Goal: Task Accomplishment & Management: Manage account settings

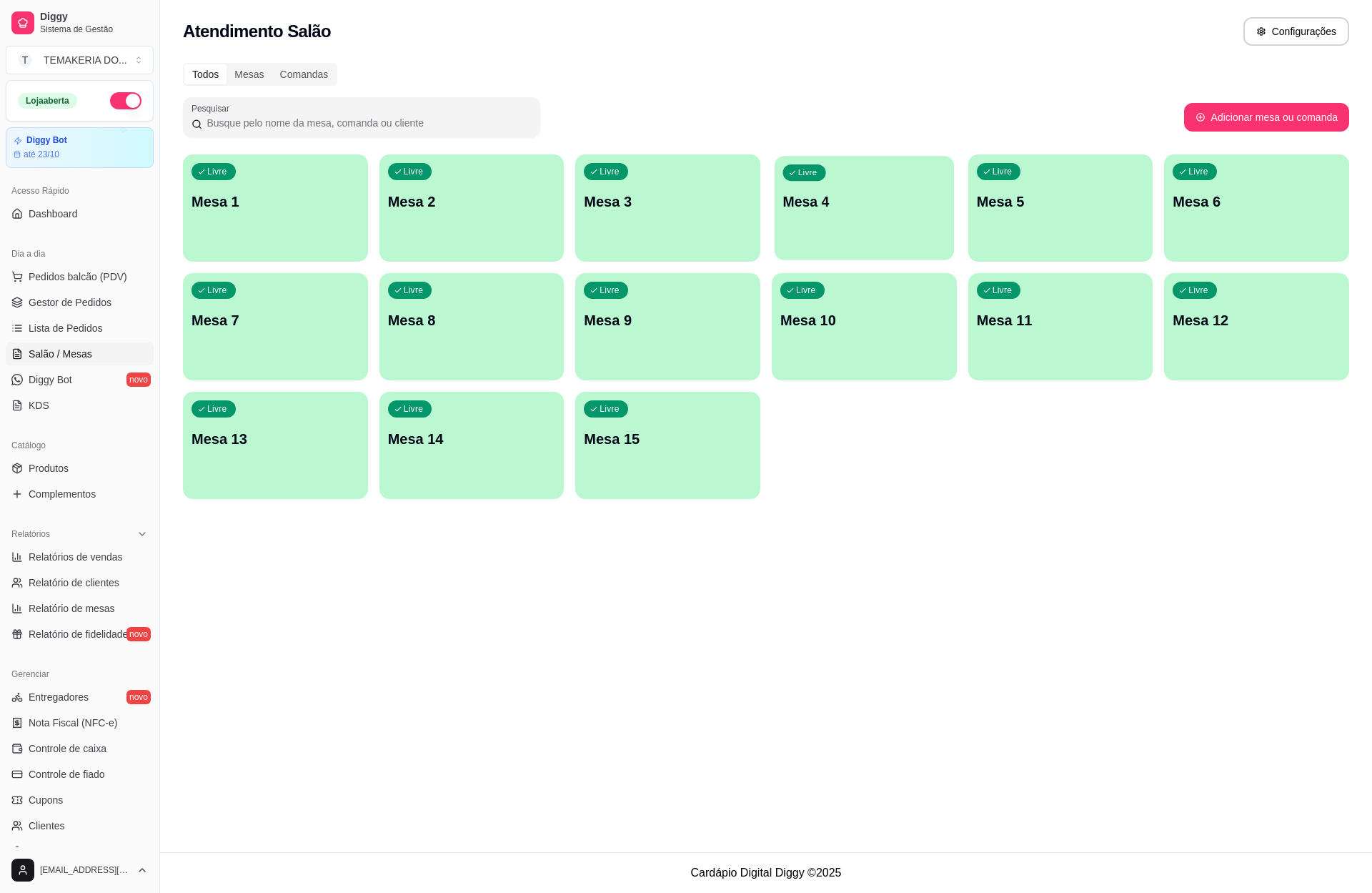
click at [821, 213] on div "Livre Mesa 4" at bounding box center [864, 200] width 179 height 87
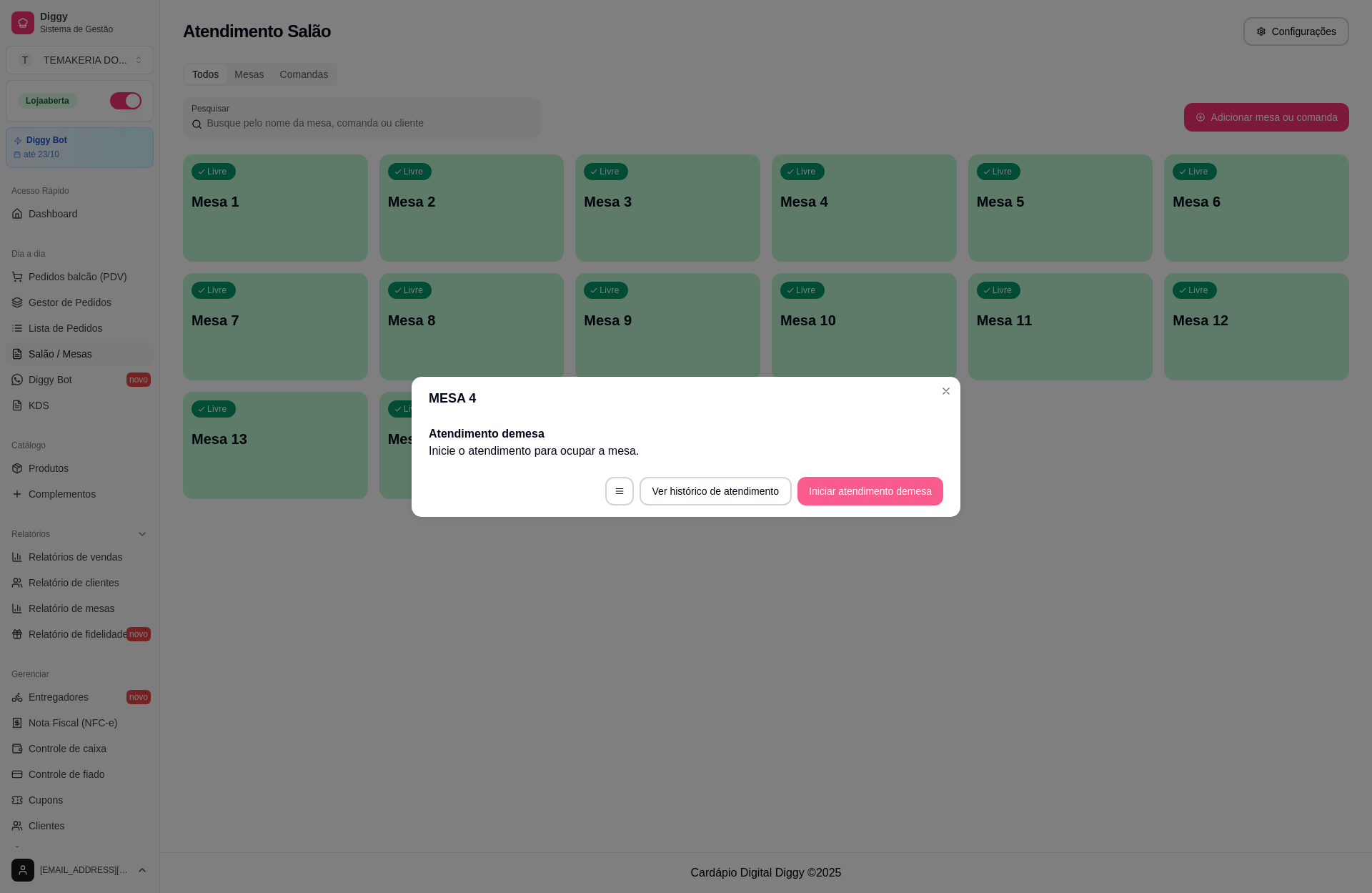
click at [877, 489] on button "Iniciar atendimento de mesa" at bounding box center [870, 491] width 146 height 28
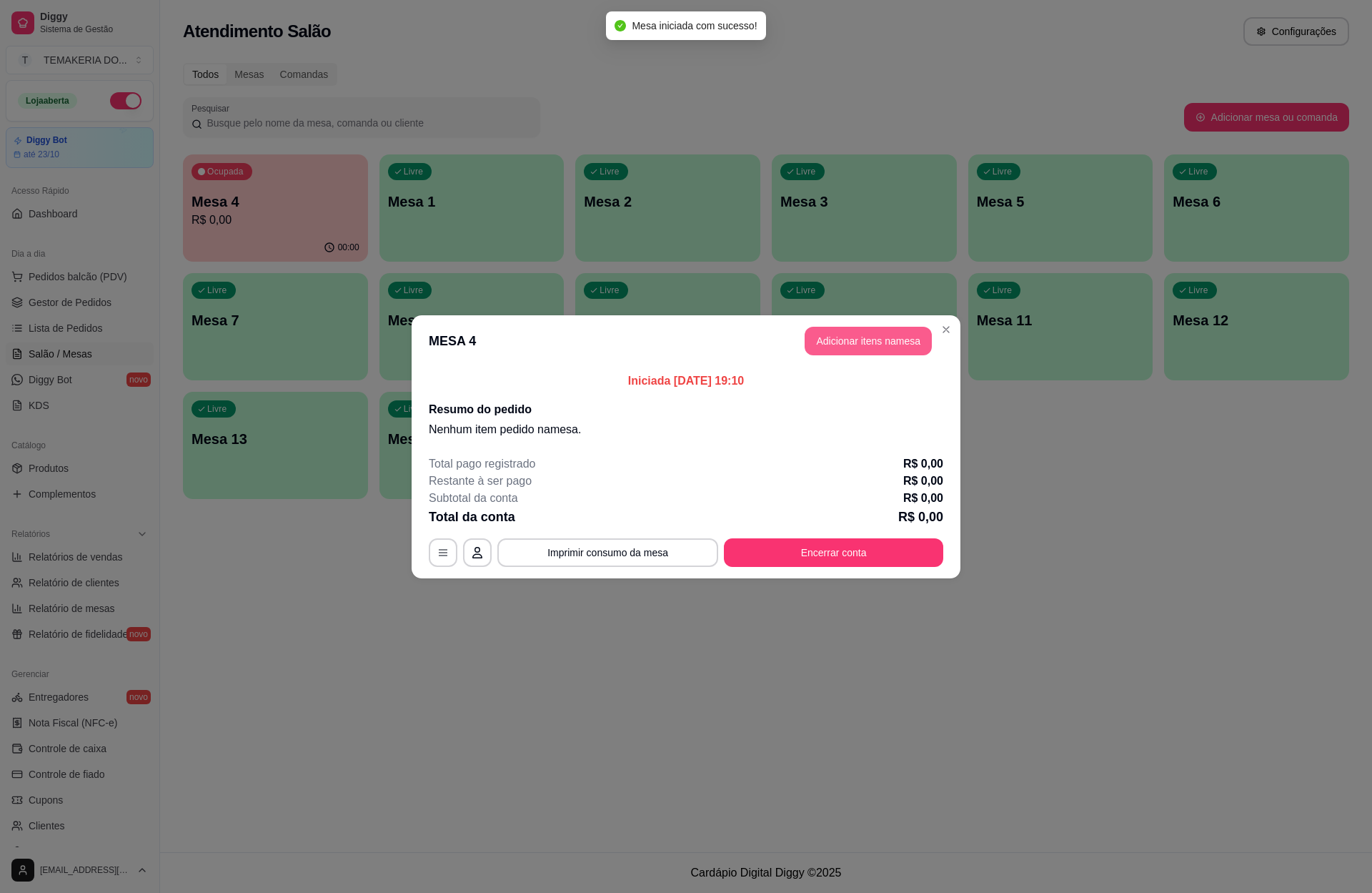
click at [852, 340] on button "Adicionar itens na mesa" at bounding box center [868, 341] width 127 height 28
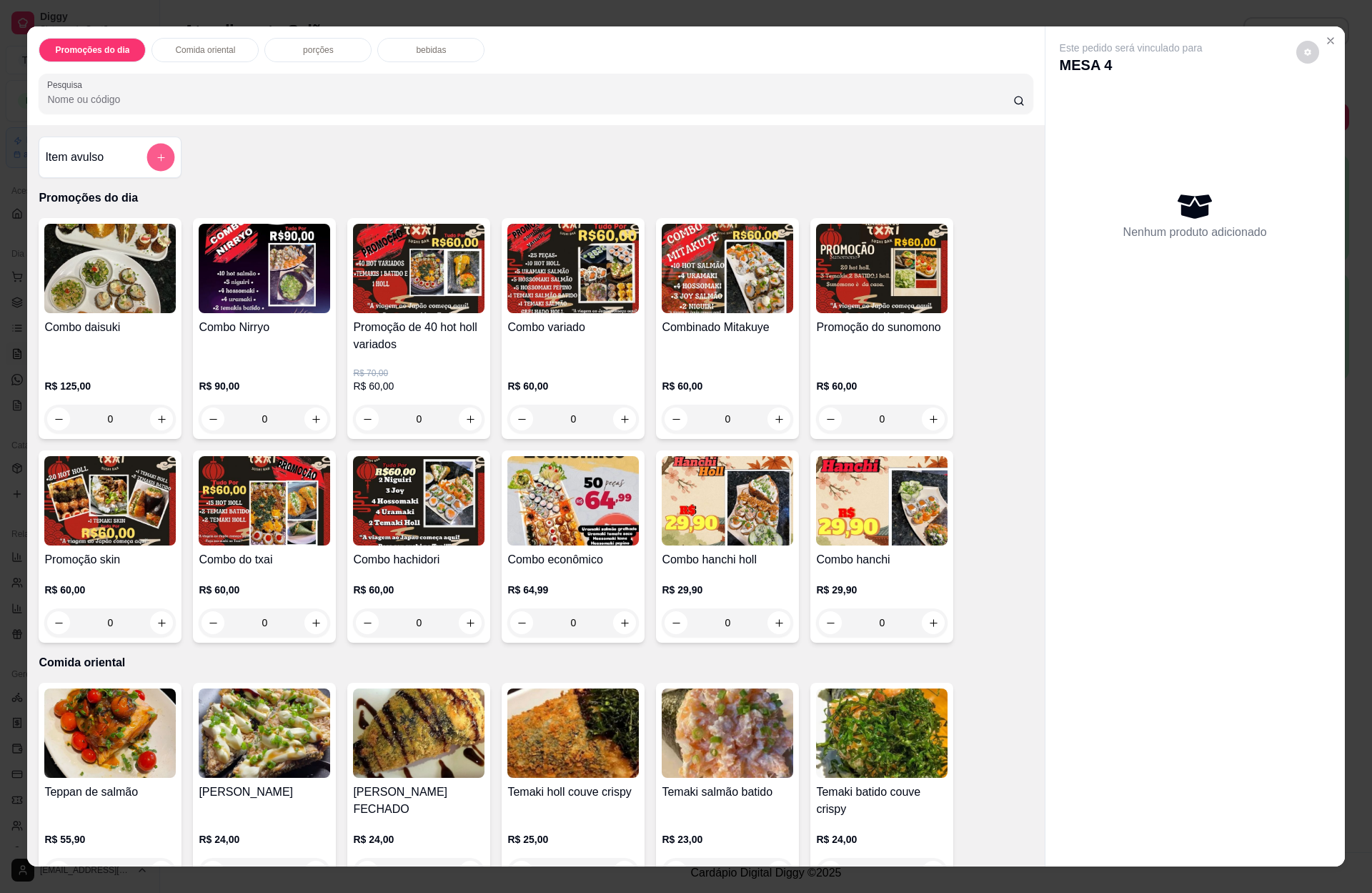
click at [162, 161] on button "add-separate-item" at bounding box center [161, 157] width 28 height 28
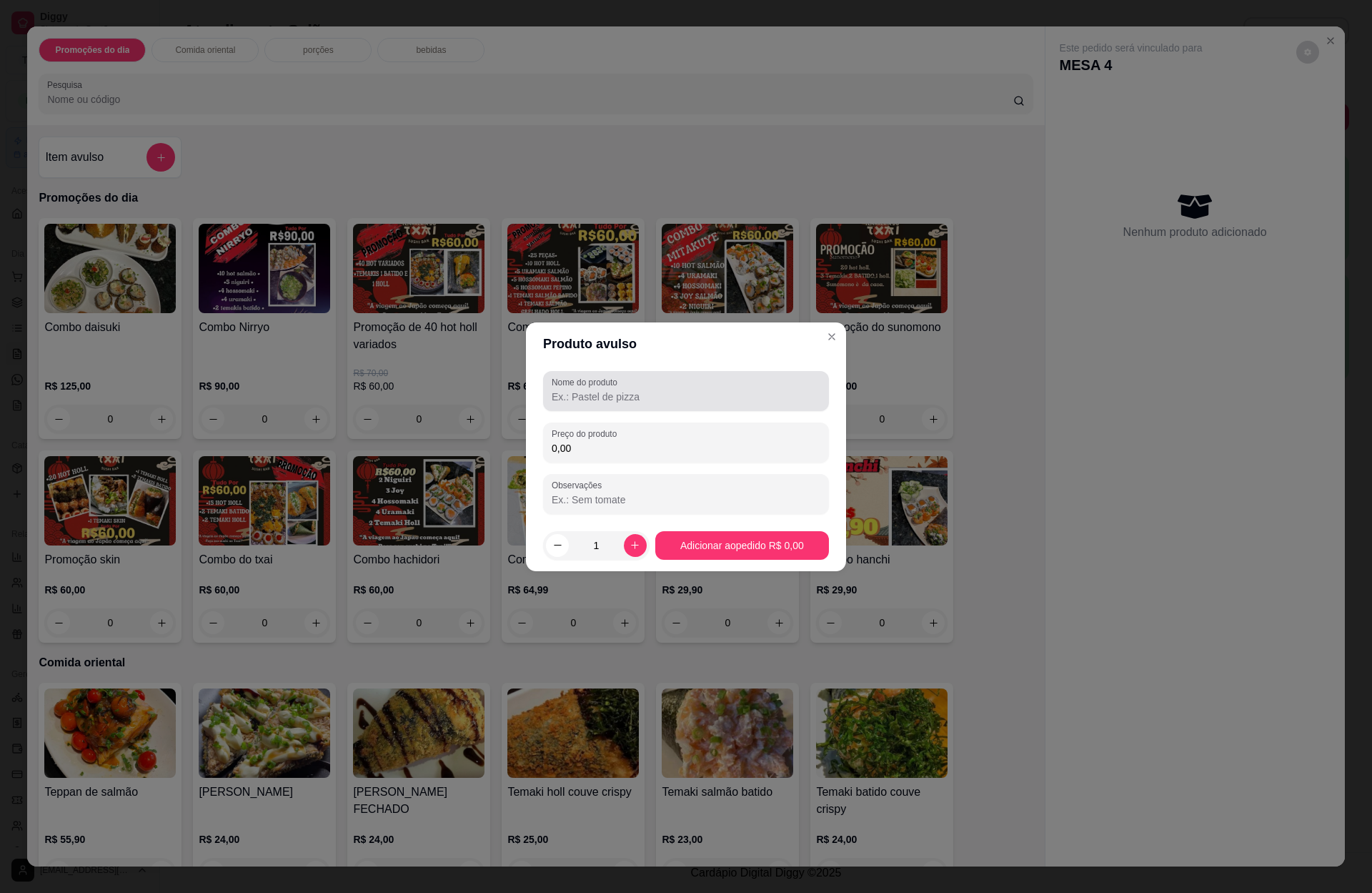
click at [628, 386] on div at bounding box center [686, 391] width 269 height 28
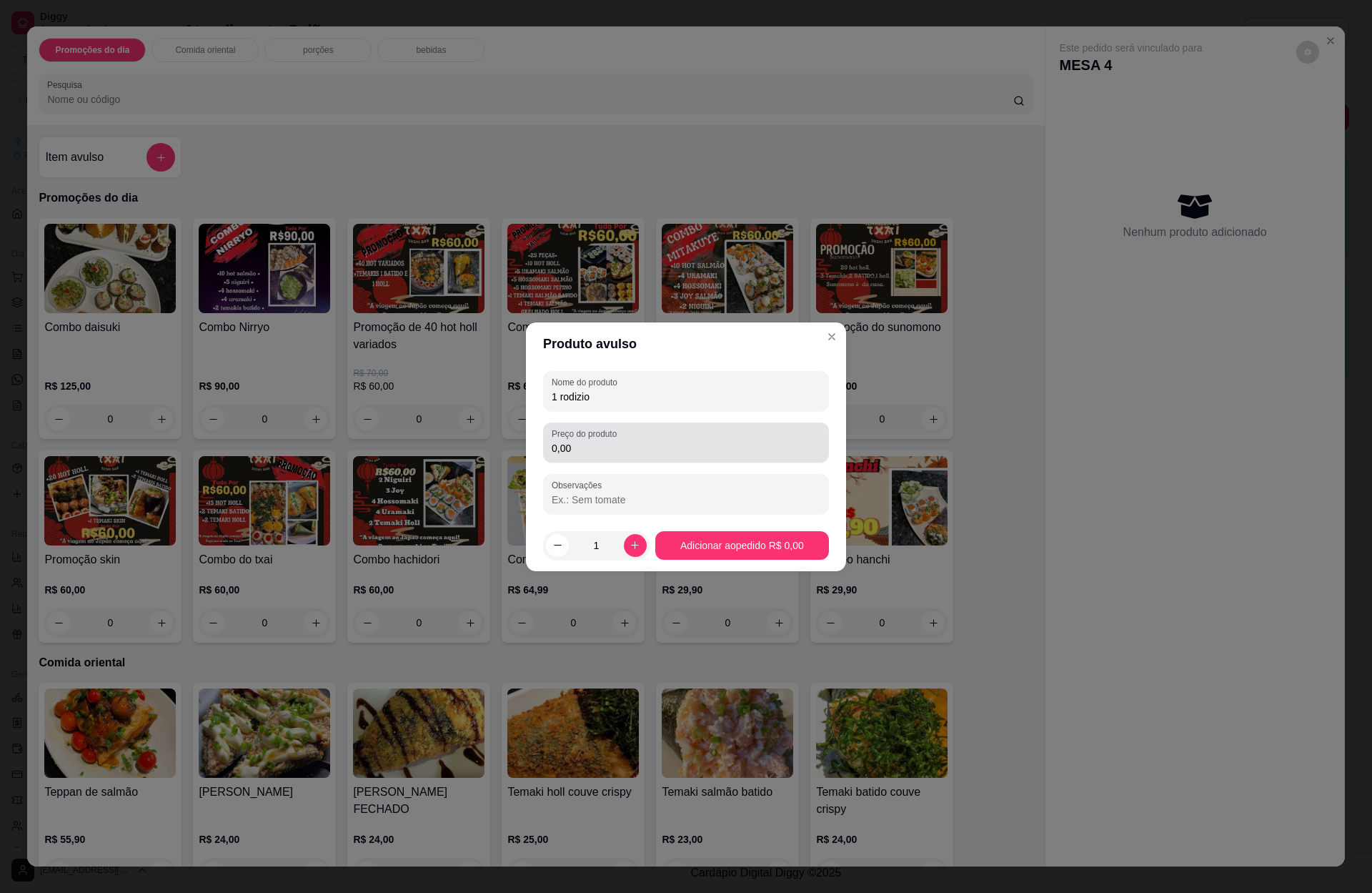
type input "1 rodizio"
click at [609, 442] on input "0,00" at bounding box center [686, 448] width 269 height 15
type input "100,00"
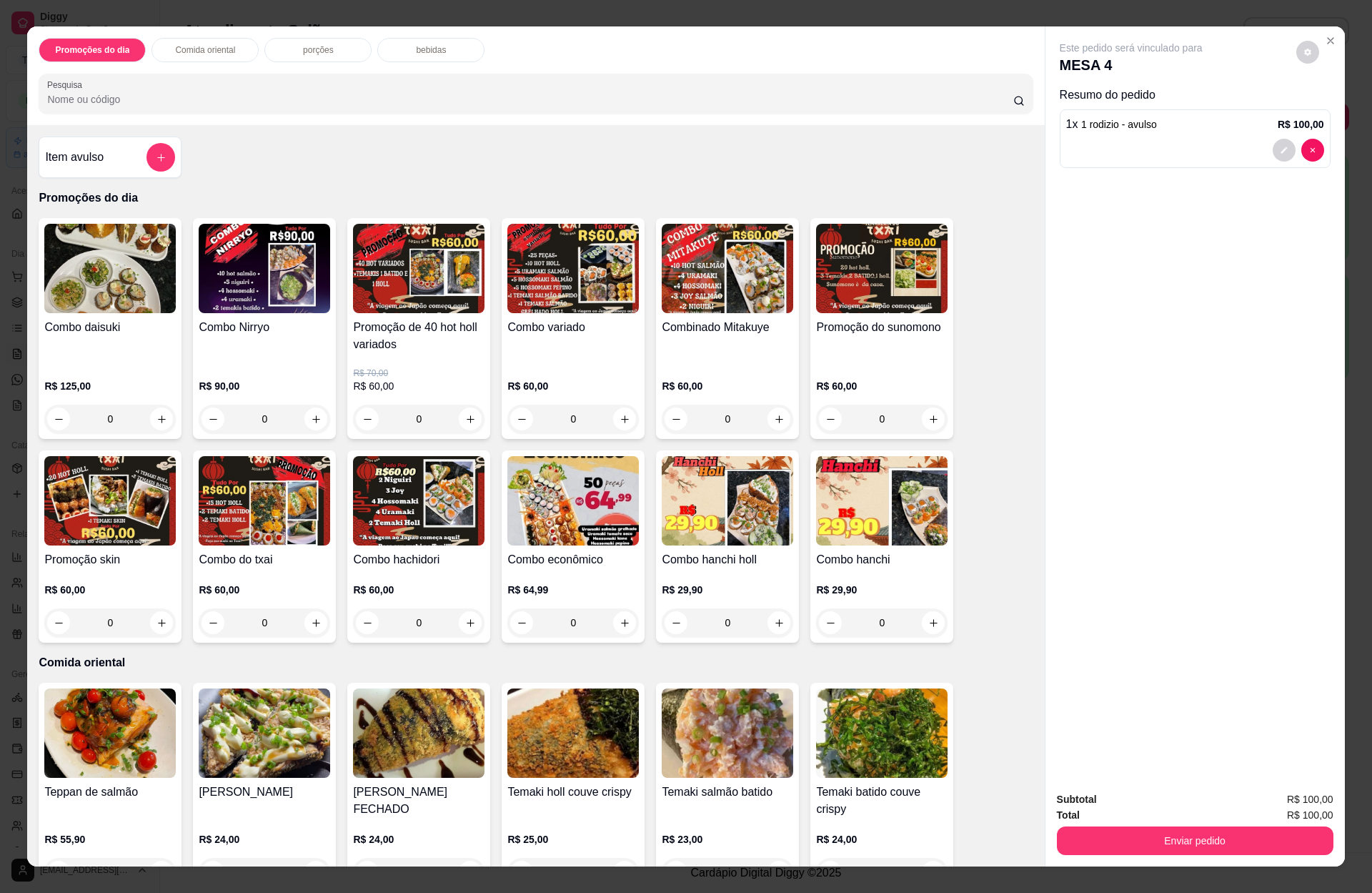
click at [416, 52] on p "bebidas" at bounding box center [430, 50] width 30 height 12
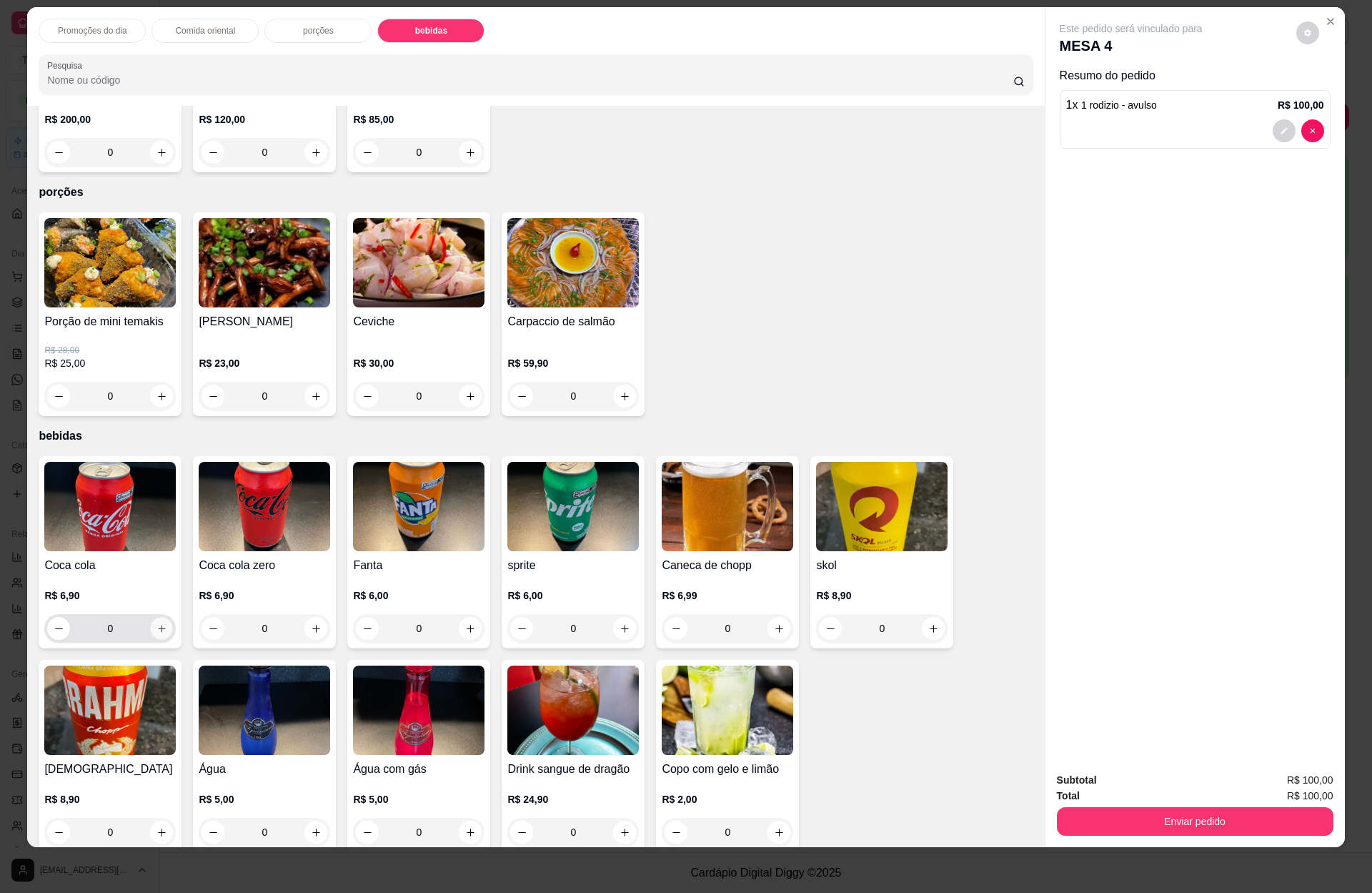
click at [156, 623] on icon "increase-product-quantity" at bounding box center [162, 629] width 11 height 11
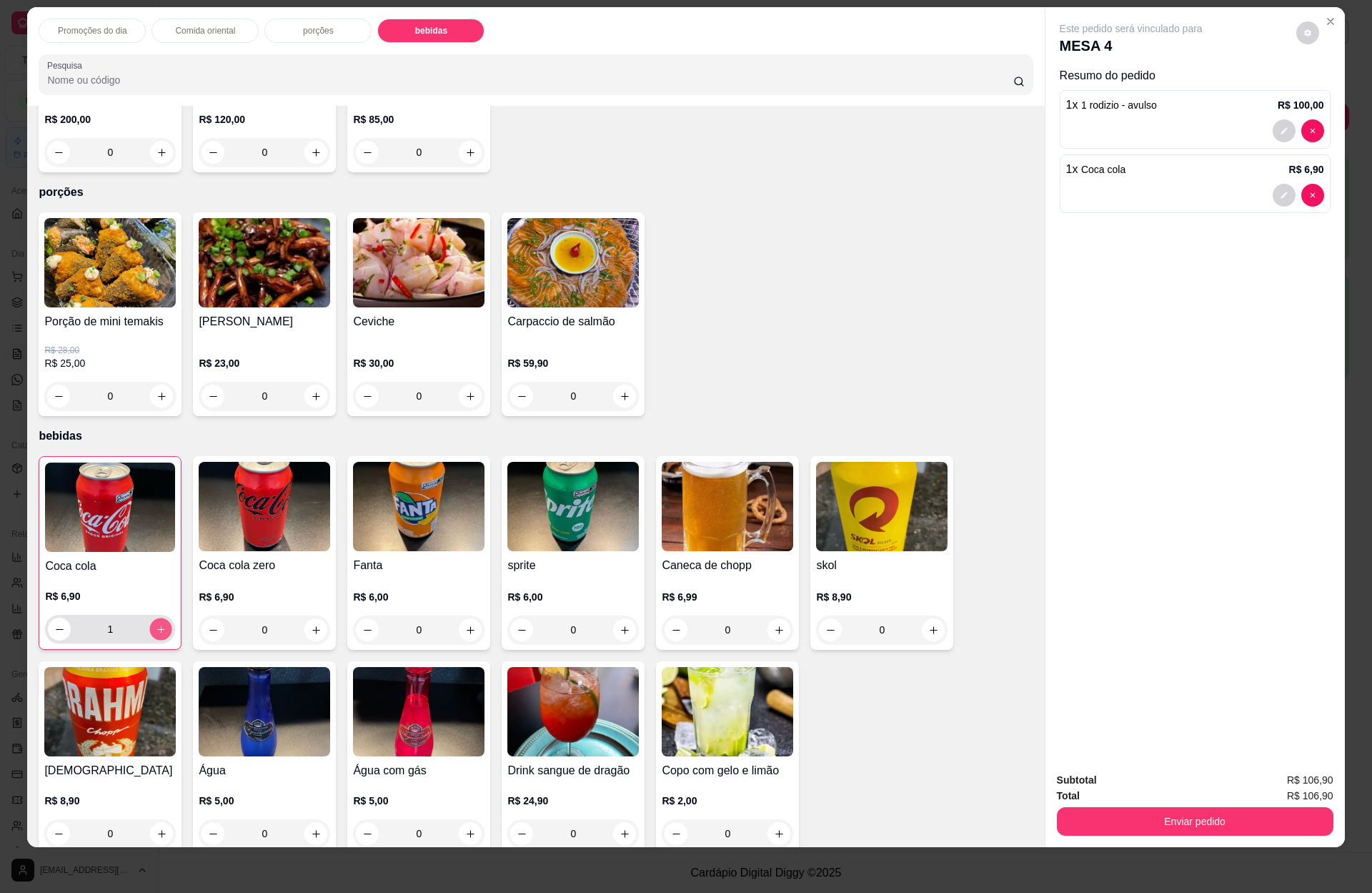
click at [156, 624] on icon "increase-product-quantity" at bounding box center [162, 630] width 11 height 11
type input "2"
click at [311, 625] on icon "increase-product-quantity" at bounding box center [316, 630] width 11 height 11
type input "1"
click at [1151, 806] on div "Enviar pedido" at bounding box center [1195, 819] width 276 height 32
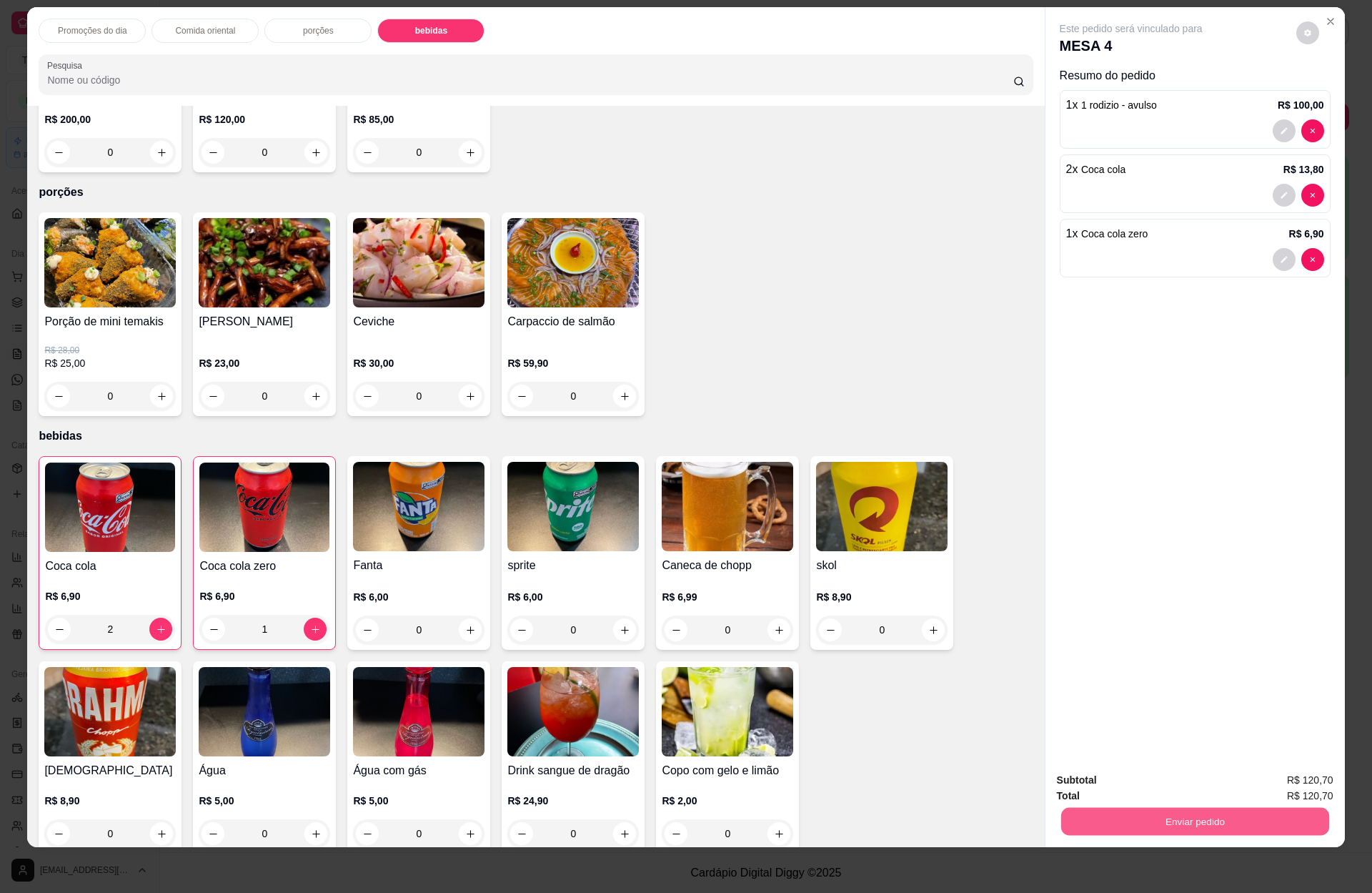
click at [1153, 809] on button "Enviar pedido" at bounding box center [1194, 820] width 268 height 28
click at [1287, 798] on button "Enviar pedido" at bounding box center [1293, 786] width 81 height 27
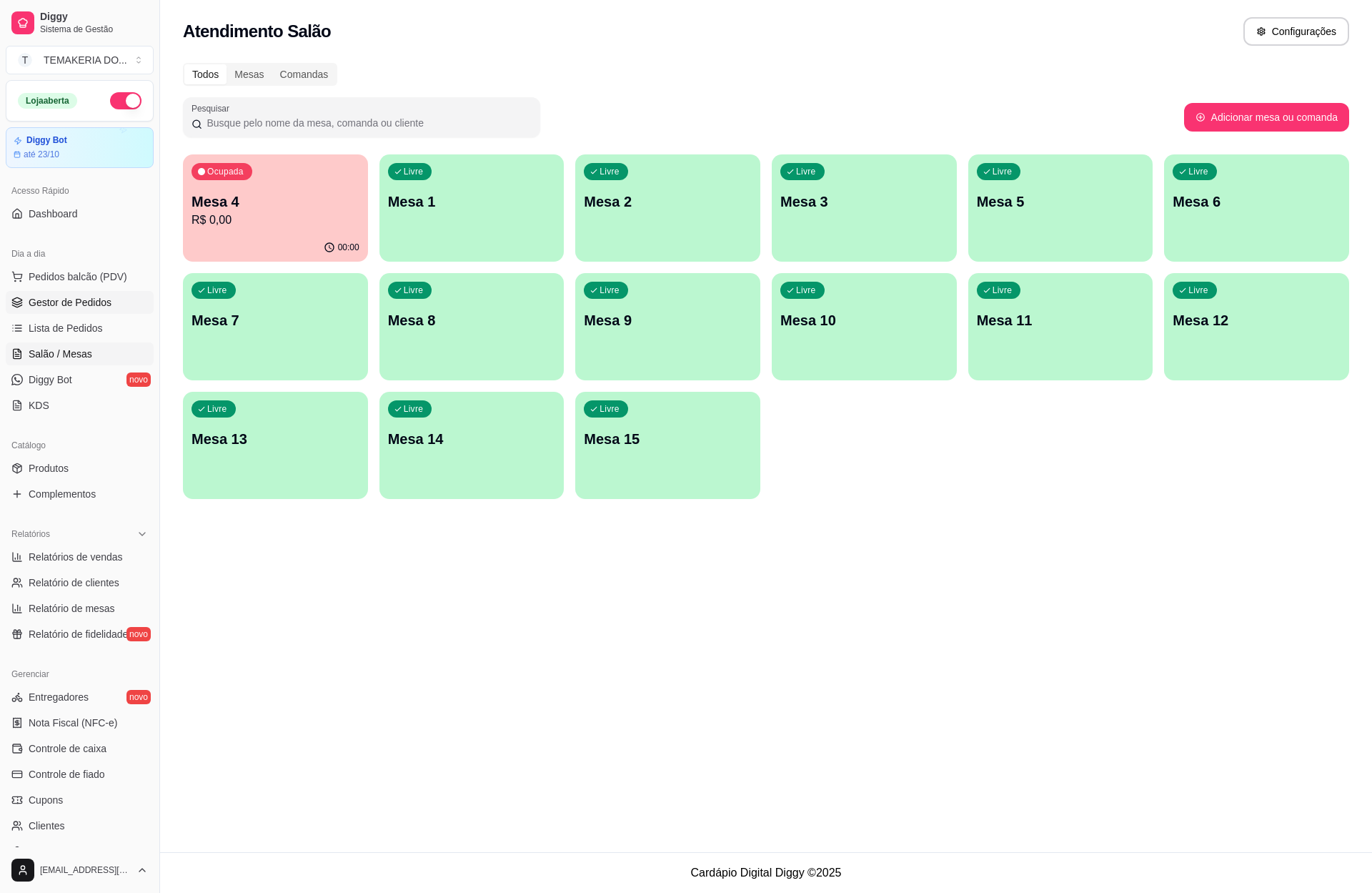
click at [79, 300] on span "Gestor de Pedidos" at bounding box center [69, 303] width 83 height 15
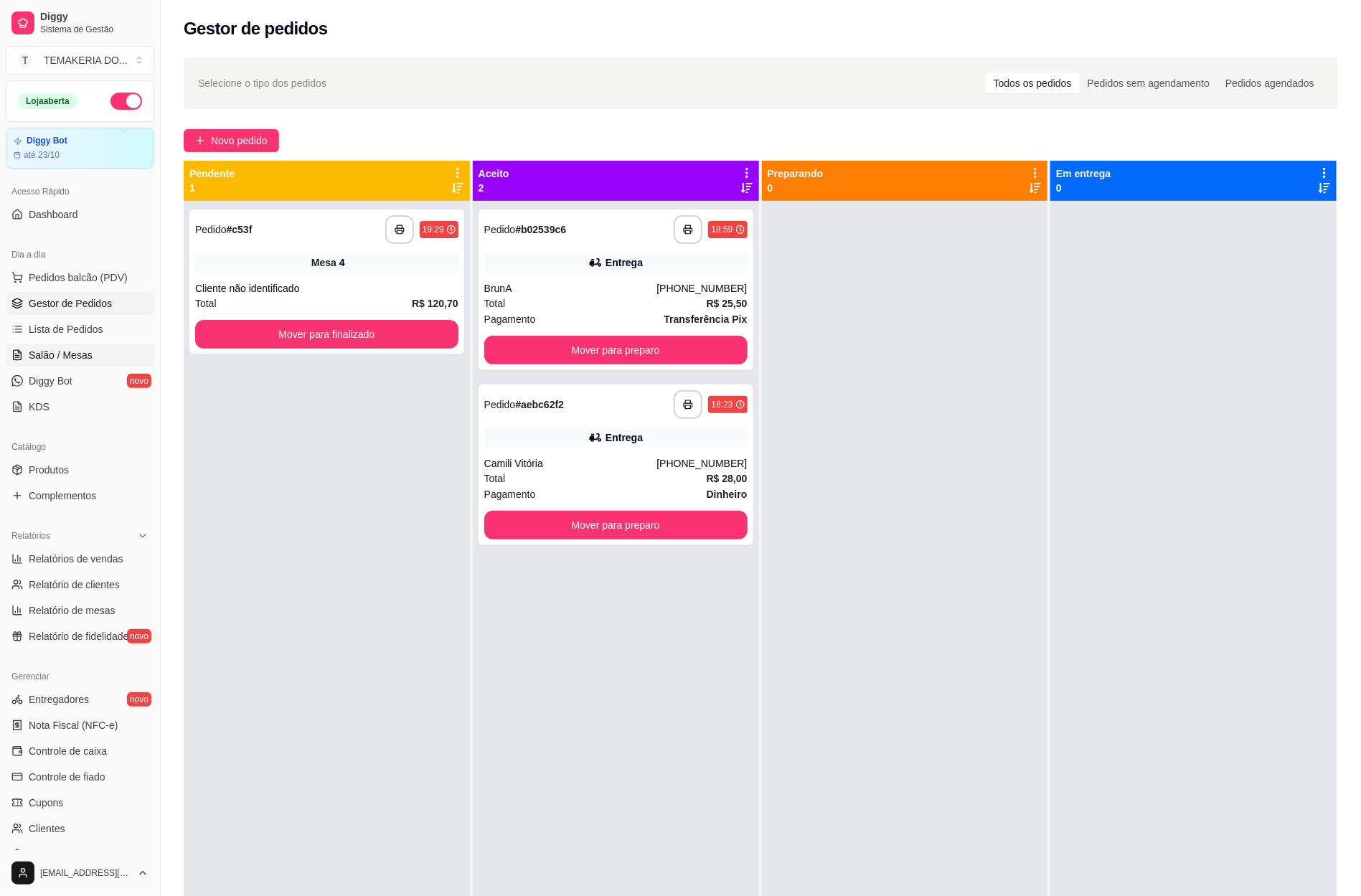
click at [33, 349] on span "Salão / Mesas" at bounding box center [60, 355] width 64 height 15
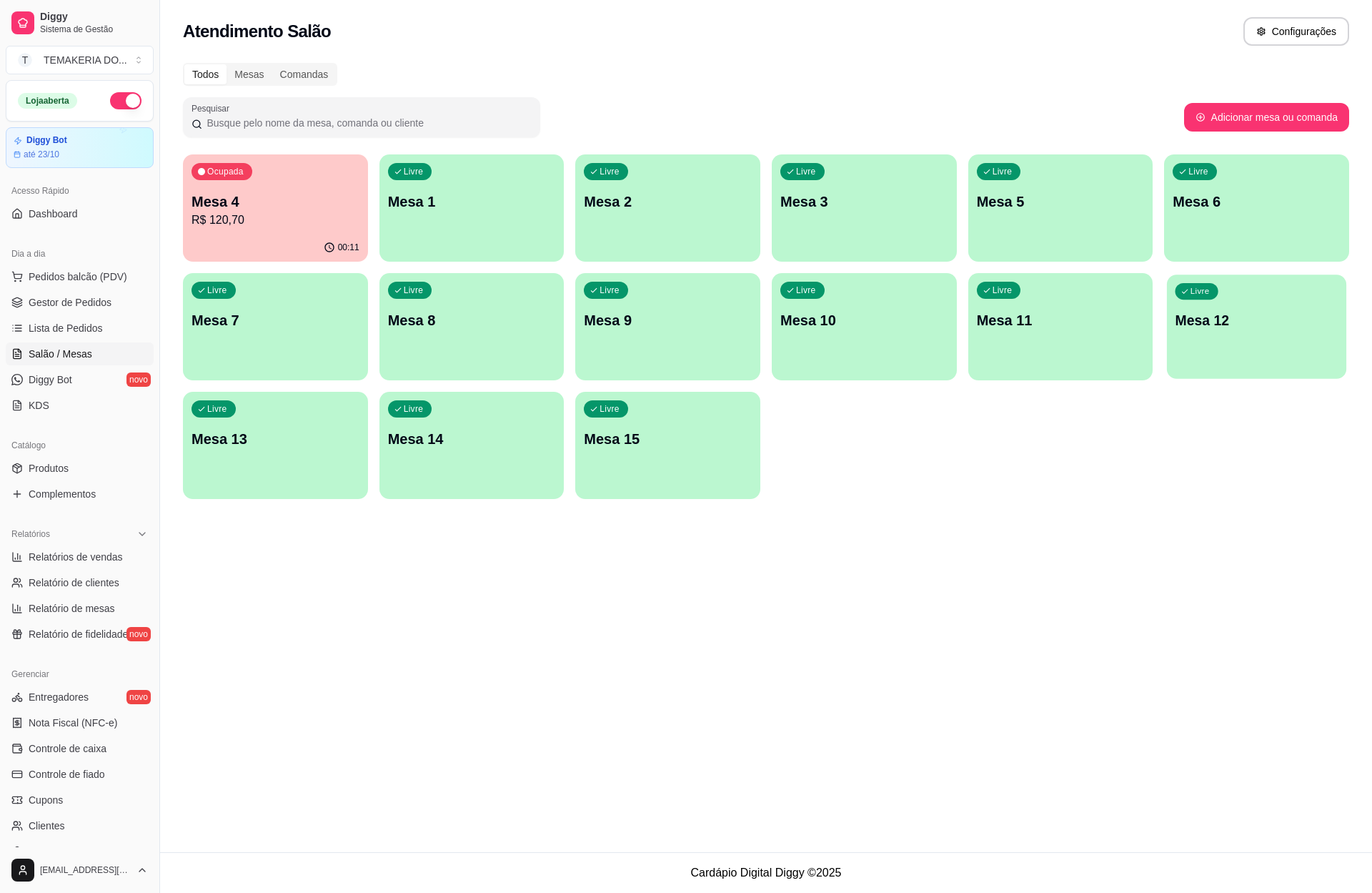
click at [1191, 342] on div "Livre Mesa 12" at bounding box center [1256, 318] width 179 height 87
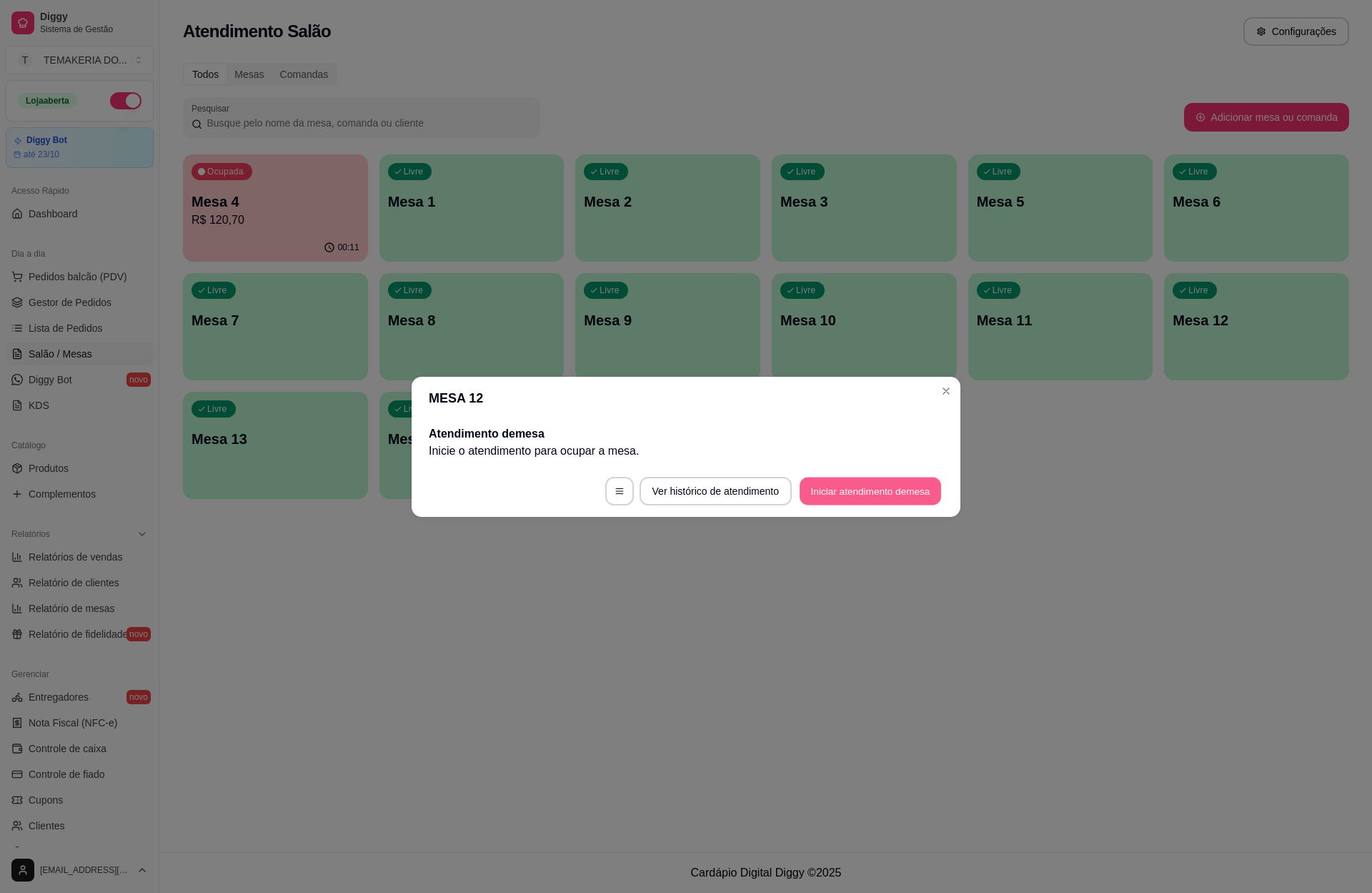
click at [834, 495] on button "Iniciar atendimento de mesa" at bounding box center [870, 491] width 142 height 28
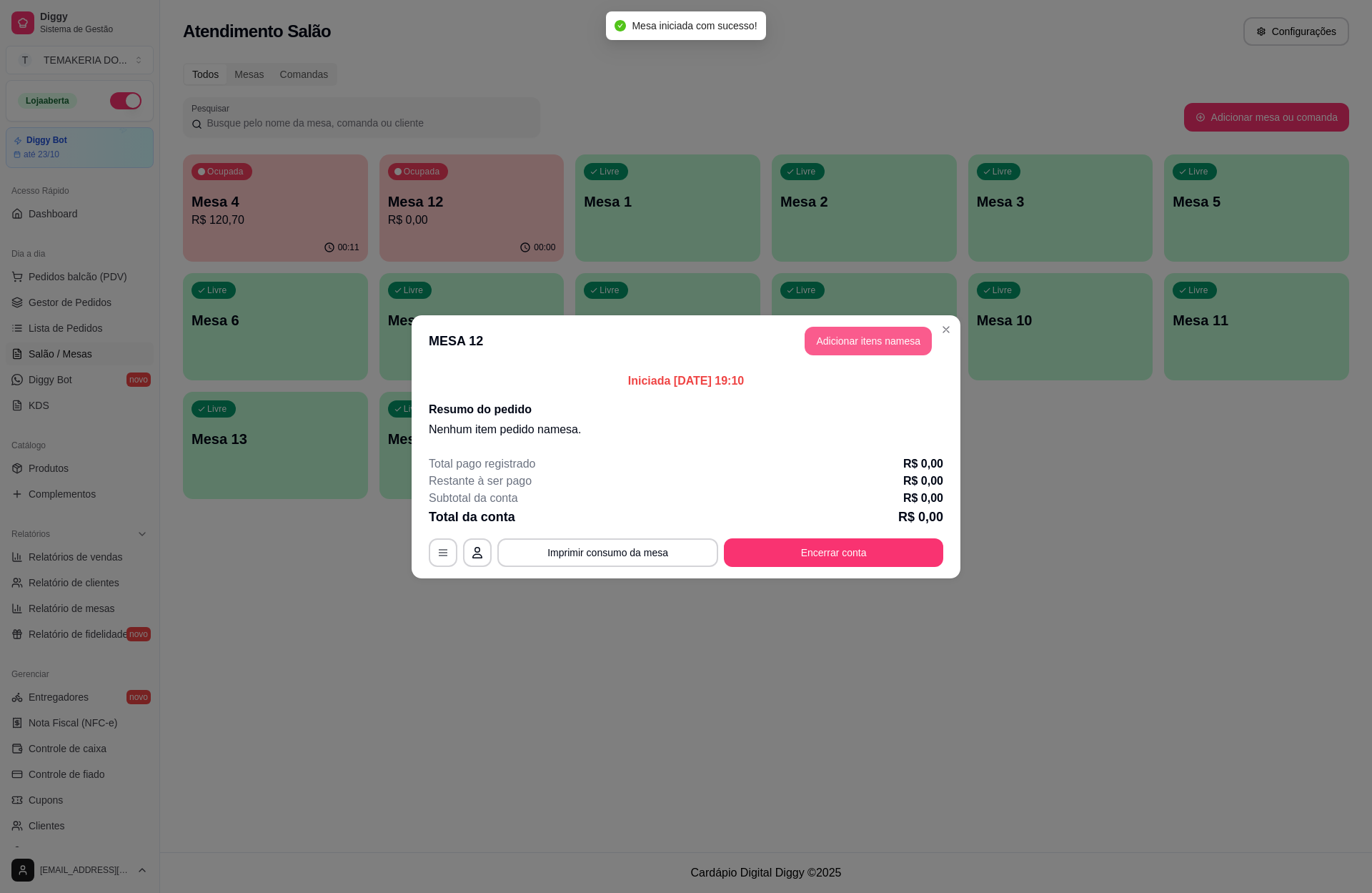
click at [859, 346] on button "Adicionar itens na mesa" at bounding box center [868, 341] width 127 height 28
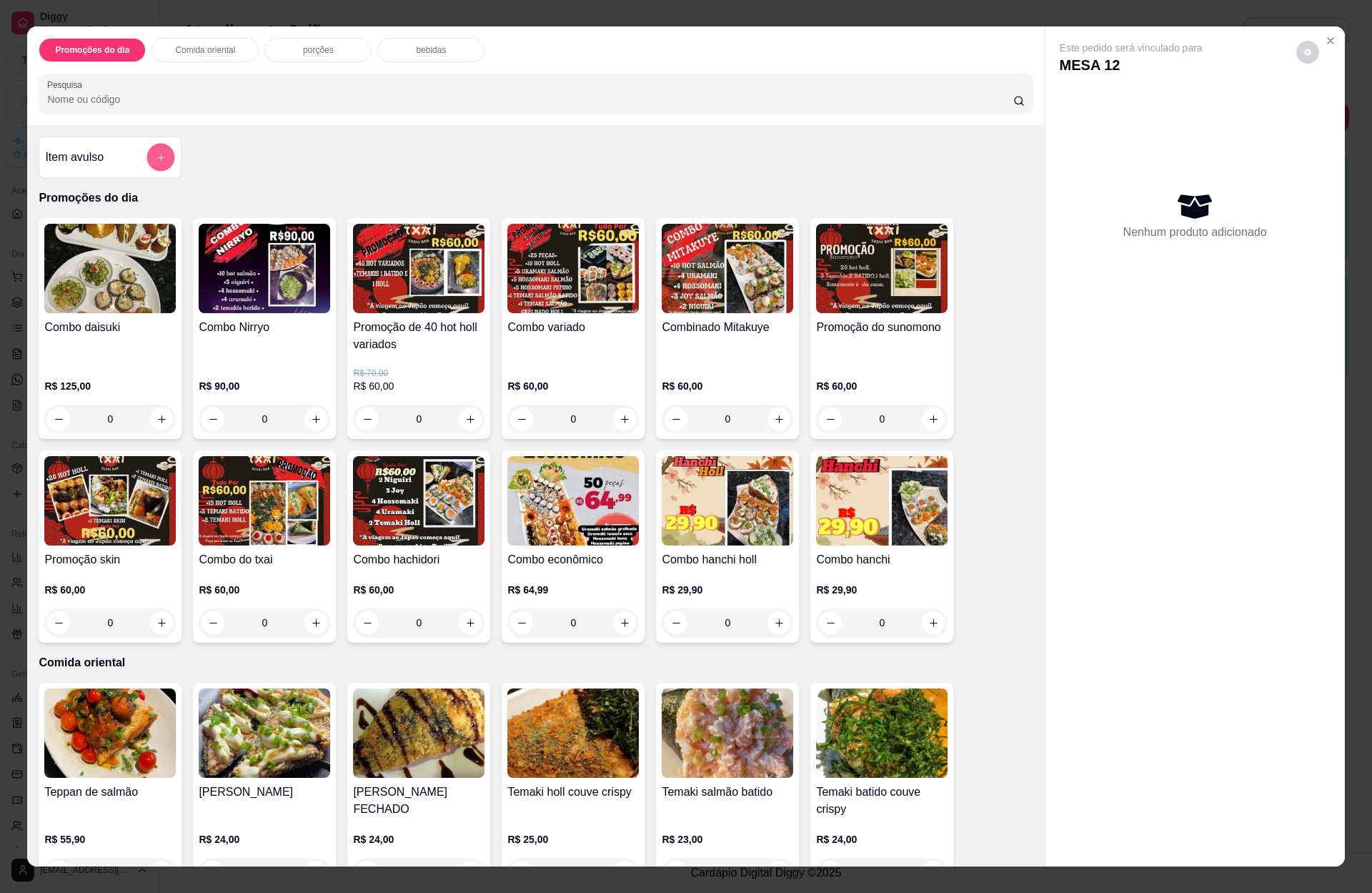
click at [162, 162] on button "add-separate-item" at bounding box center [161, 157] width 28 height 28
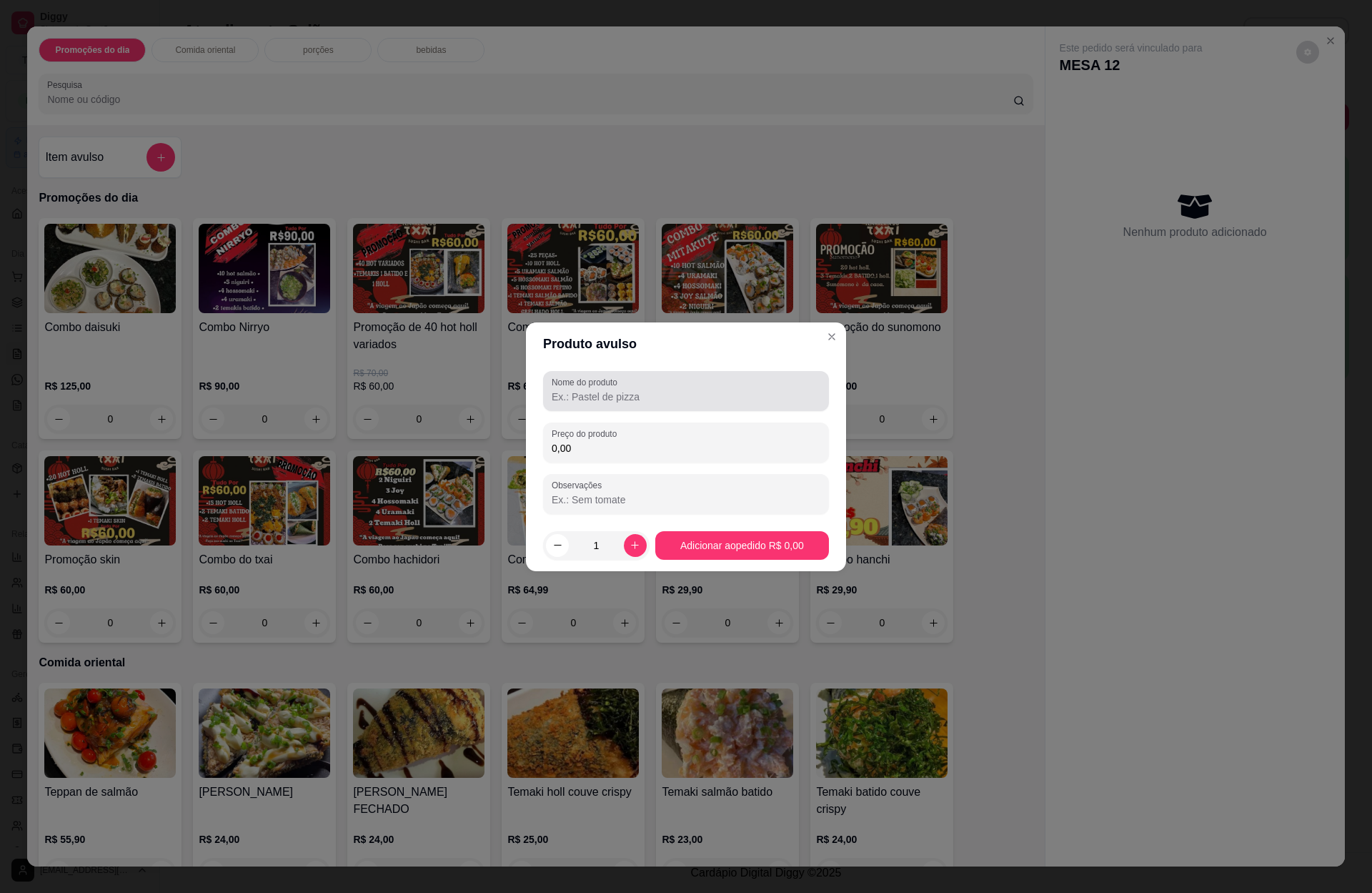
click at [617, 397] on input "Nome do produto" at bounding box center [686, 397] width 269 height 15
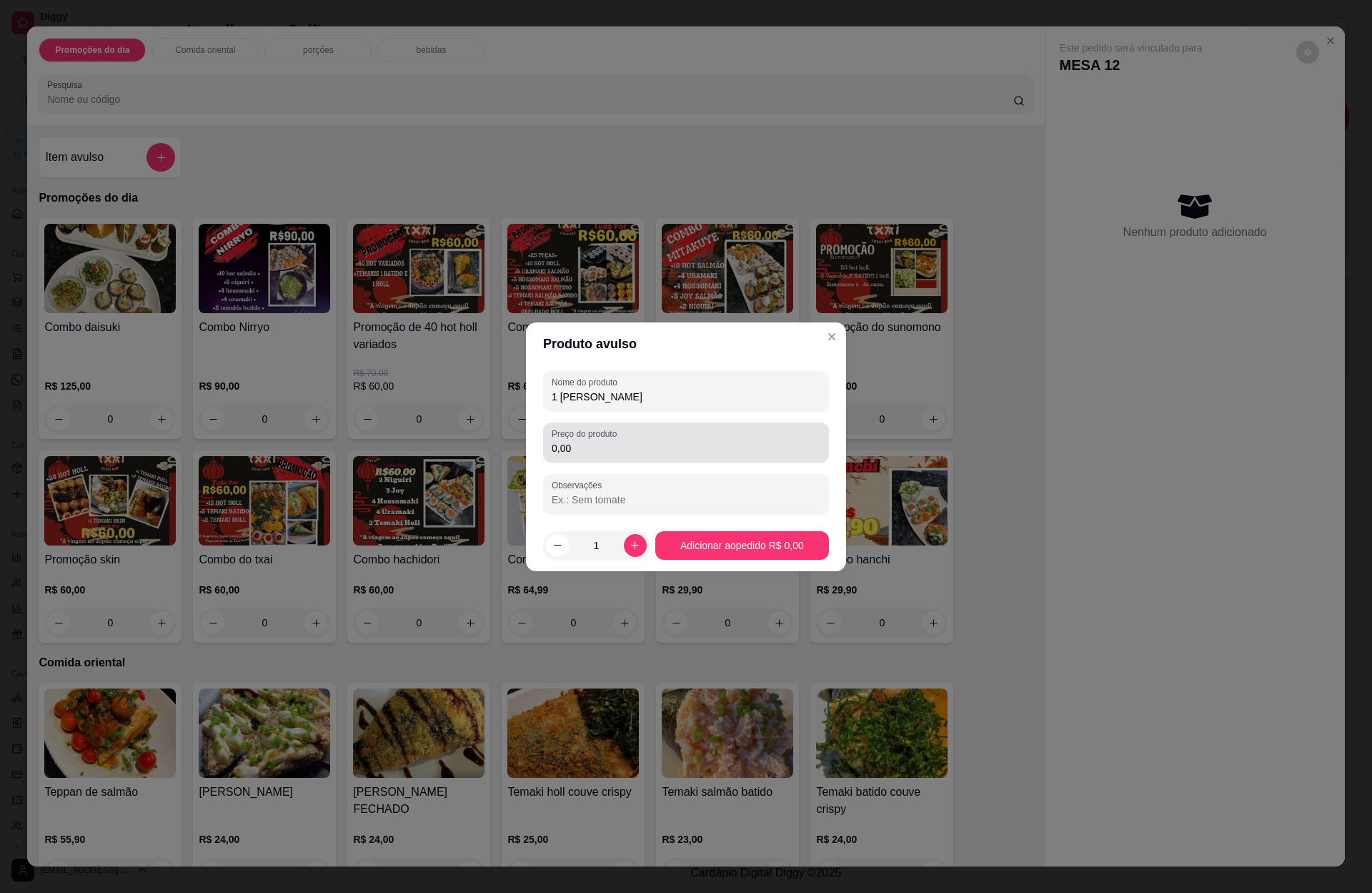
type input "1 [PERSON_NAME]"
click at [581, 446] on input "0,00" at bounding box center [686, 448] width 269 height 15
type input "190,00"
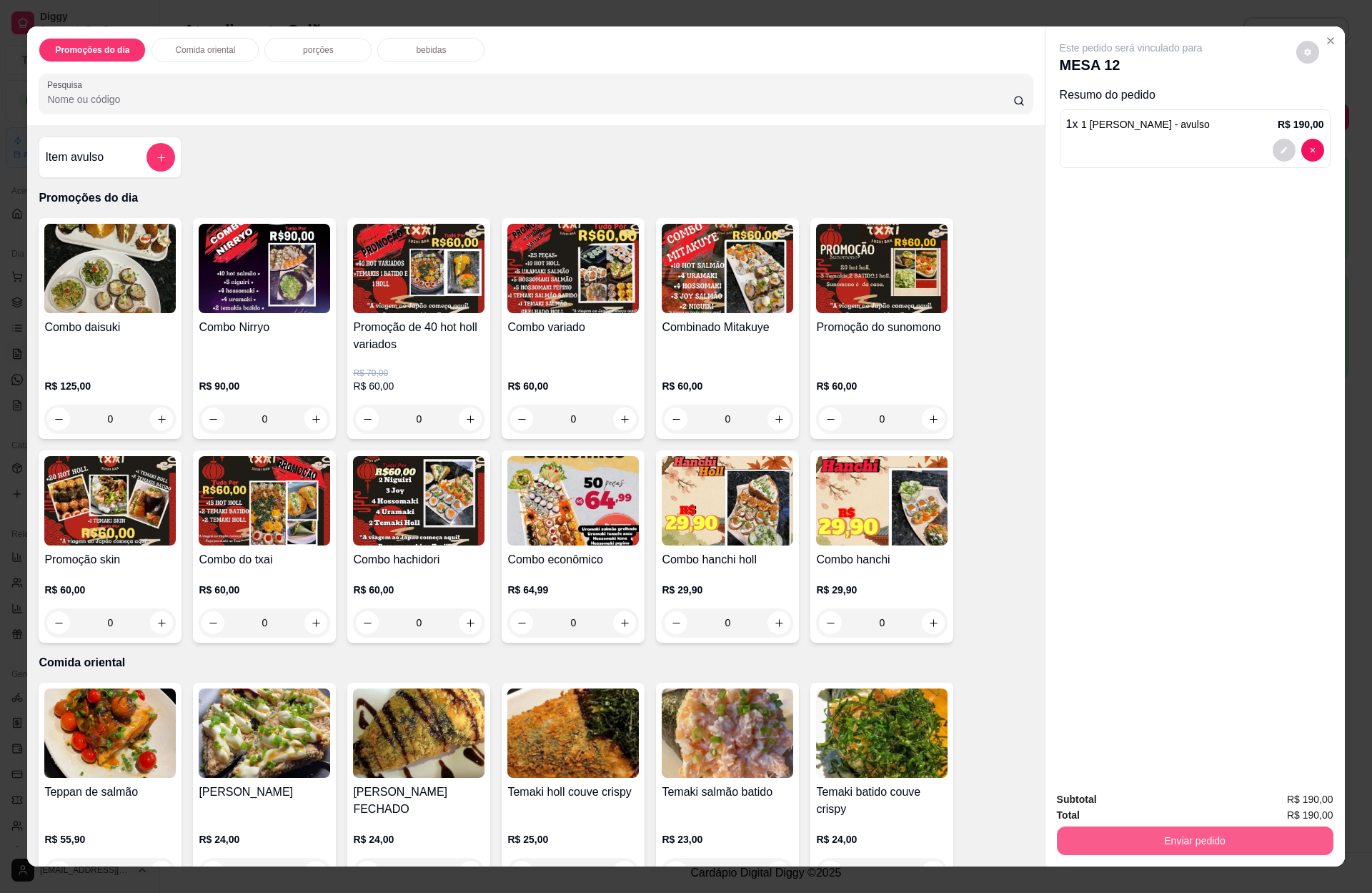
click at [1186, 834] on button "Enviar pedido" at bounding box center [1195, 840] width 276 height 28
click at [1174, 637] on div "Este pedido será vinculado para MESA 12 Resumo do pedido 1 x 1 rodizio casal - …" at bounding box center [1195, 402] width 300 height 752
click at [420, 52] on p "bebidas" at bounding box center [430, 50] width 30 height 12
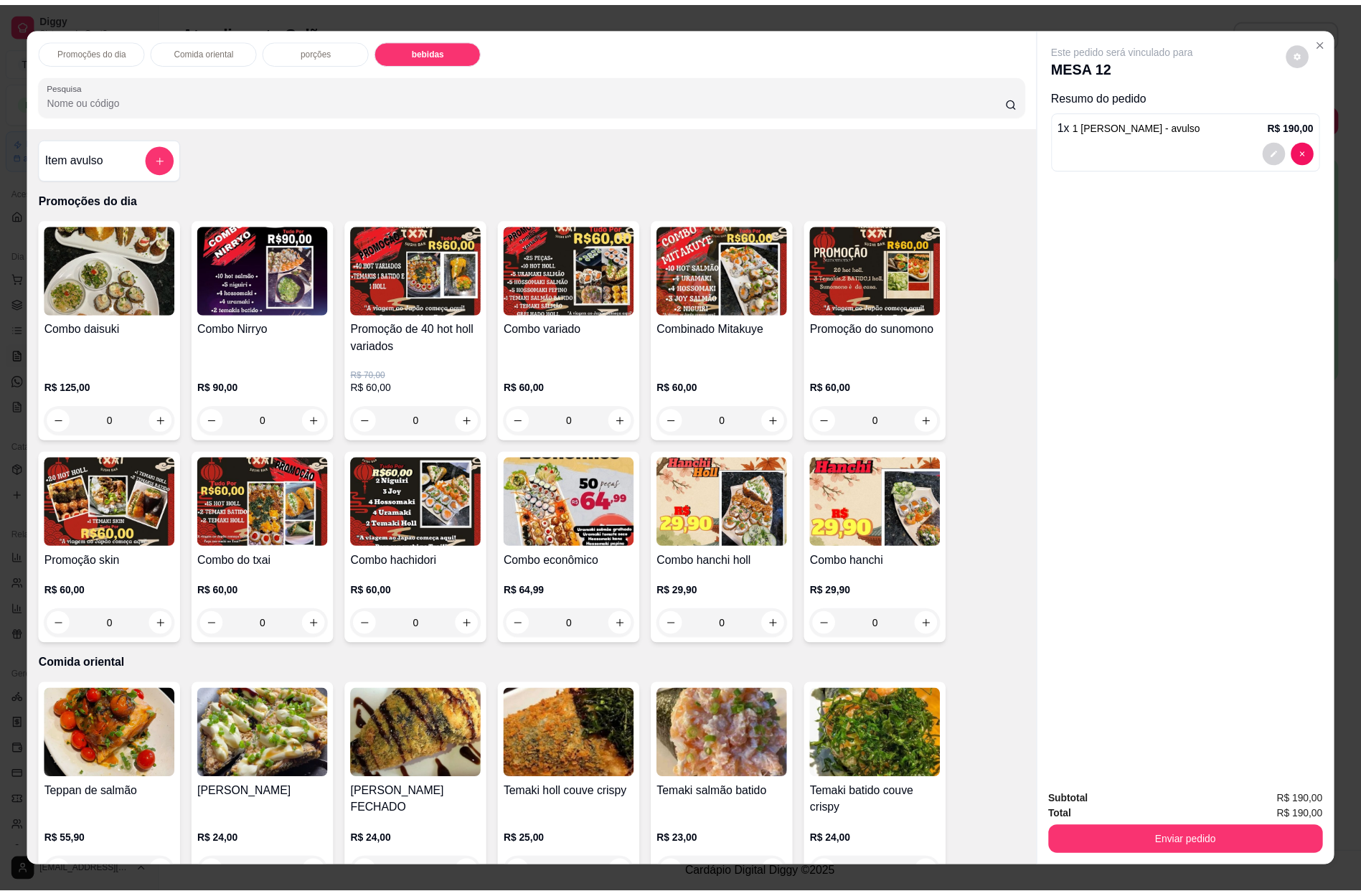
scroll to position [19, 0]
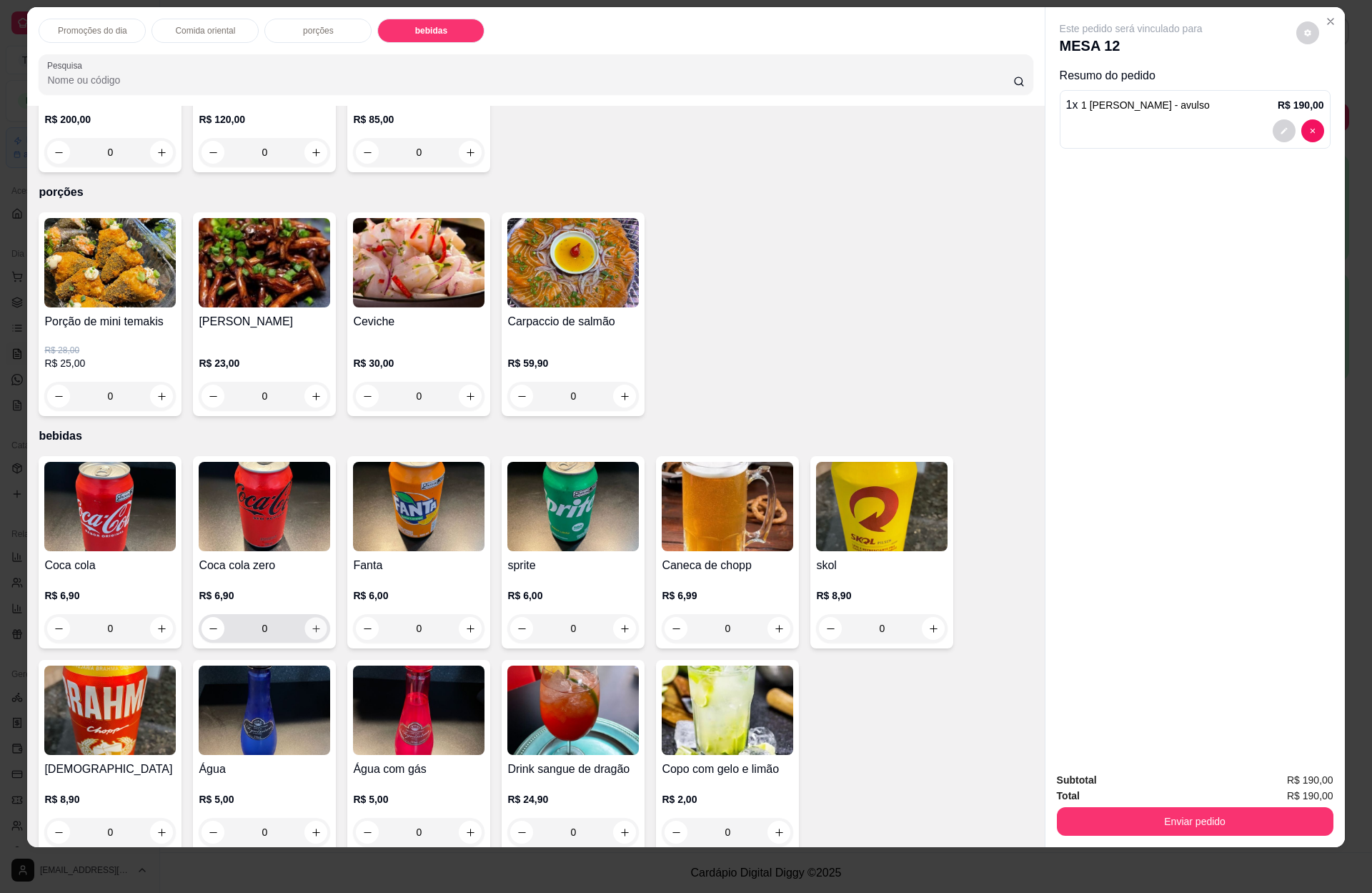
click at [311, 623] on icon "increase-product-quantity" at bounding box center [316, 629] width 11 height 11
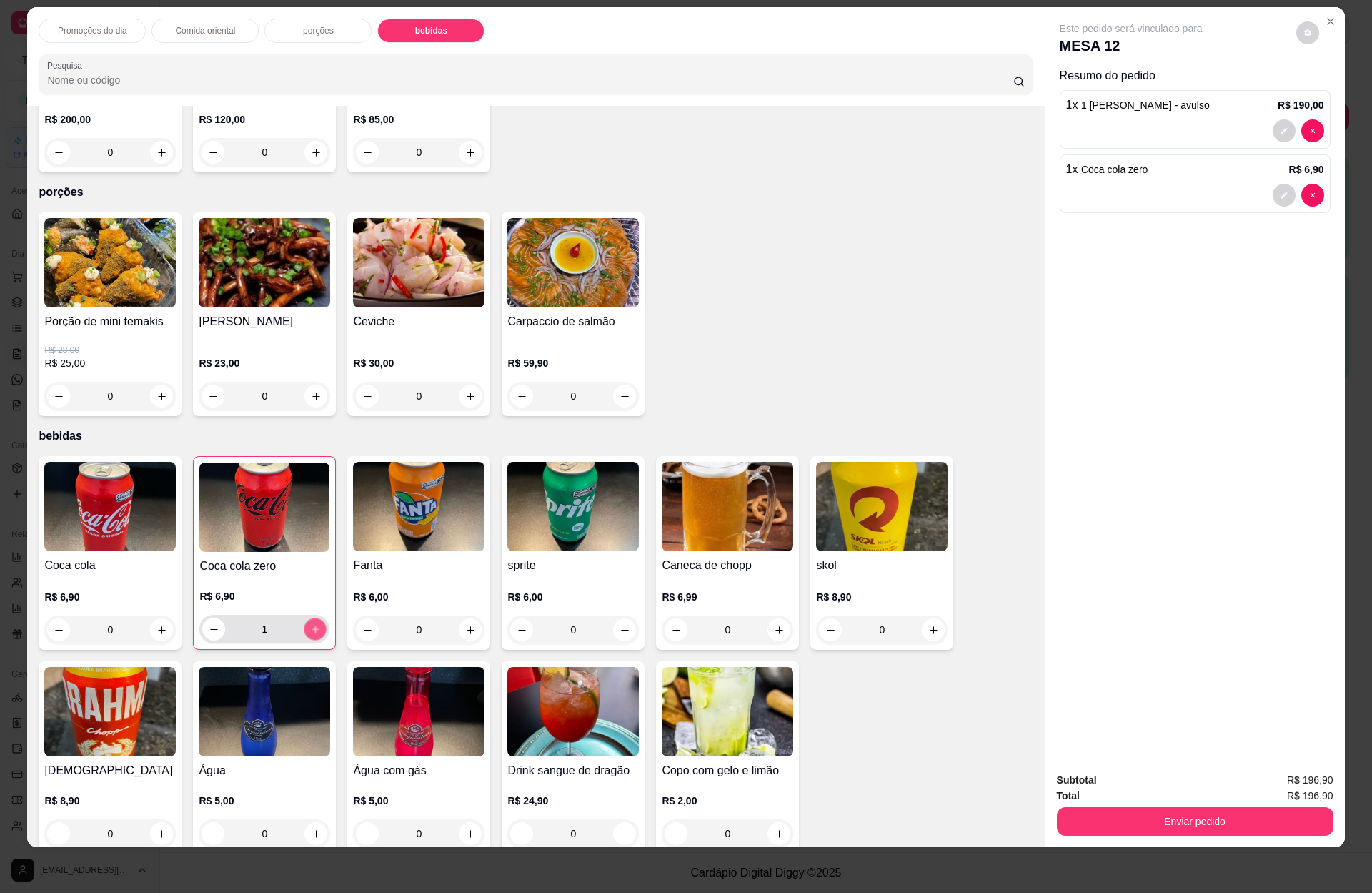
click at [310, 624] on icon "increase-product-quantity" at bounding box center [315, 630] width 11 height 11
type input "2"
click at [1239, 810] on button "Enviar pedido" at bounding box center [1194, 820] width 268 height 28
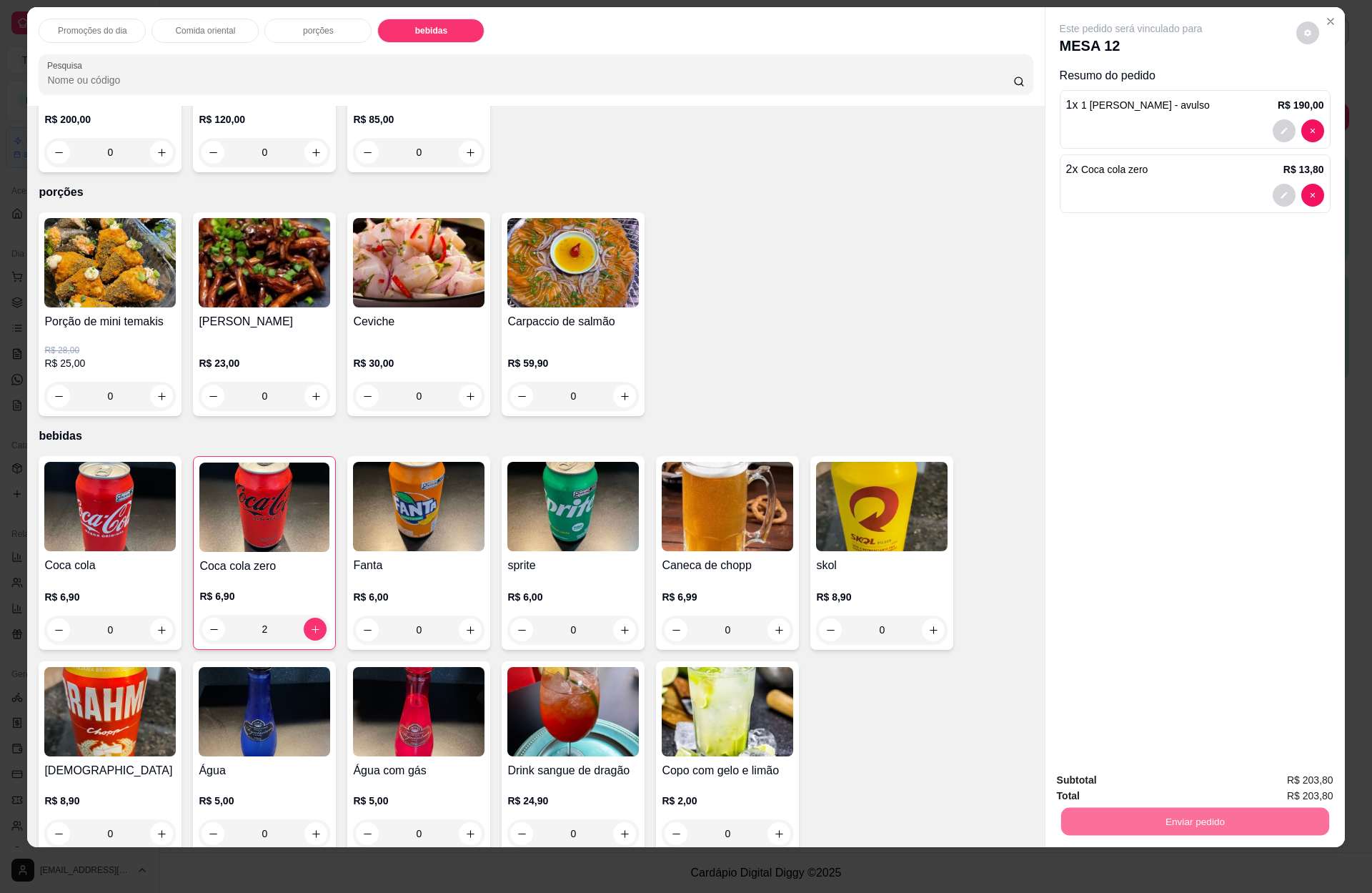
click at [1278, 776] on button "Enviar pedido" at bounding box center [1293, 785] width 79 height 26
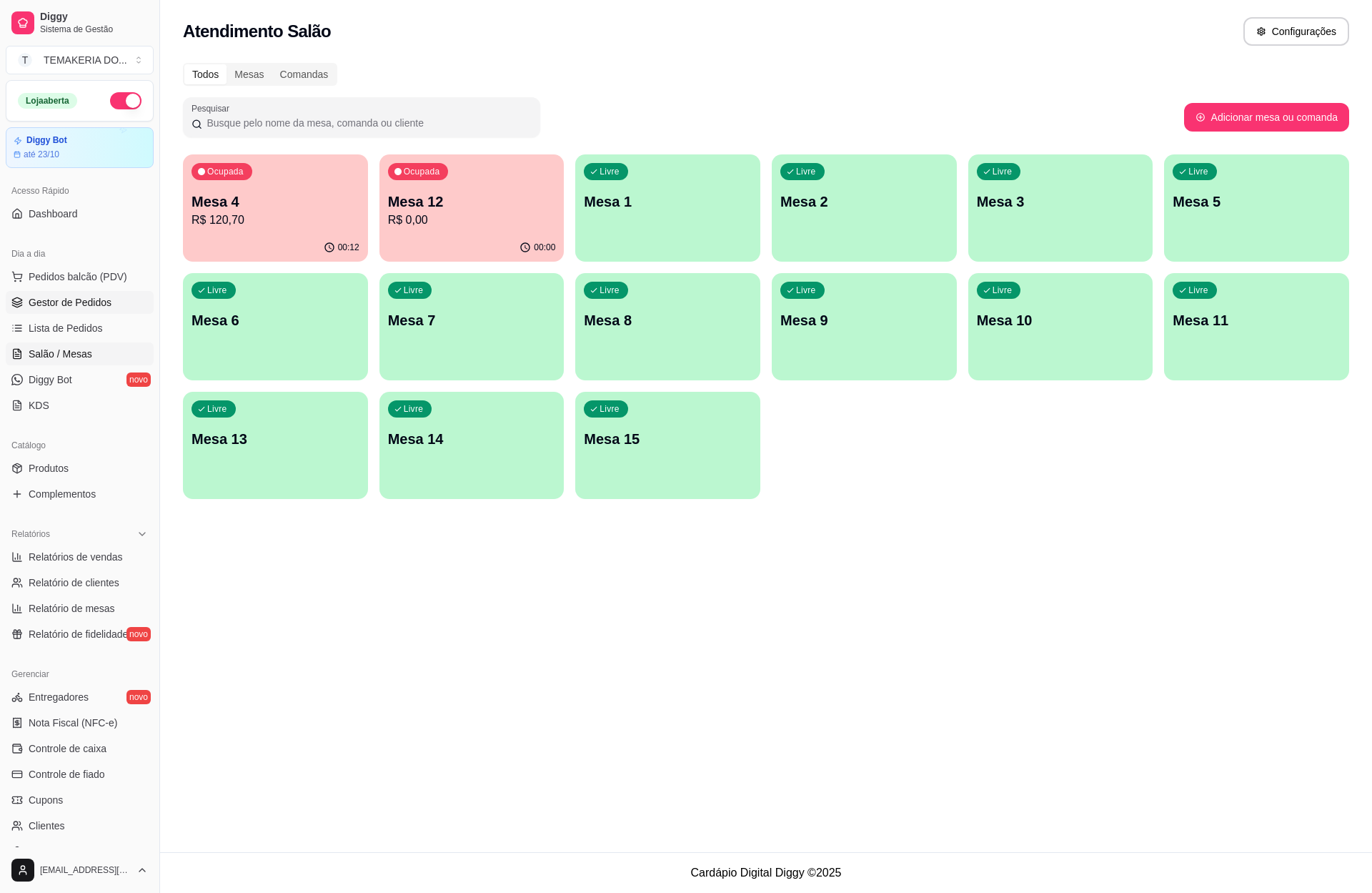
click at [44, 309] on span "Gestor de Pedidos" at bounding box center [69, 303] width 83 height 15
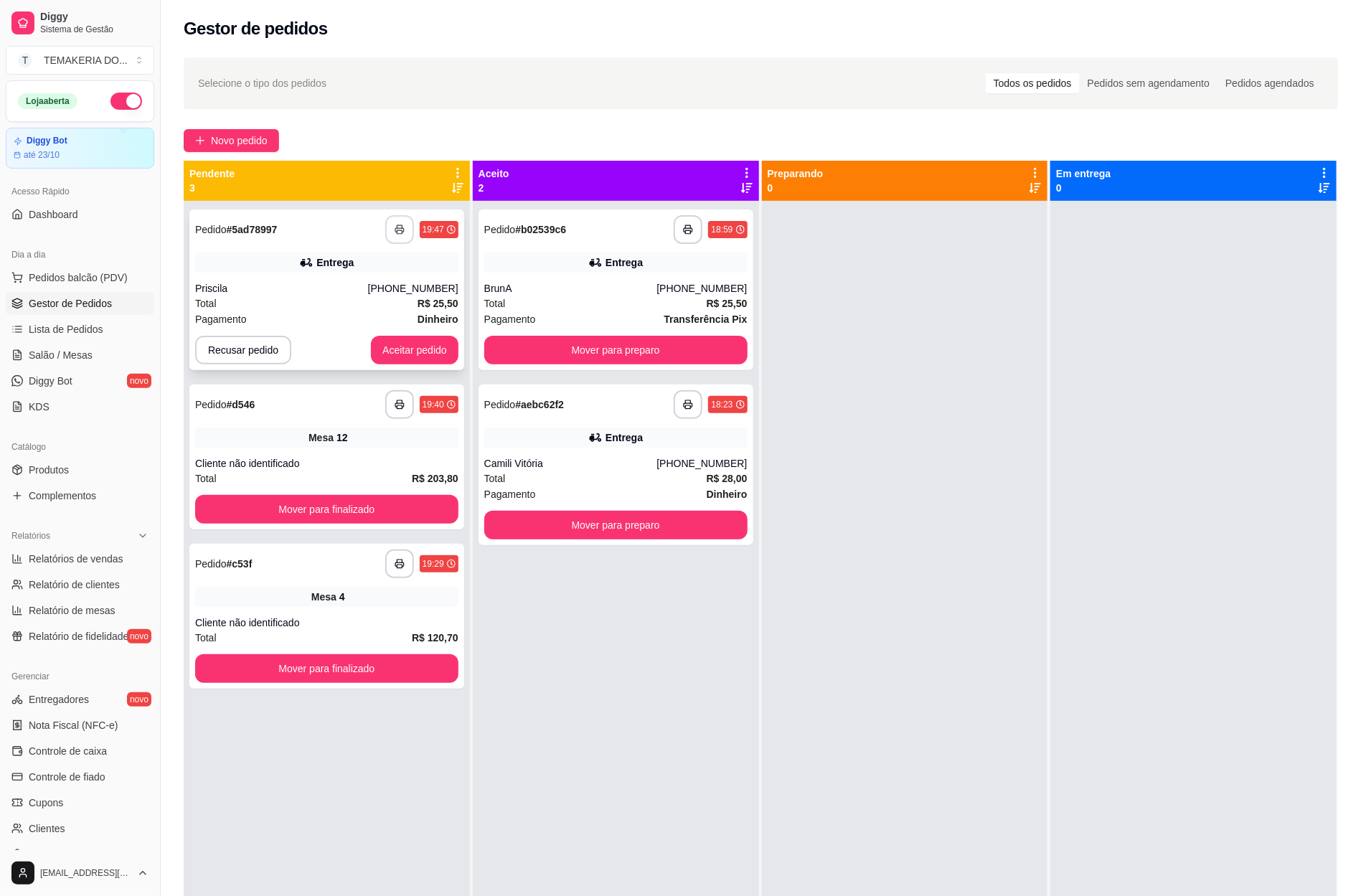
click at [401, 232] on button "button" at bounding box center [398, 229] width 28 height 28
click at [424, 348] on button "Aceitar pedido" at bounding box center [415, 349] width 88 height 28
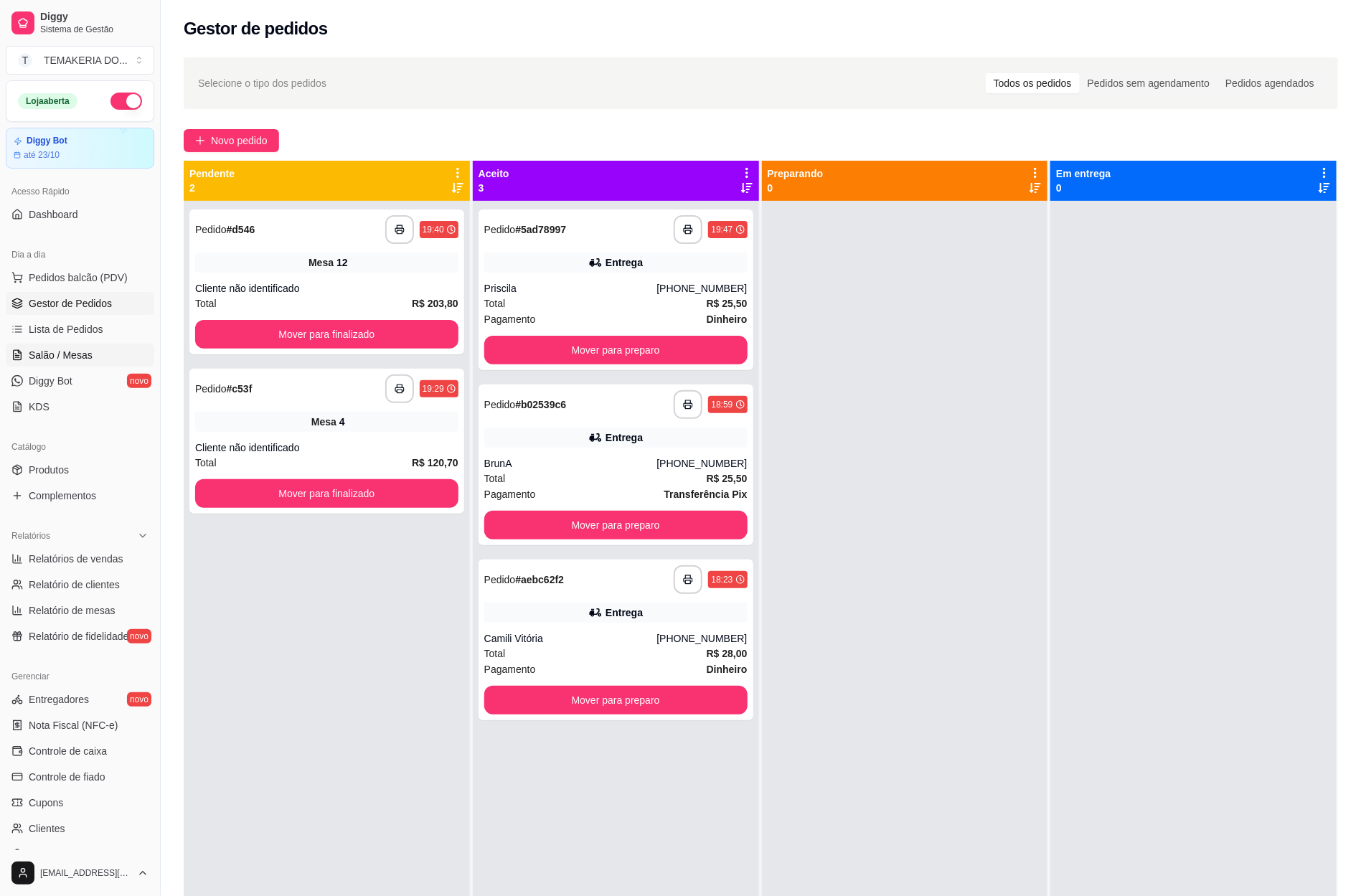
click at [59, 357] on span "Salão / Mesas" at bounding box center [60, 355] width 64 height 15
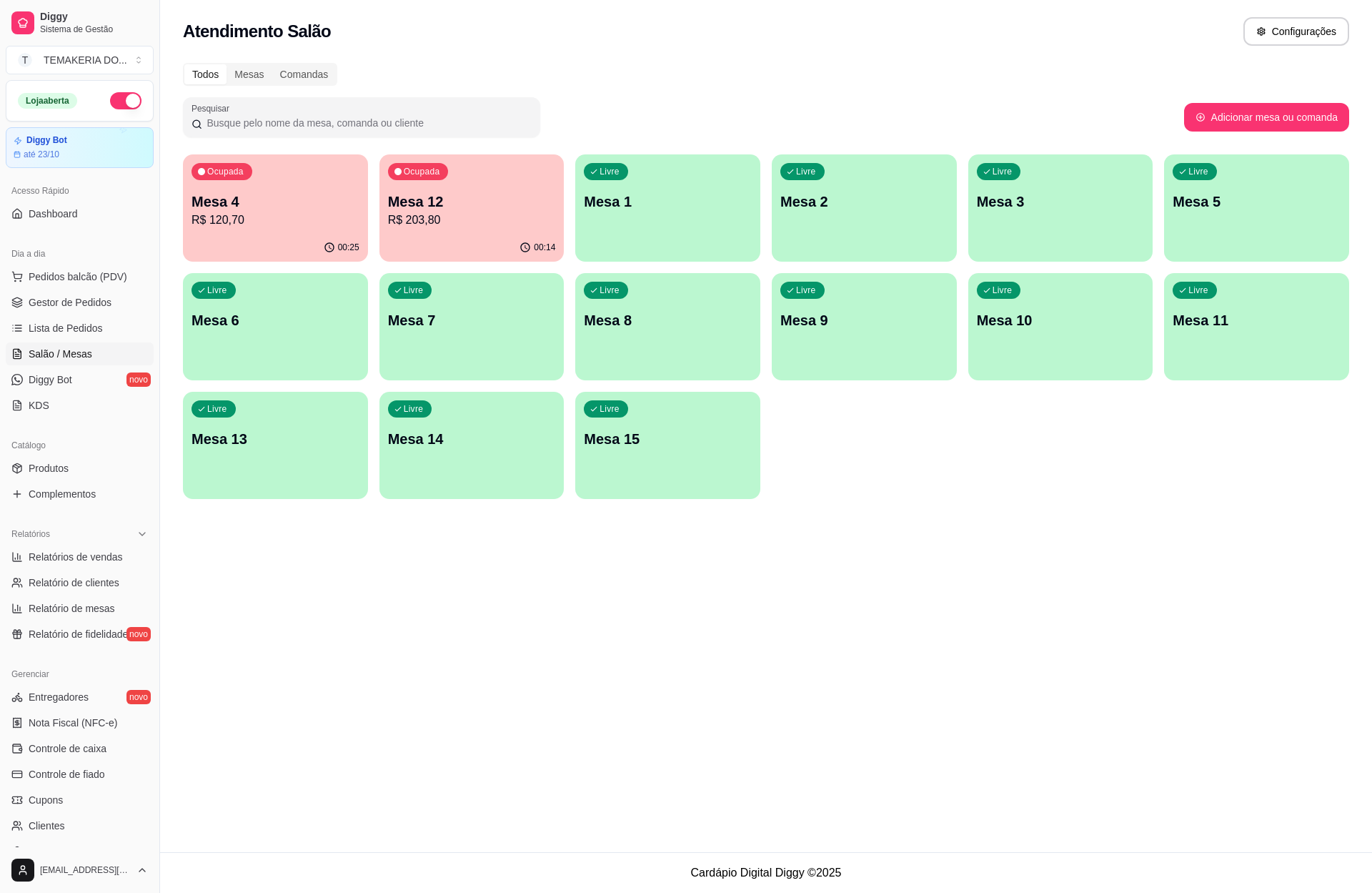
click at [281, 230] on div "Ocupada Mesa 4 R$ 120,70" at bounding box center [275, 193] width 185 height 79
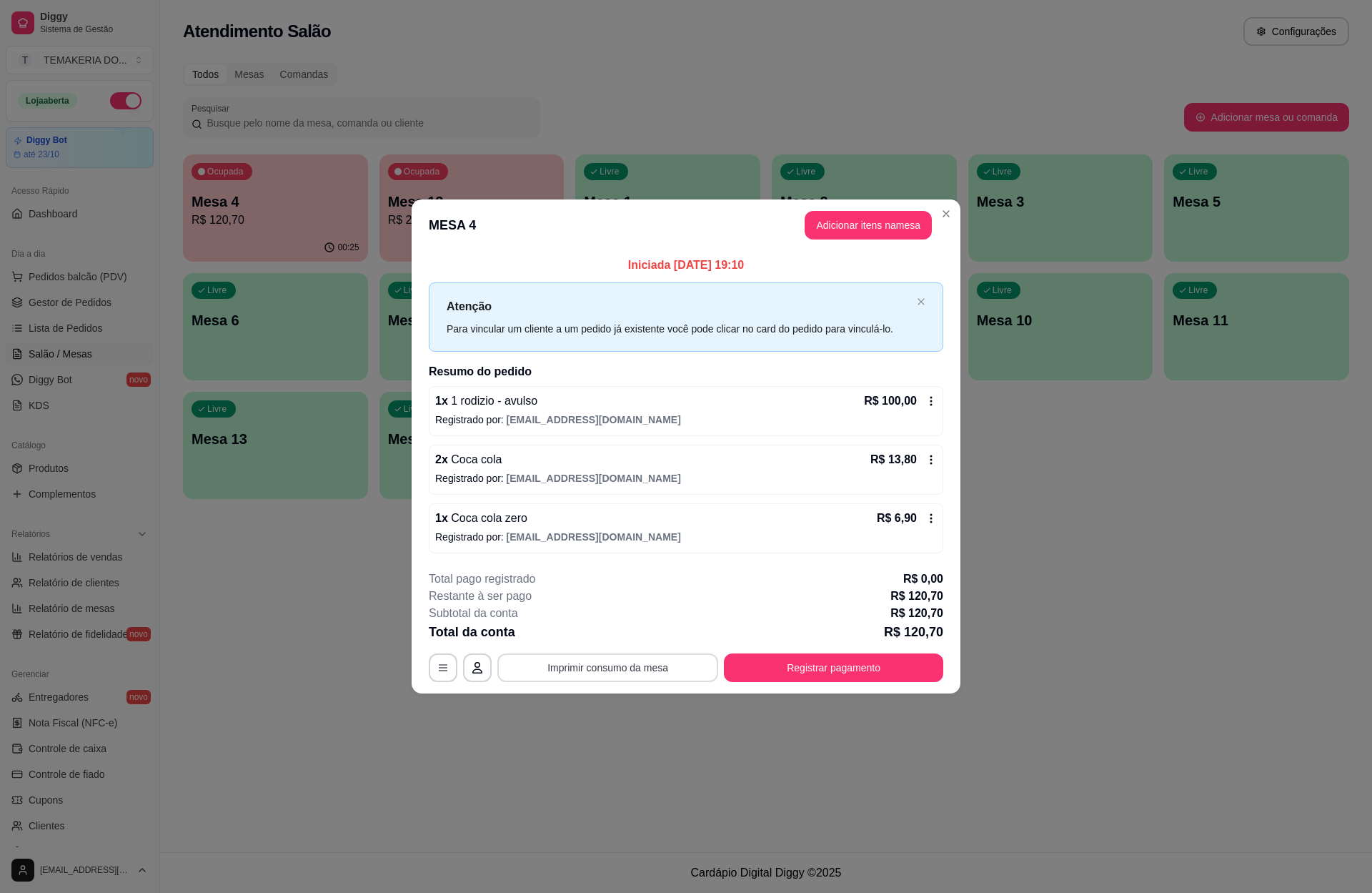
click at [624, 662] on button "Imprimir consumo da mesa" at bounding box center [607, 667] width 221 height 28
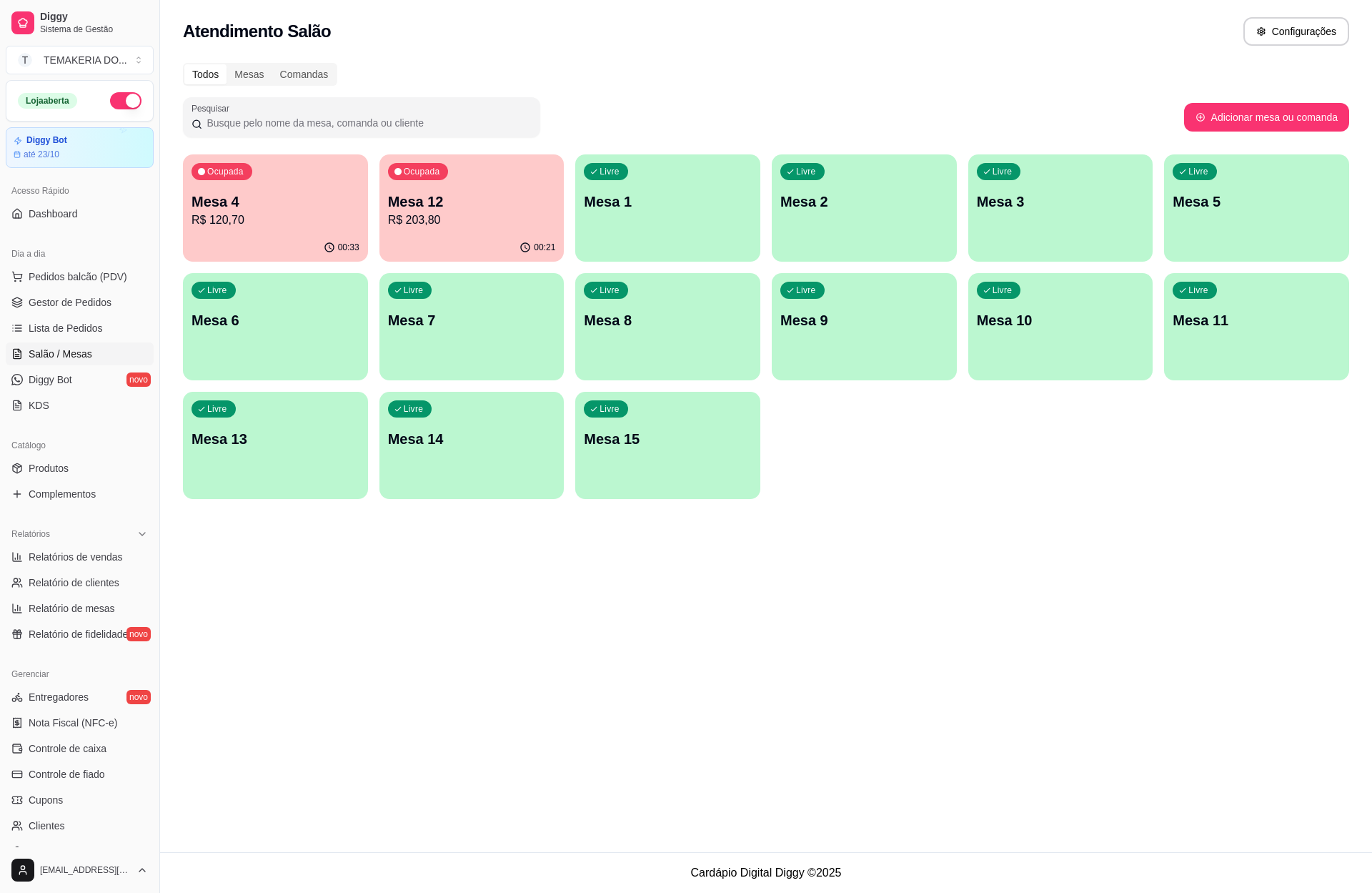
click at [311, 193] on p "Mesa 4" at bounding box center [275, 202] width 168 height 20
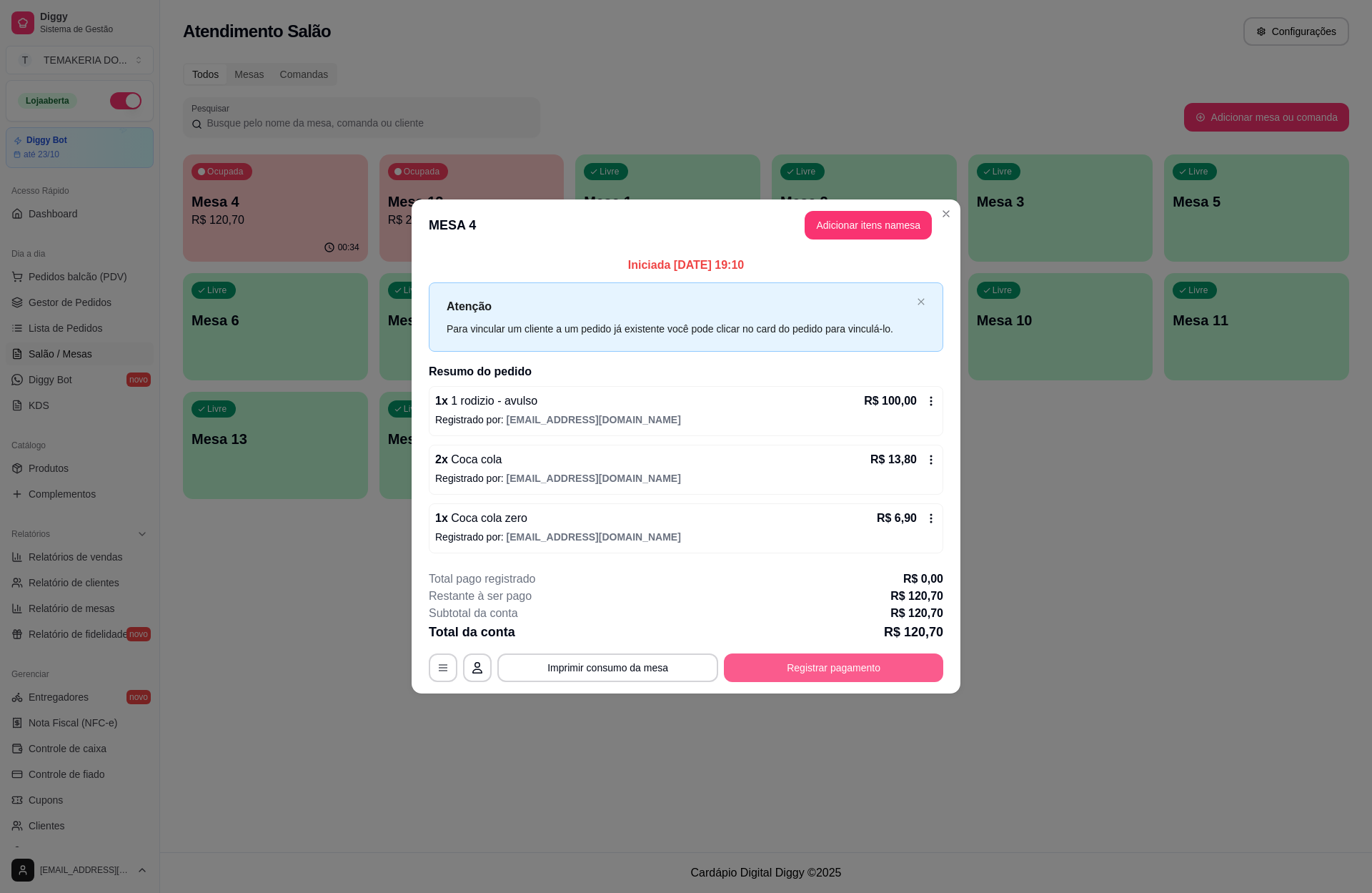
click at [779, 670] on button "Registrar pagamento" at bounding box center [834, 667] width 220 height 28
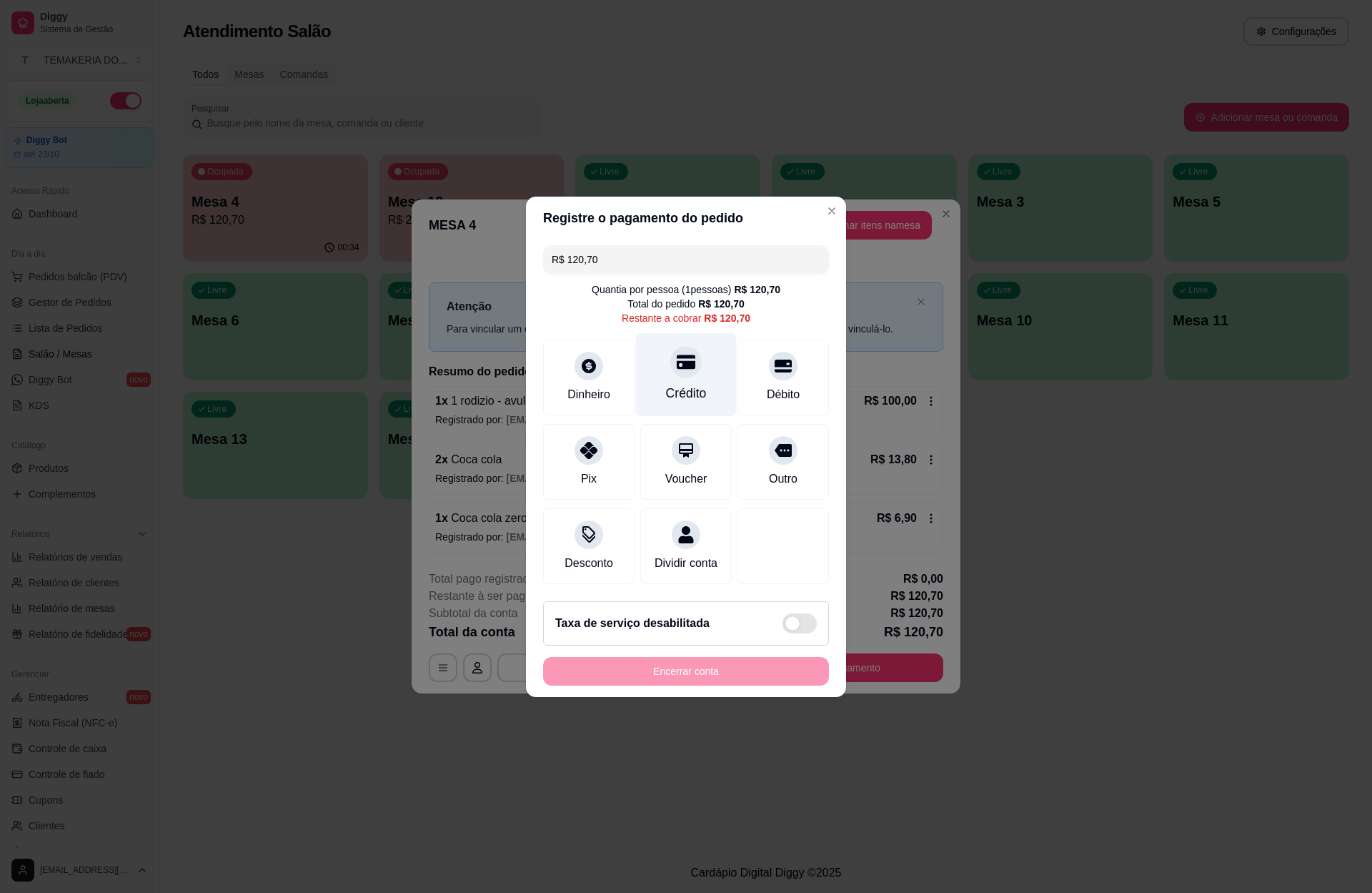
click at [665, 367] on div "Crédito" at bounding box center [686, 374] width 101 height 84
type input "R$ 0,00"
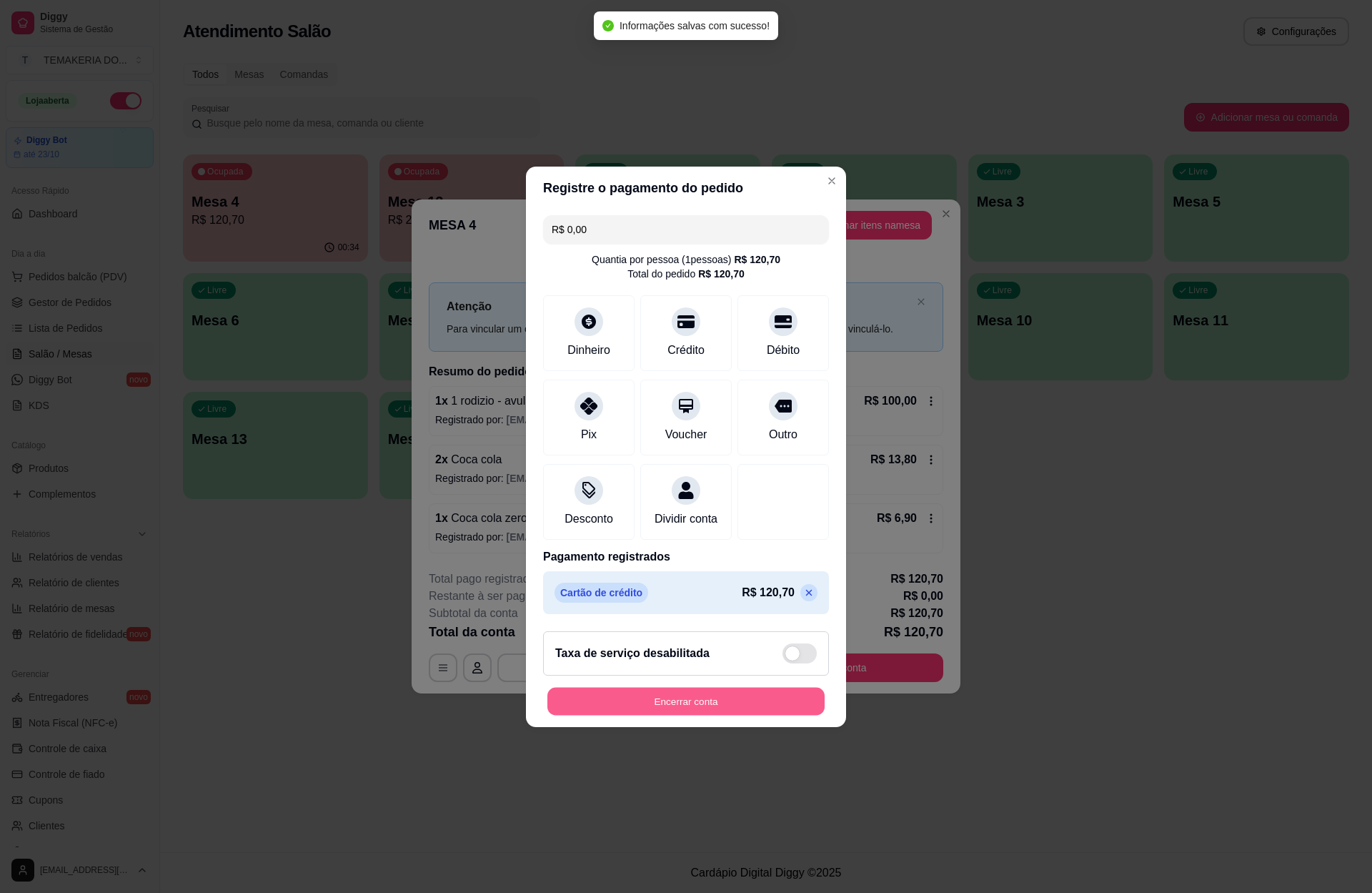
click at [697, 709] on button "Encerrar conta" at bounding box center [686, 700] width 277 height 28
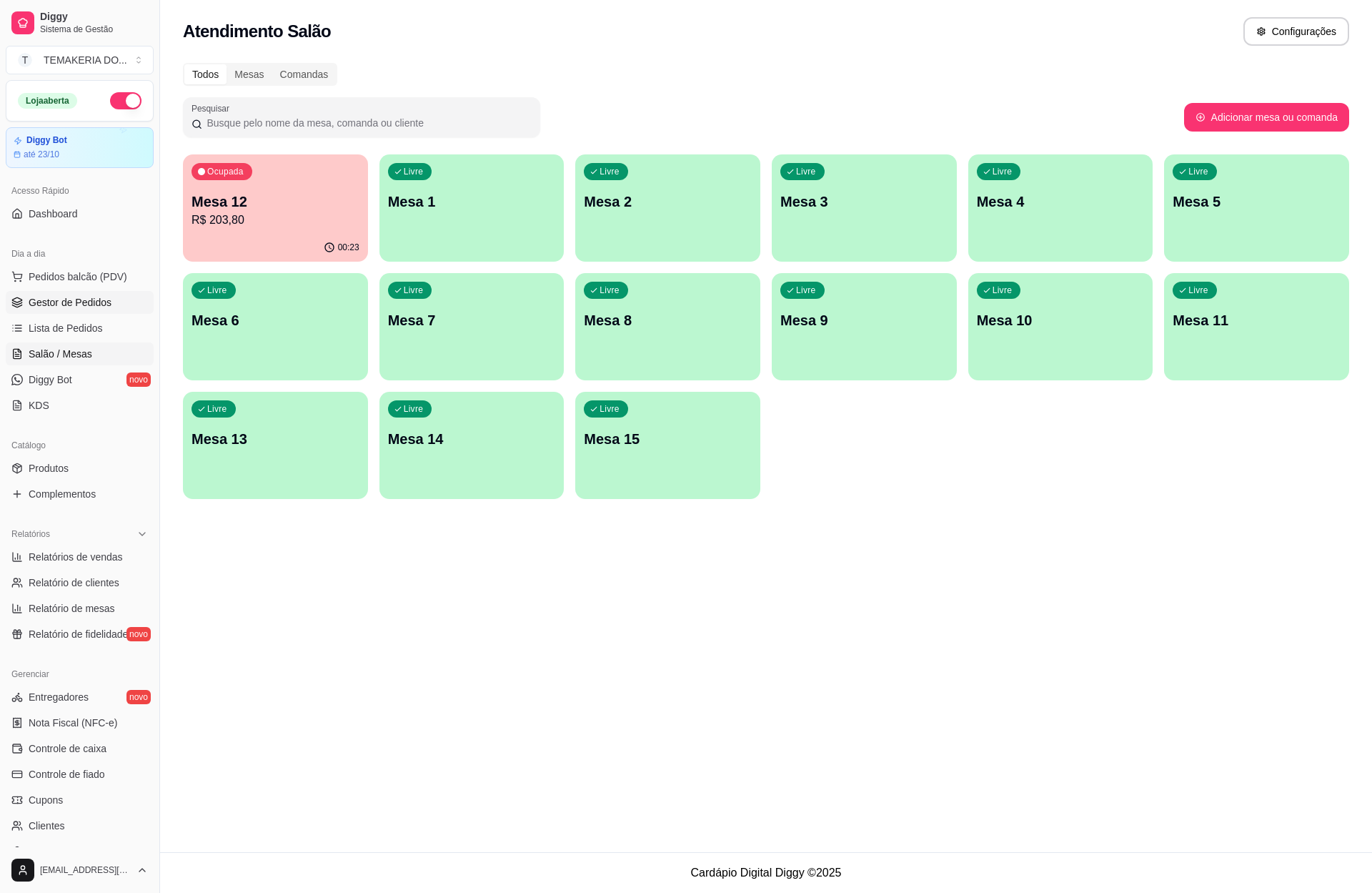
click at [78, 307] on span "Gestor de Pedidos" at bounding box center [69, 303] width 83 height 15
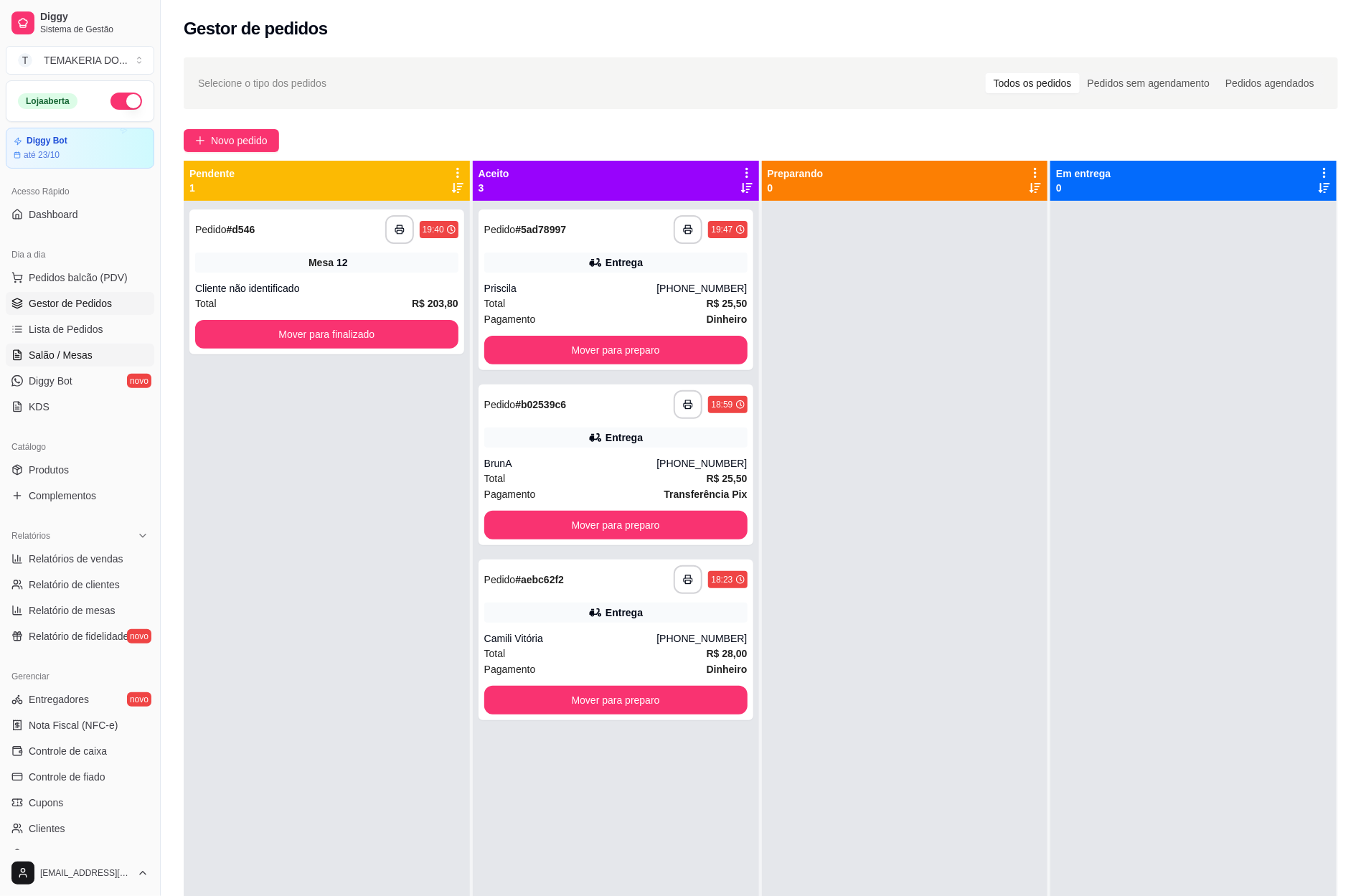
click at [62, 358] on span "Salão / Mesas" at bounding box center [60, 355] width 64 height 15
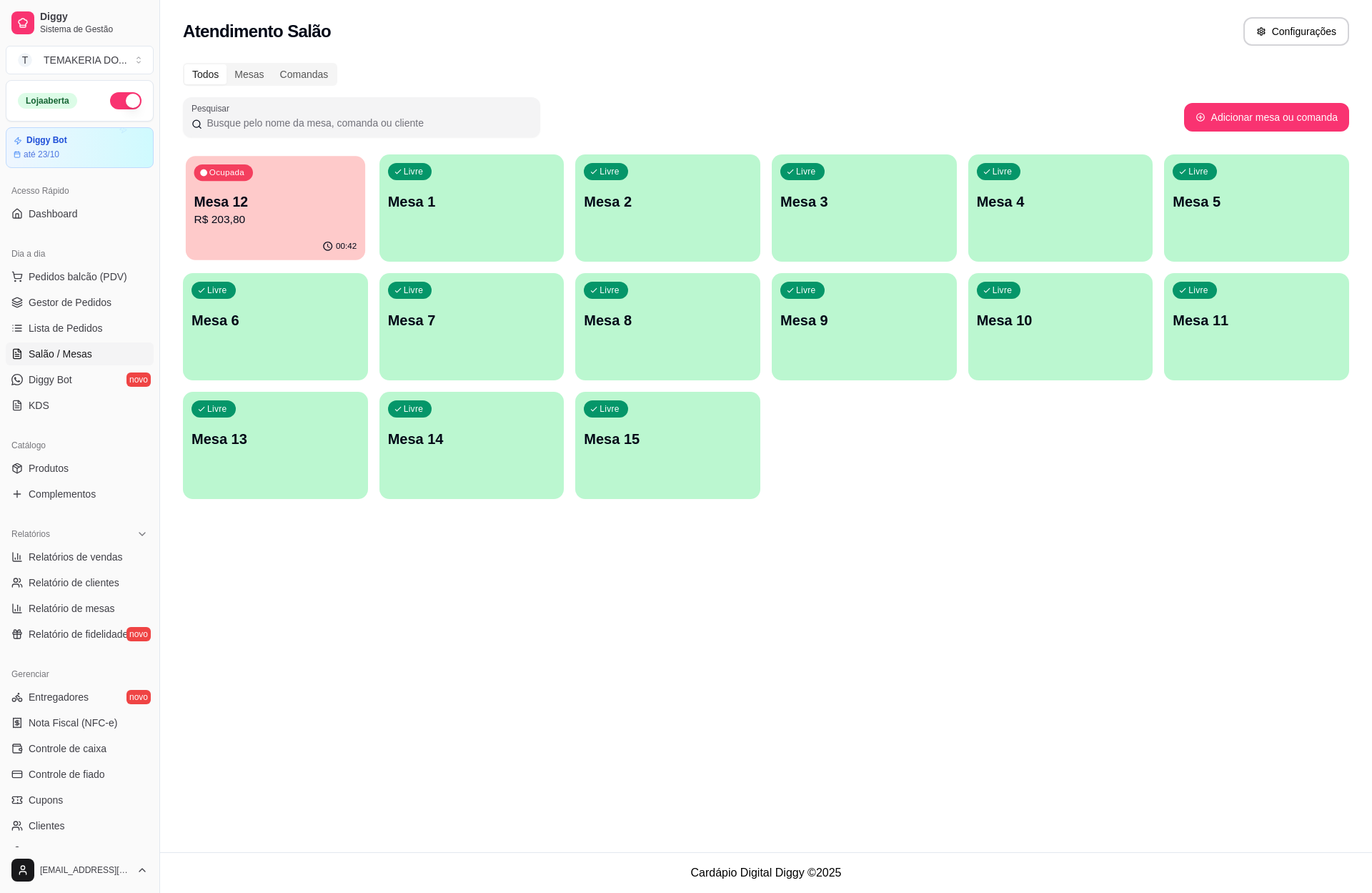
click at [251, 215] on p "R$ 203,80" at bounding box center [275, 220] width 163 height 16
click at [208, 435] on p "Mesa 13" at bounding box center [275, 439] width 163 height 19
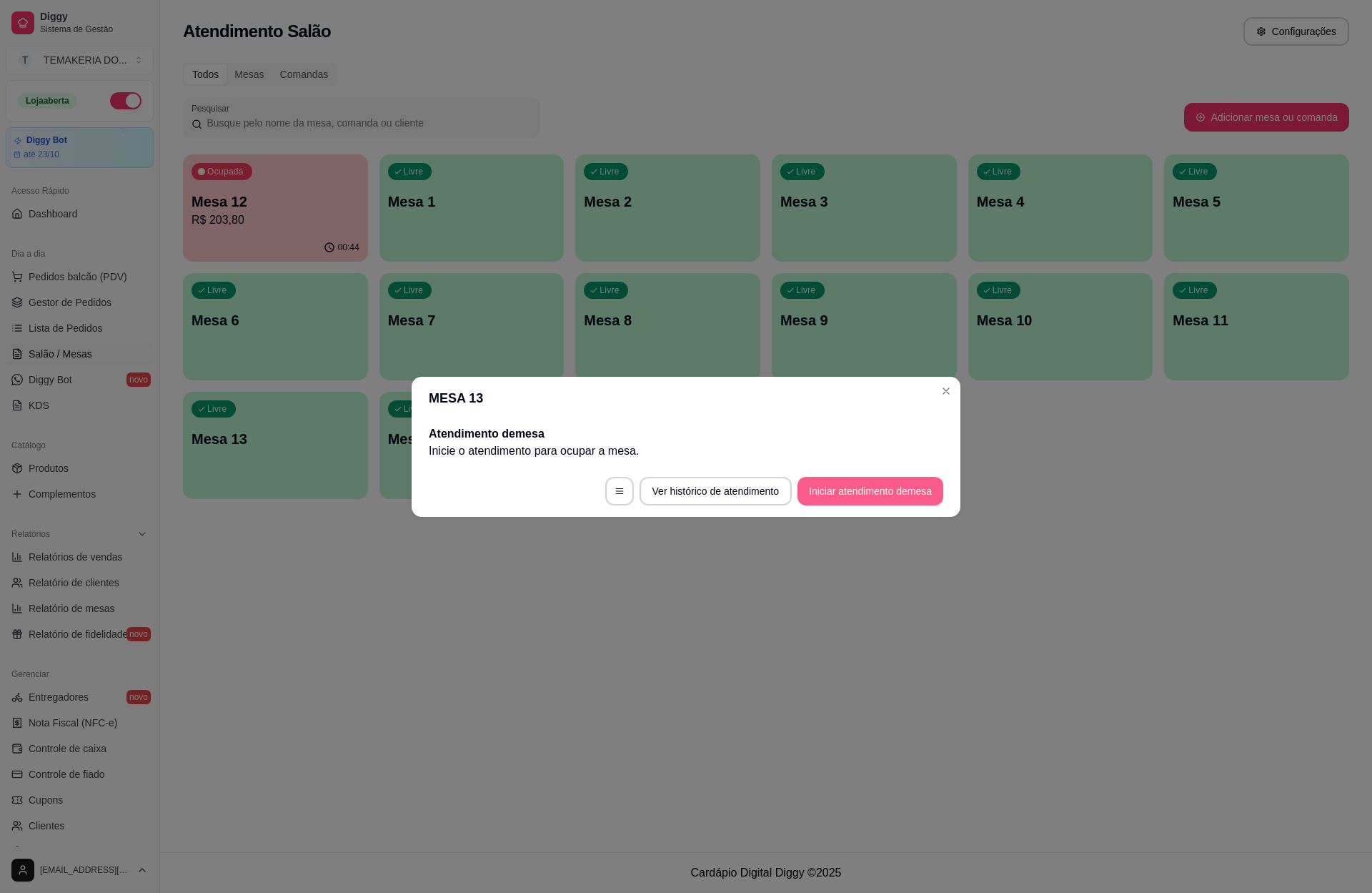
click at [836, 493] on button "Iniciar atendimento de mesa" at bounding box center [870, 491] width 146 height 28
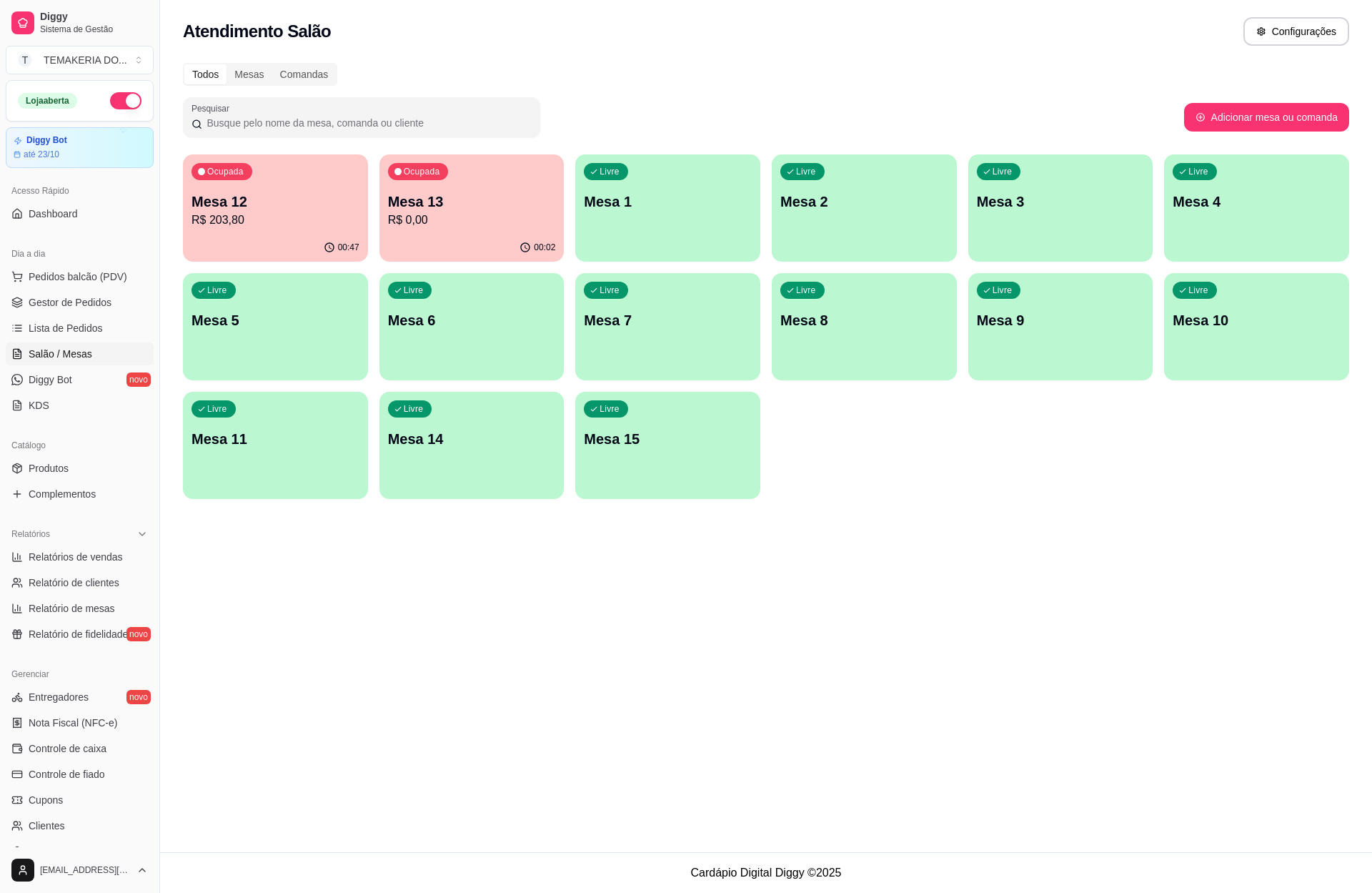
click at [405, 221] on p "R$ 0,00" at bounding box center [471, 220] width 168 height 17
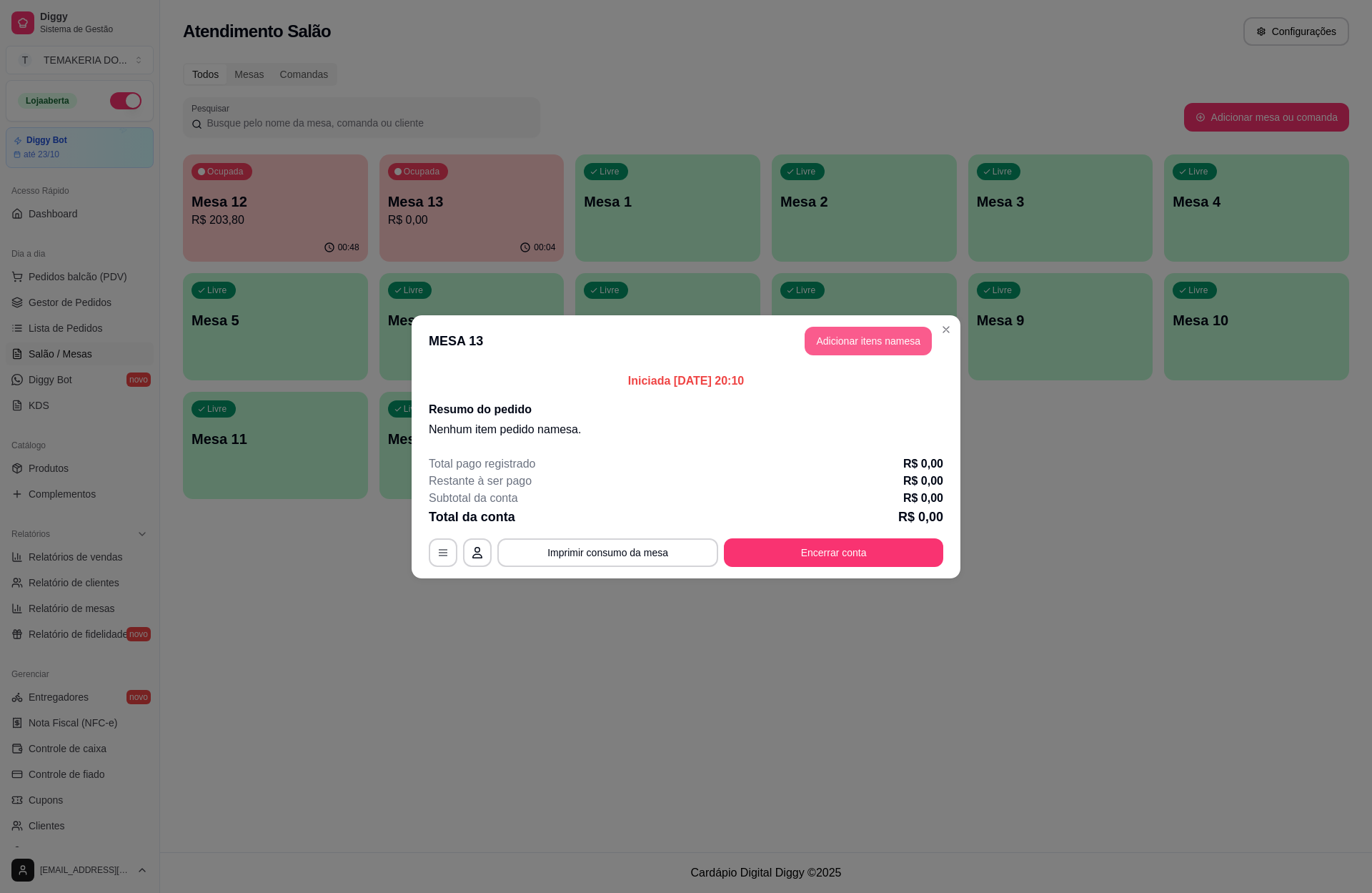
click at [834, 341] on button "Adicionar itens na mesa" at bounding box center [868, 341] width 127 height 28
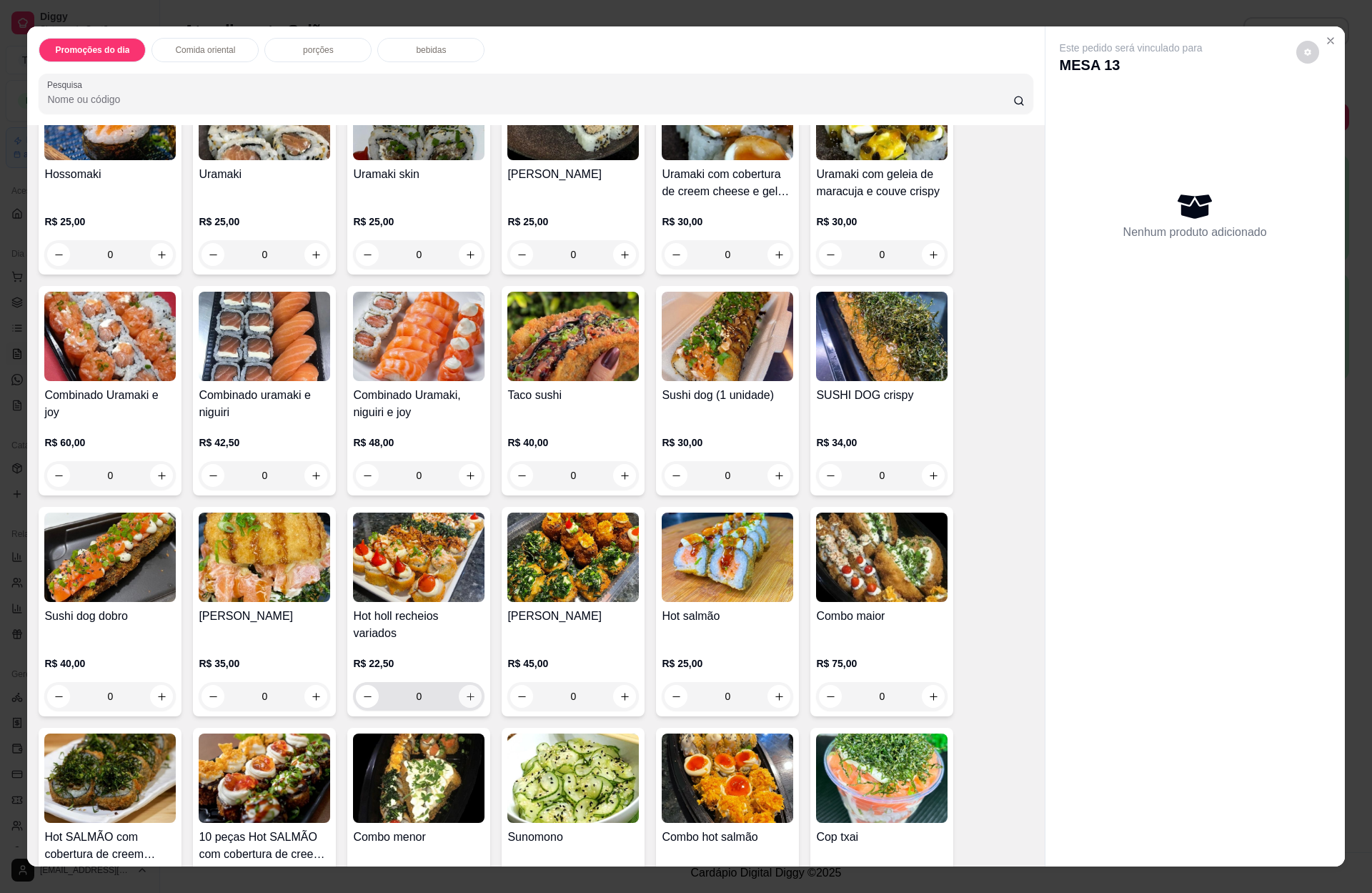
scroll to position [1715, 0]
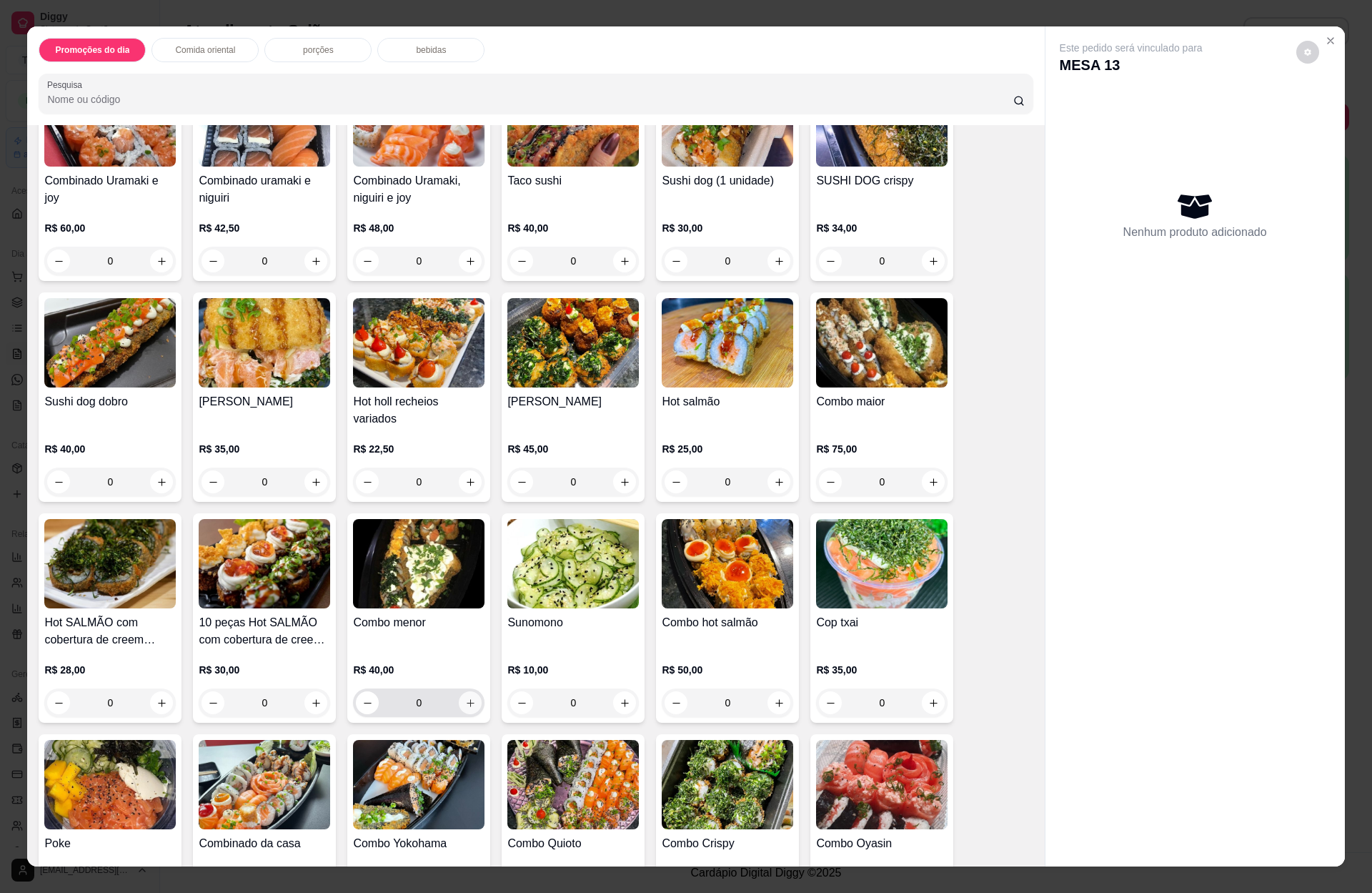
click at [470, 691] on button "increase-product-quantity" at bounding box center [469, 702] width 23 height 23
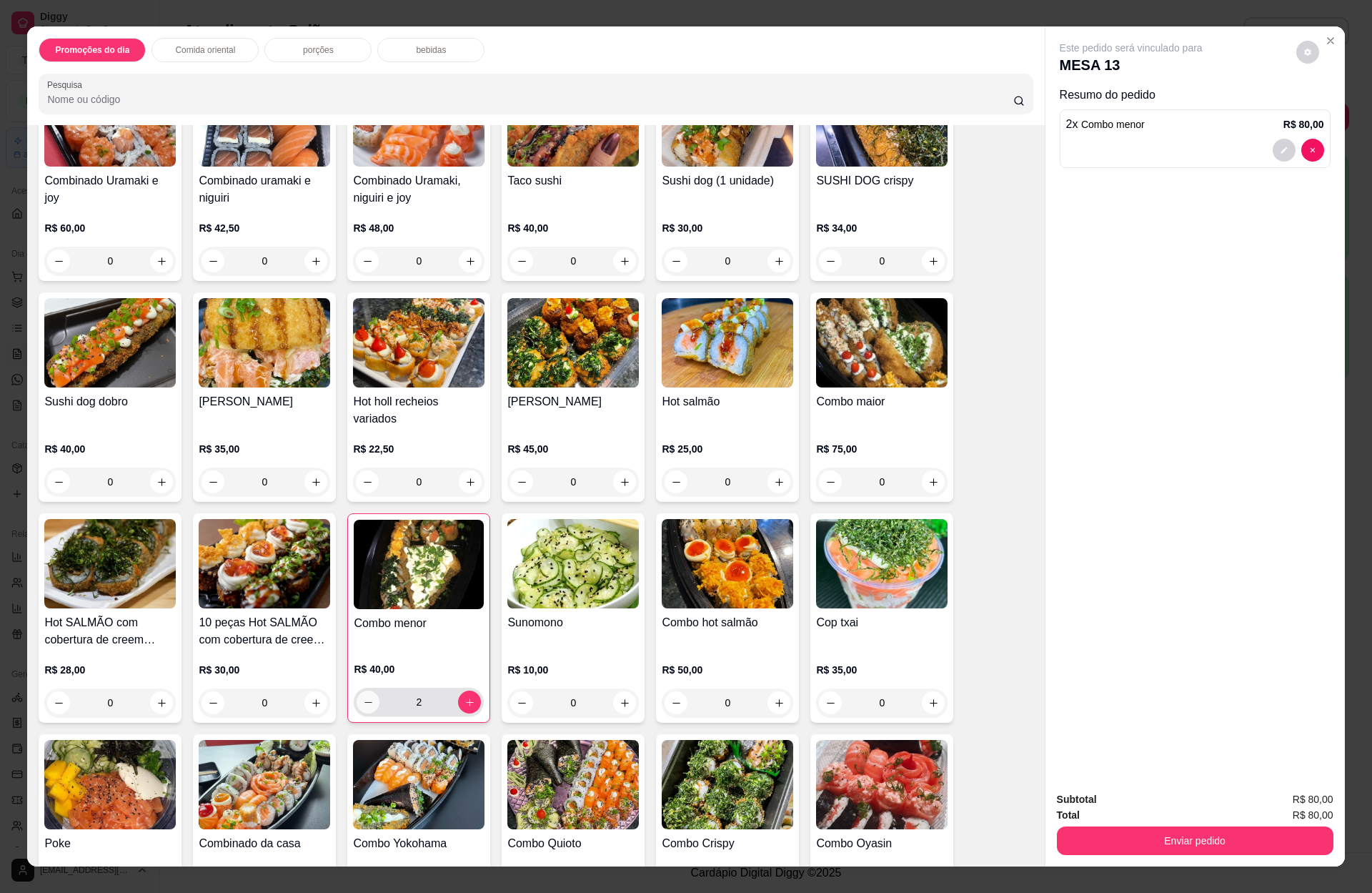
click at [363, 697] on icon "decrease-product-quantity" at bounding box center [369, 702] width 11 height 11
type input "0"
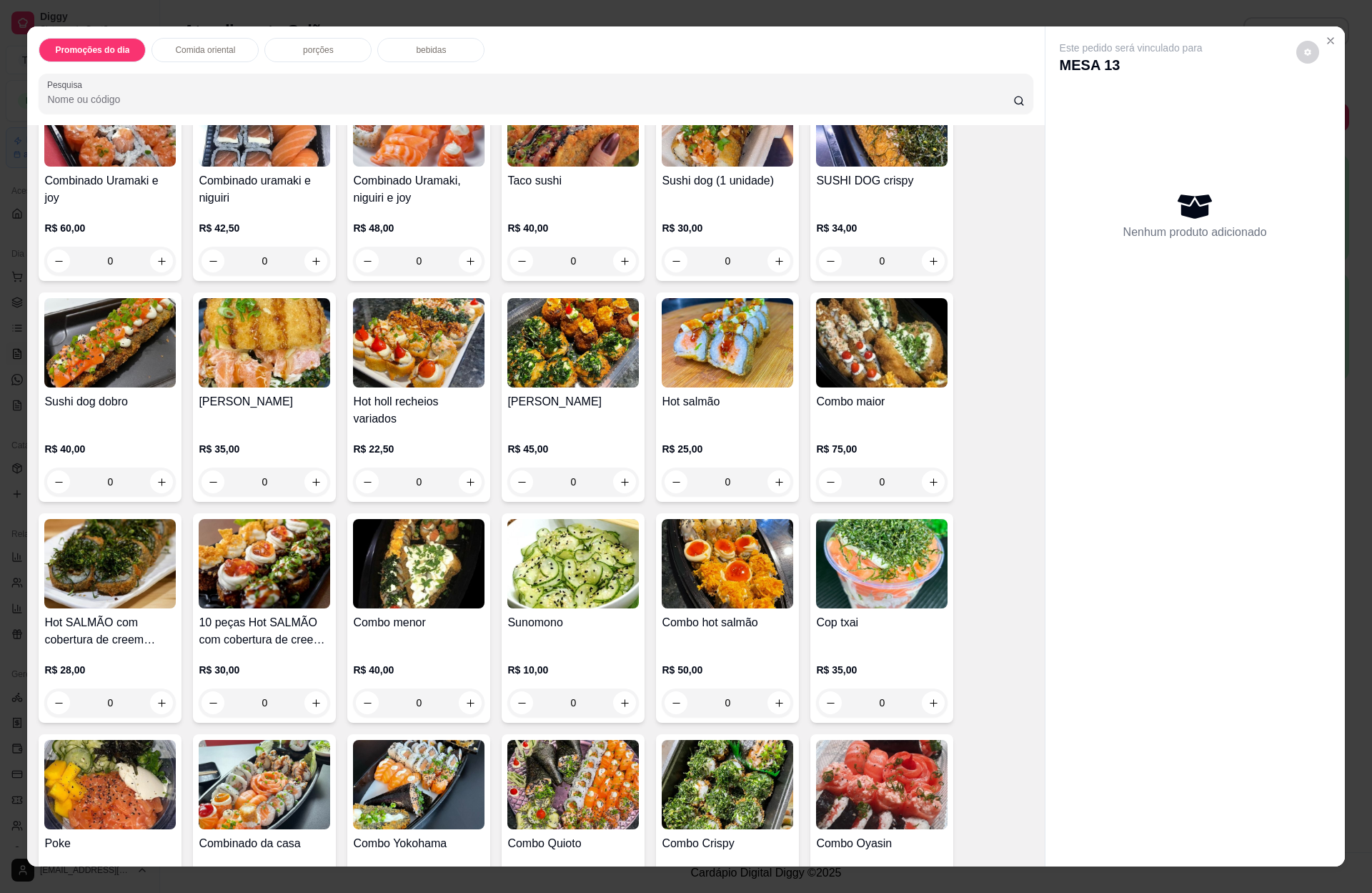
click at [406, 55] on div "bebidas" at bounding box center [430, 50] width 107 height 25
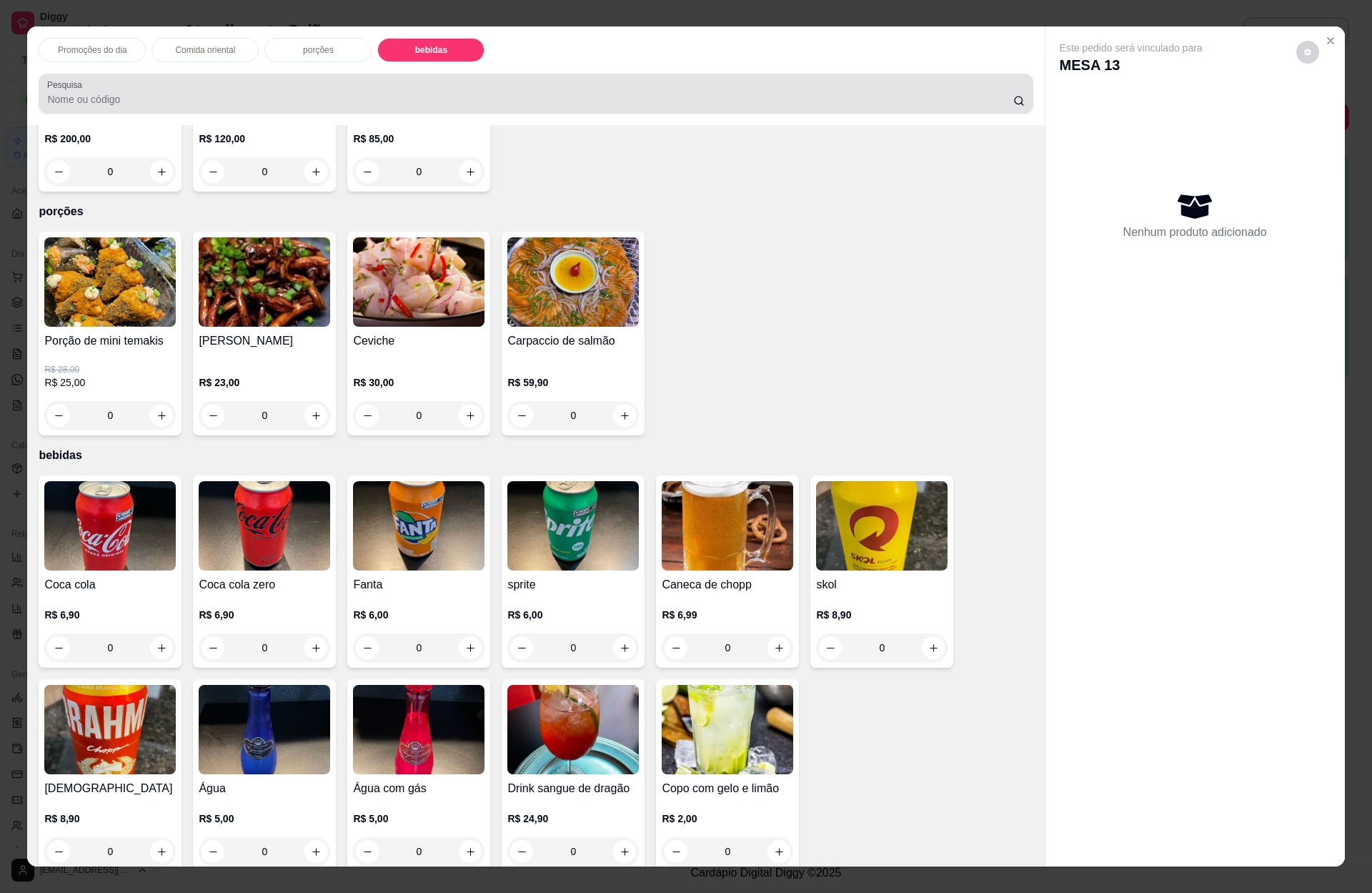
scroll to position [19, 0]
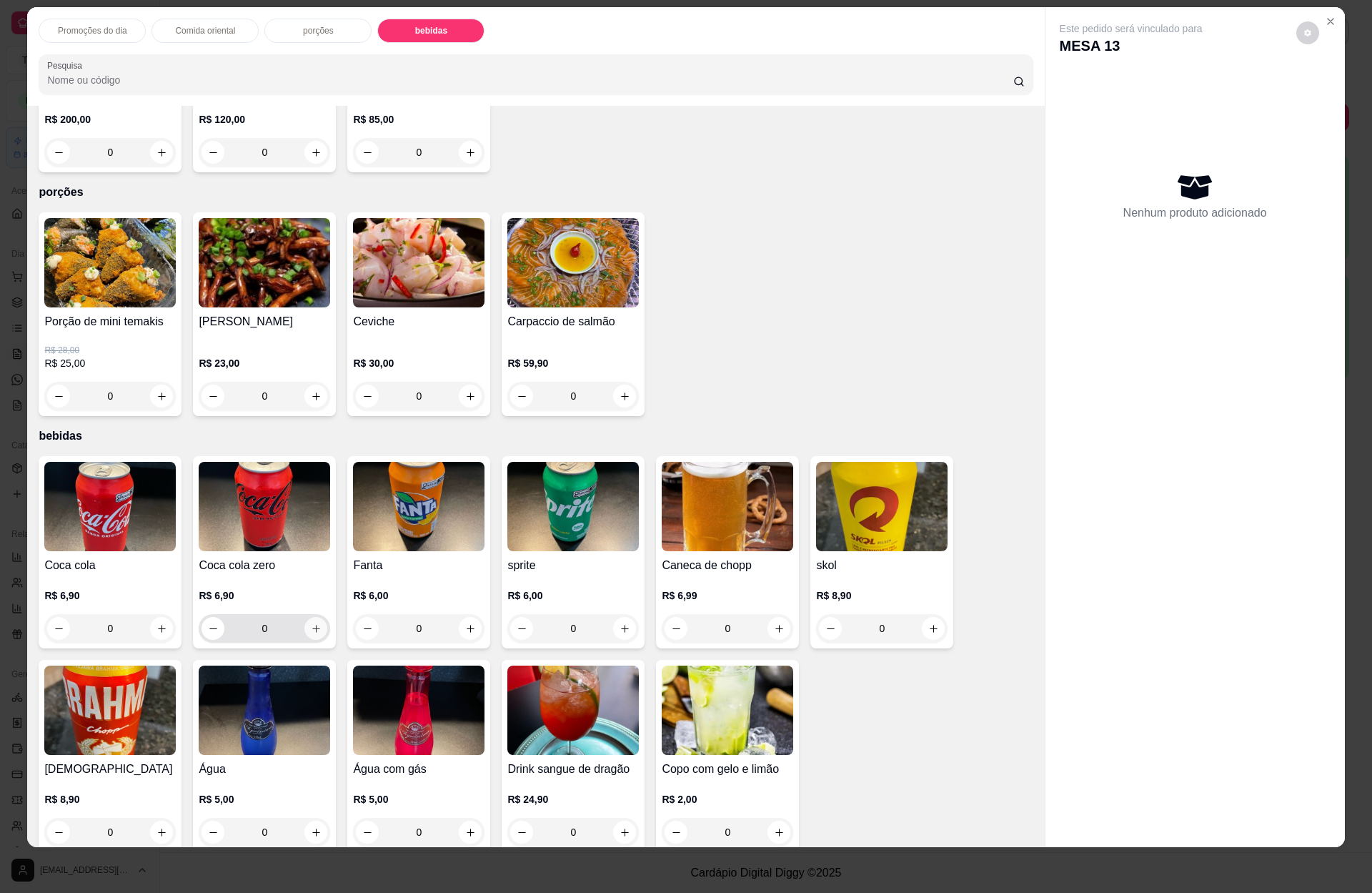
click at [311, 623] on icon "increase-product-quantity" at bounding box center [316, 629] width 11 height 11
type input "1"
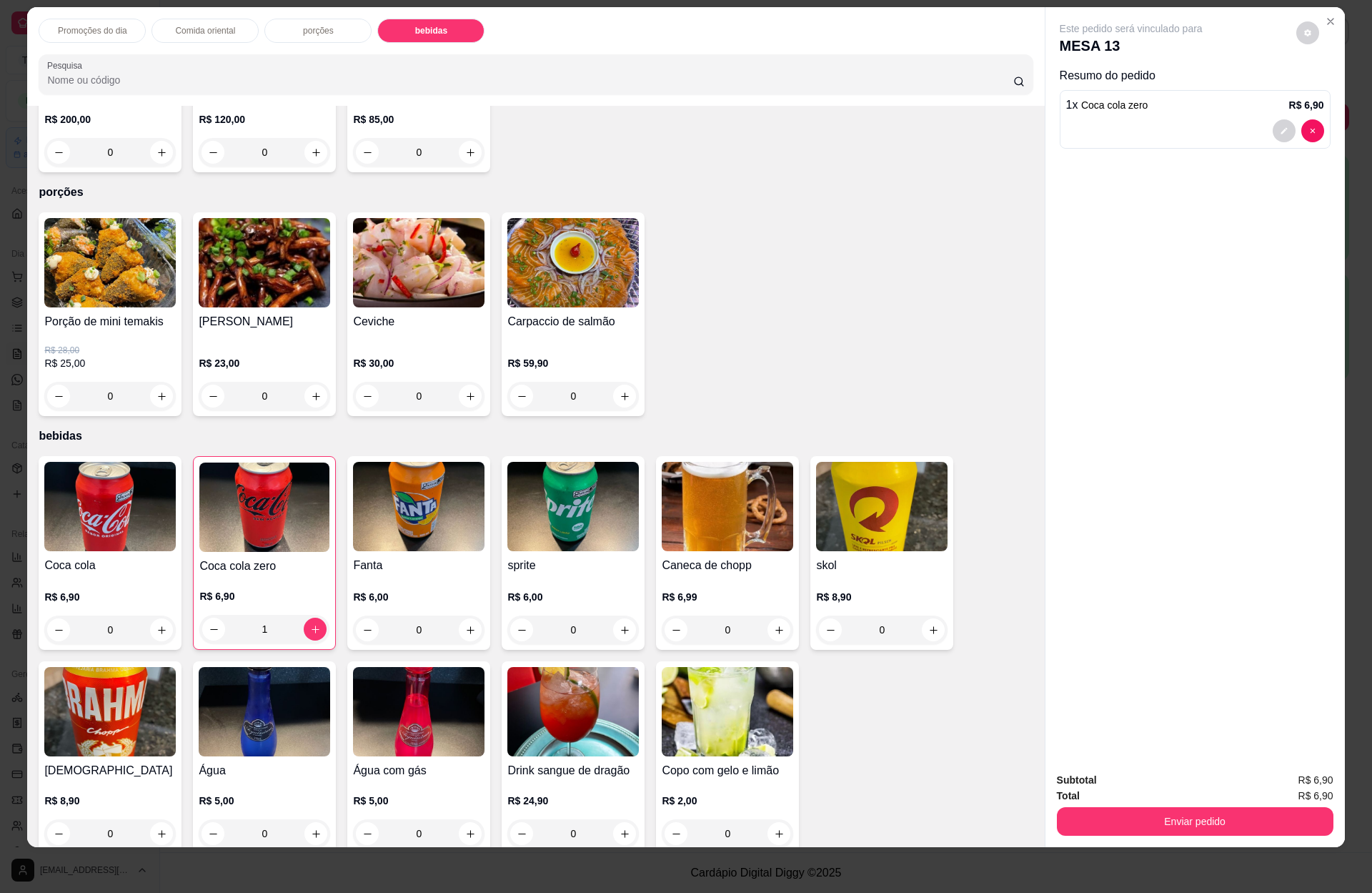
click at [1168, 829] on button "Enviar pedido" at bounding box center [1195, 820] width 276 height 28
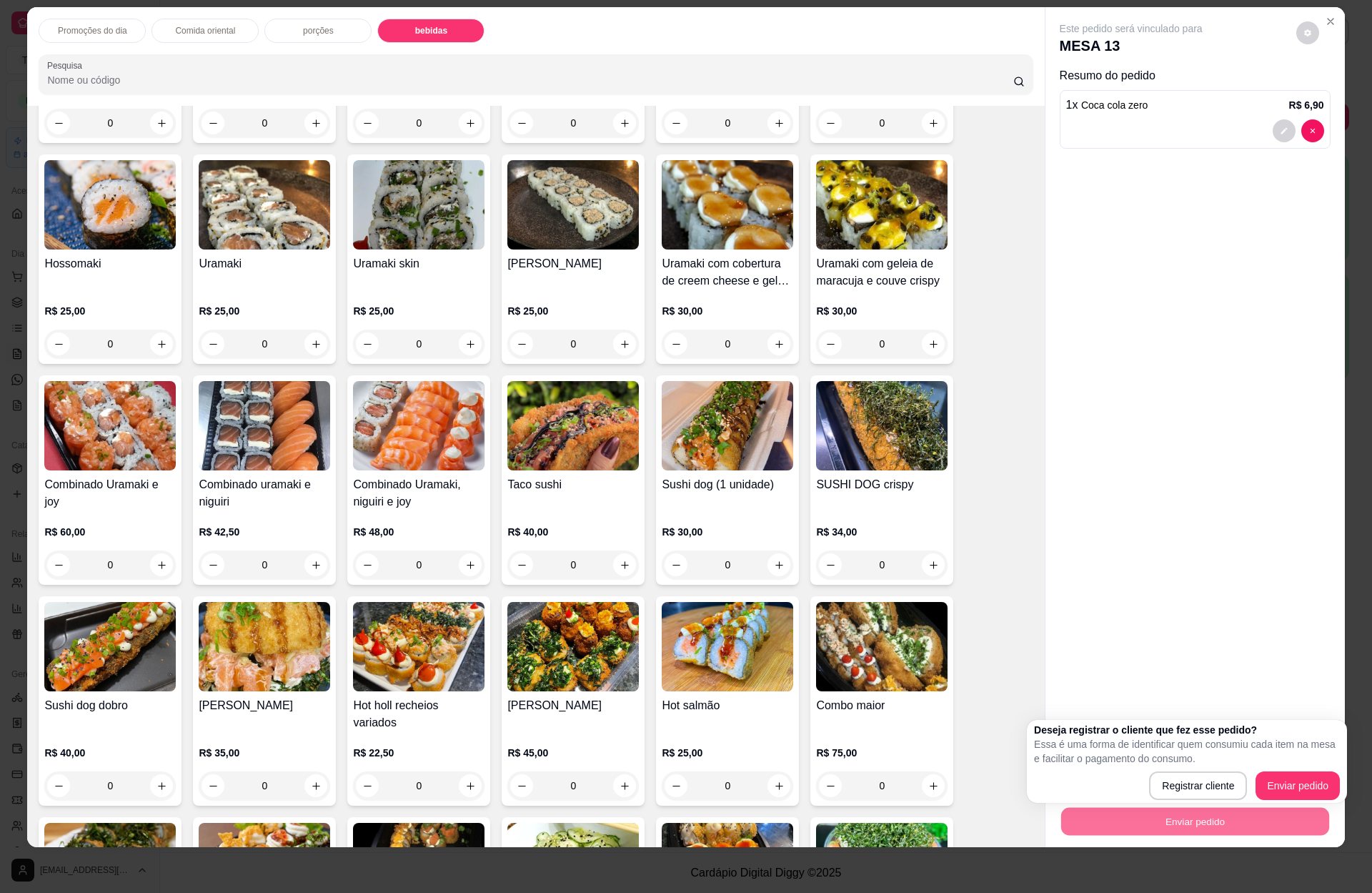
scroll to position [1607, 0]
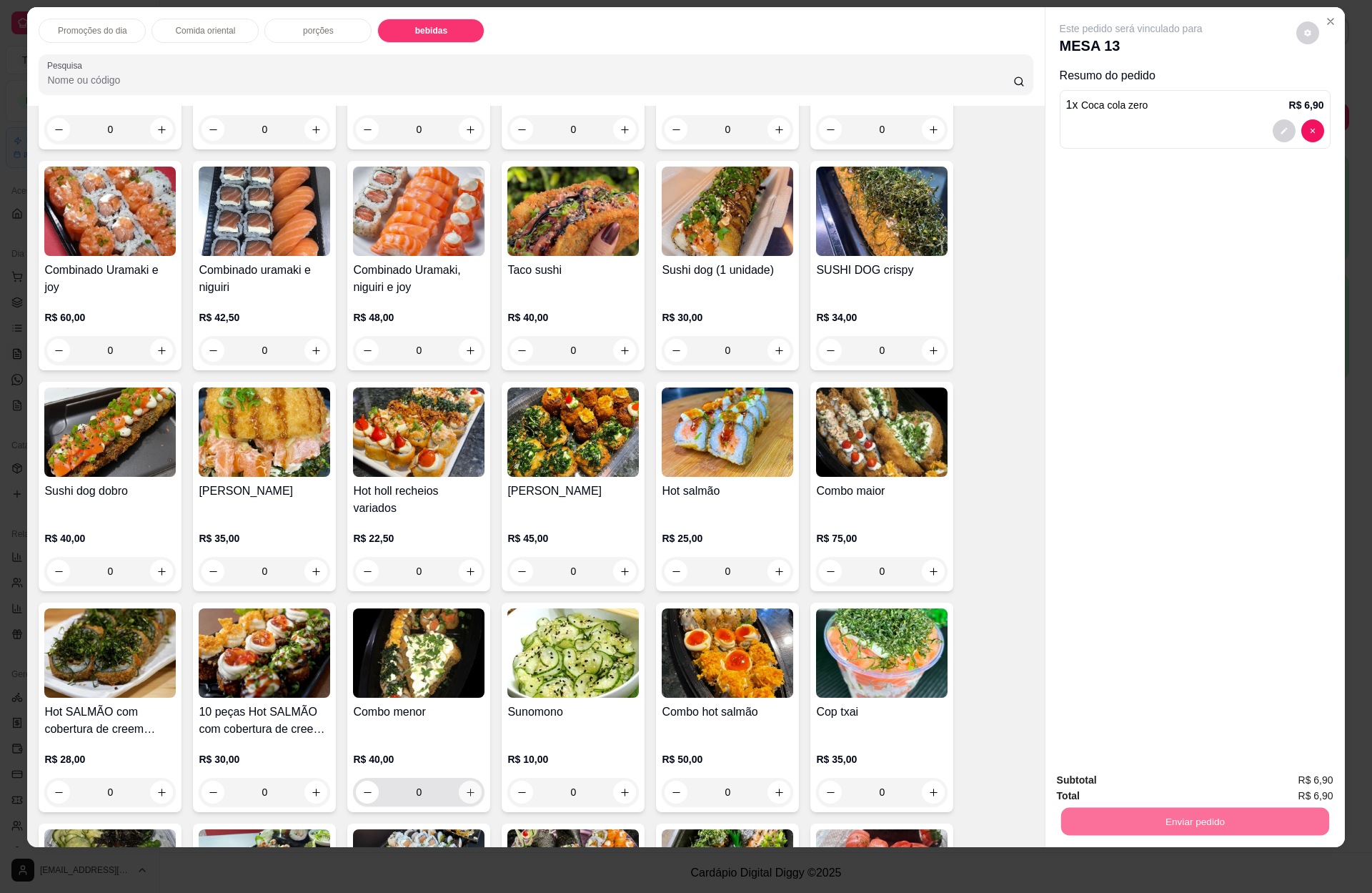
click at [465, 787] on icon "increase-product-quantity" at bounding box center [470, 792] width 11 height 11
click at [459, 780] on button "increase-product-quantity" at bounding box center [469, 791] width 23 height 23
type input "1"
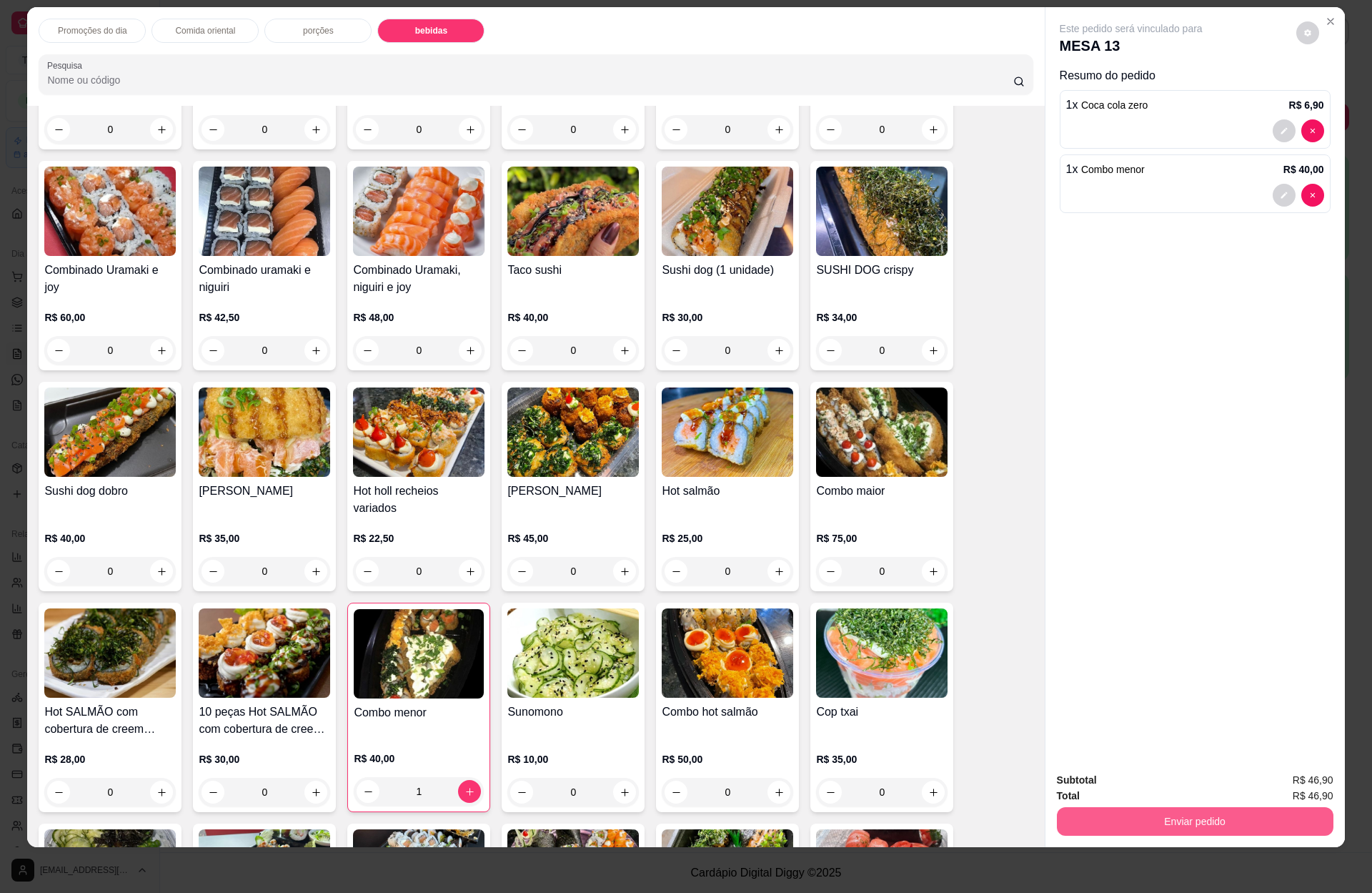
click at [1143, 813] on button "Enviar pedido" at bounding box center [1195, 820] width 276 height 28
click at [1276, 787] on button "Enviar pedido" at bounding box center [1293, 786] width 81 height 27
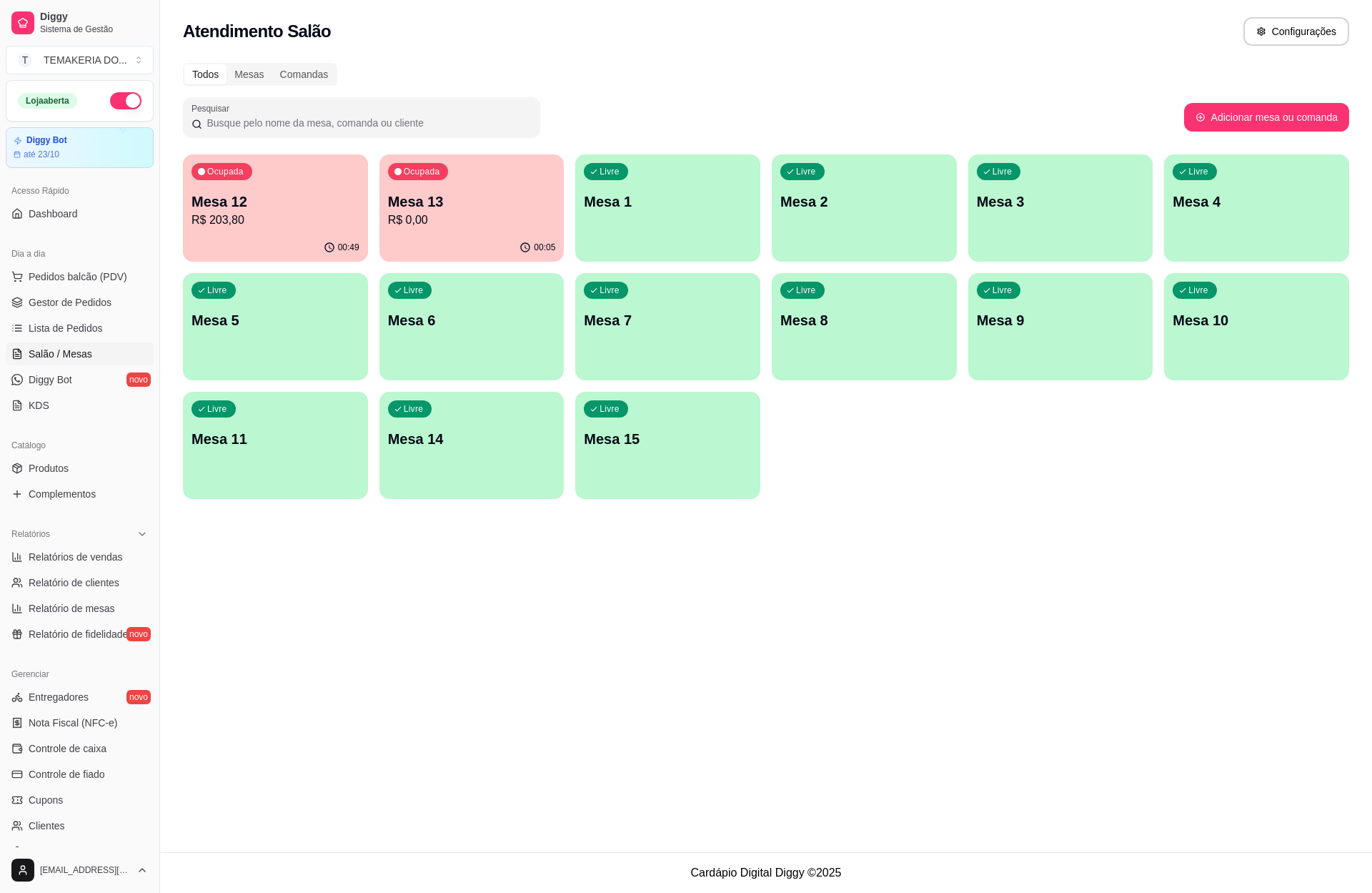
drag, startPoint x: 1143, startPoint y: 698, endPoint x: 1012, endPoint y: 659, distance: 136.7
click at [1137, 695] on div "Atendimento Salão Configurações Todos Mesas Comandas Pesquisar Adicionar mesa o…" at bounding box center [765, 426] width 1211 height 852
click at [69, 299] on span "Gestor de Pedidos" at bounding box center [69, 303] width 83 height 15
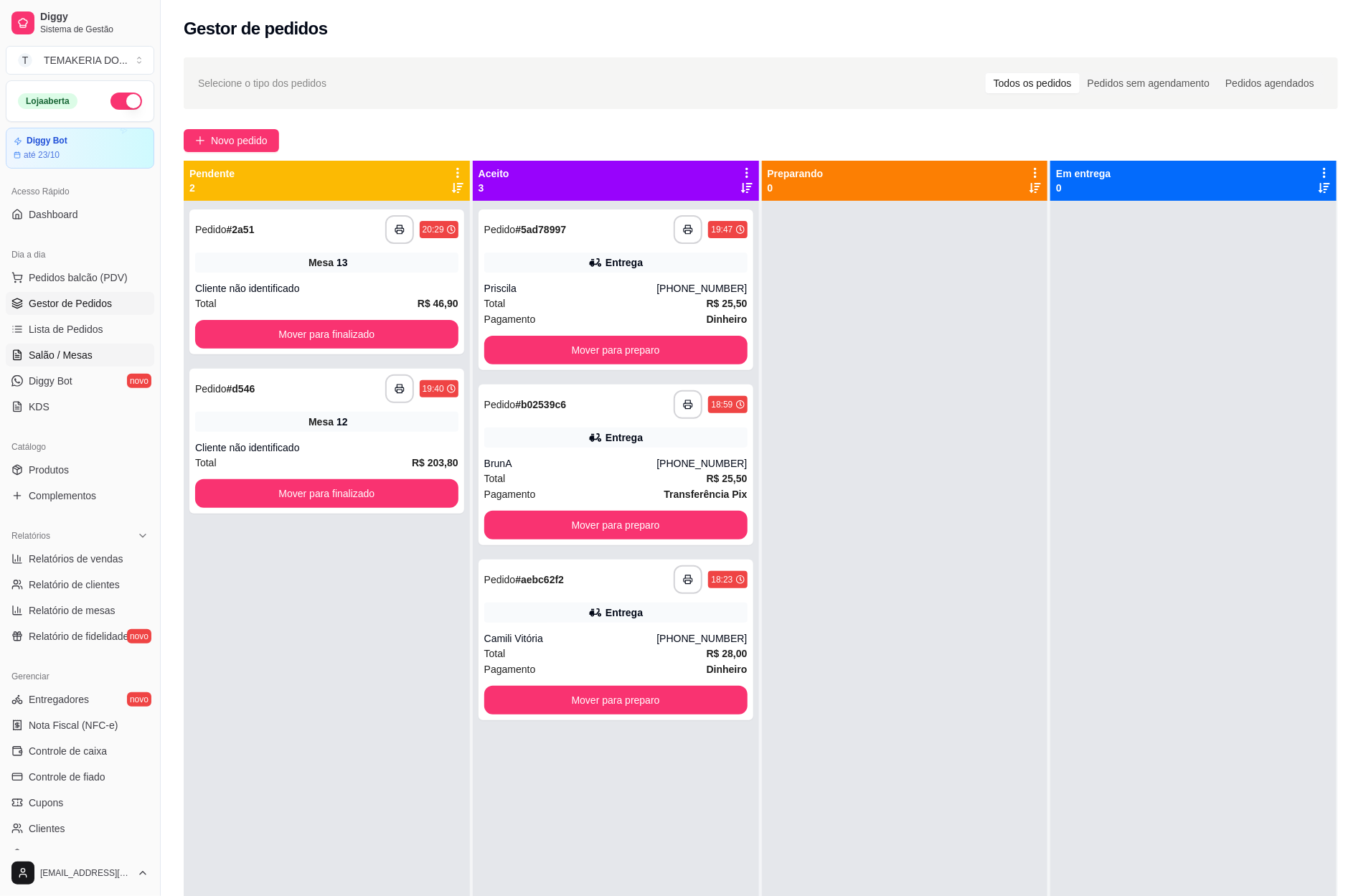
click at [52, 347] on link "Salão / Mesas" at bounding box center [79, 355] width 149 height 23
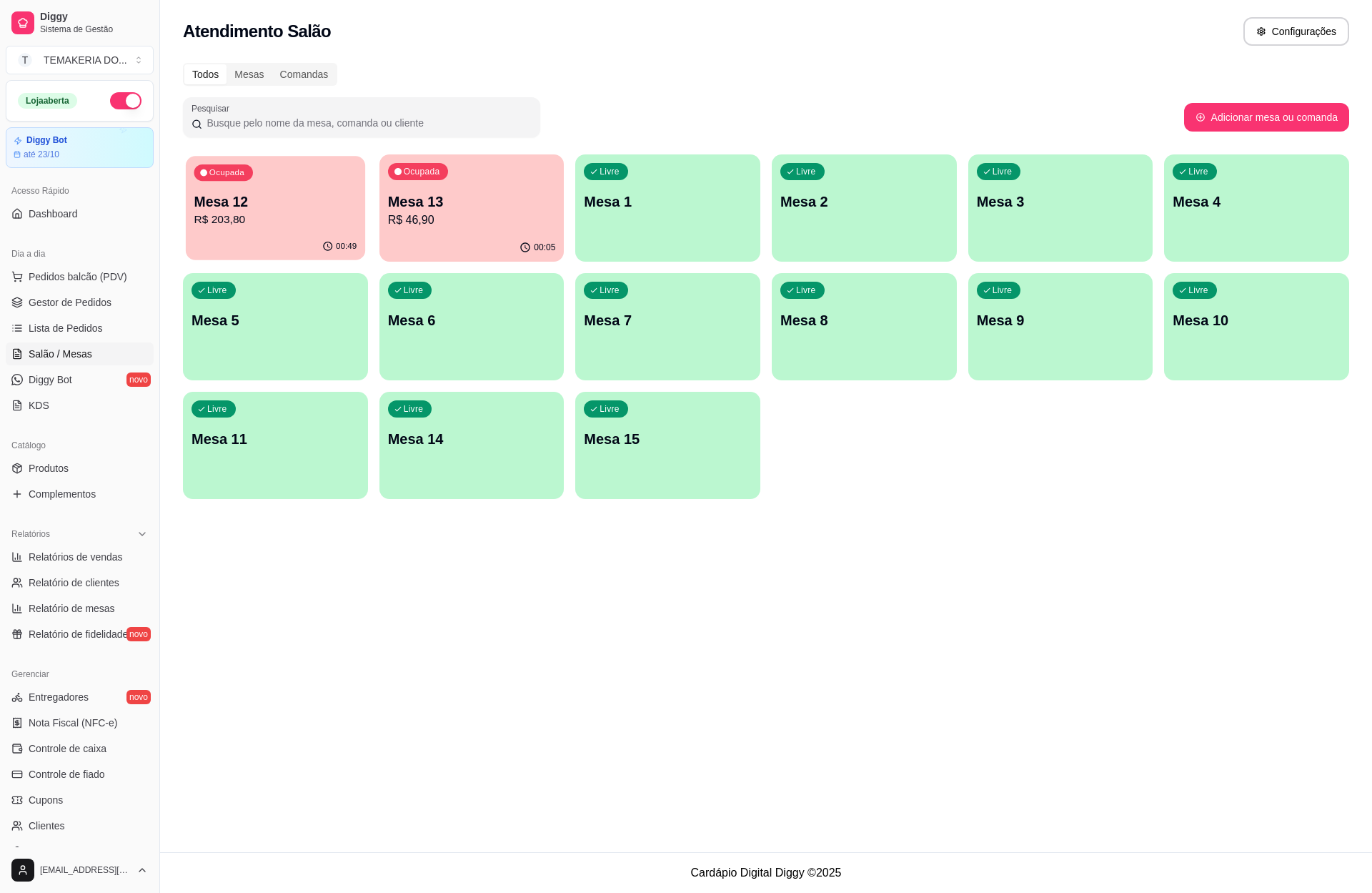
click at [276, 213] on p "R$ 203,80" at bounding box center [275, 220] width 163 height 16
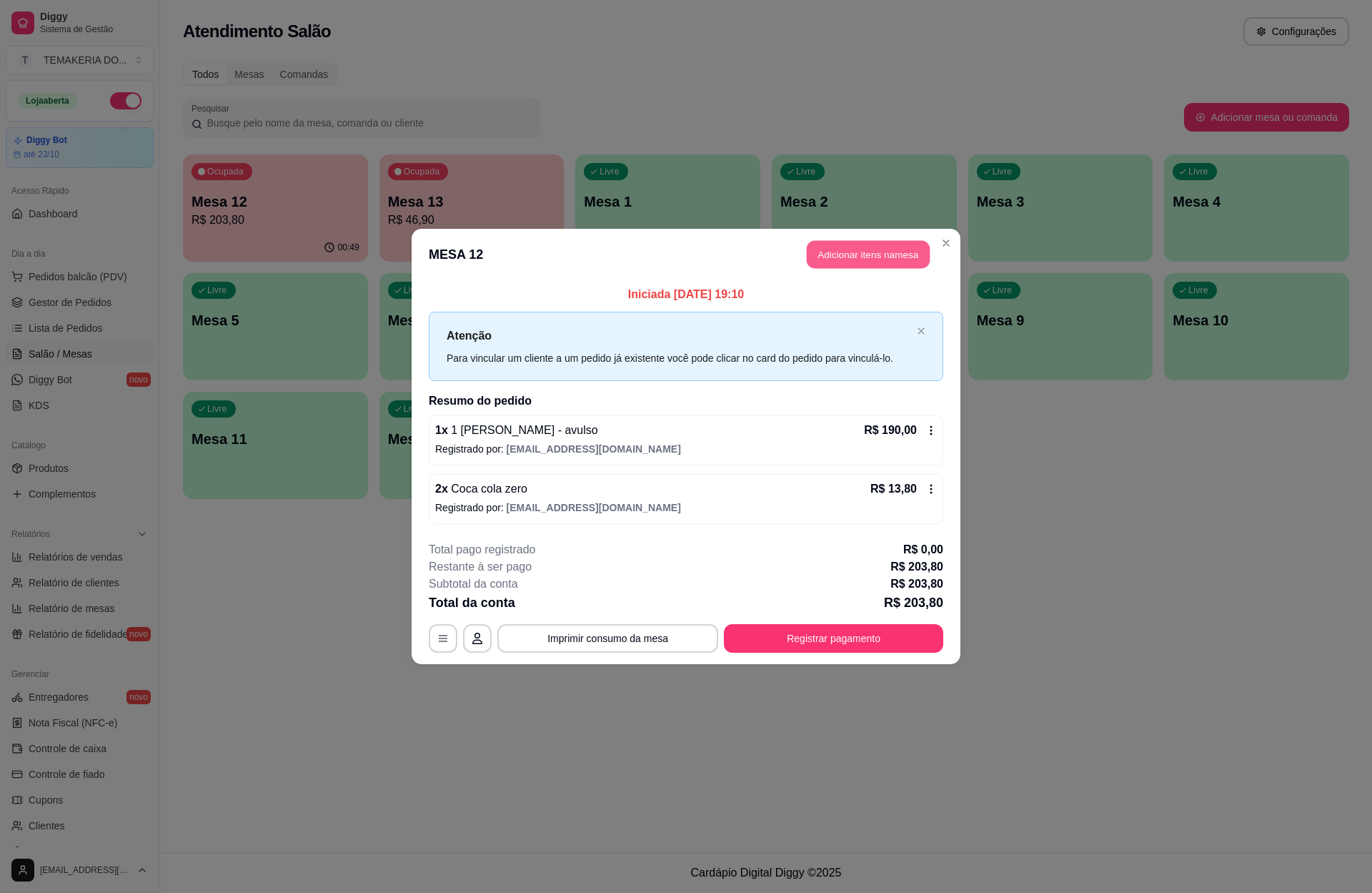
click at [828, 255] on button "Adicionar itens na mesa" at bounding box center [867, 254] width 123 height 28
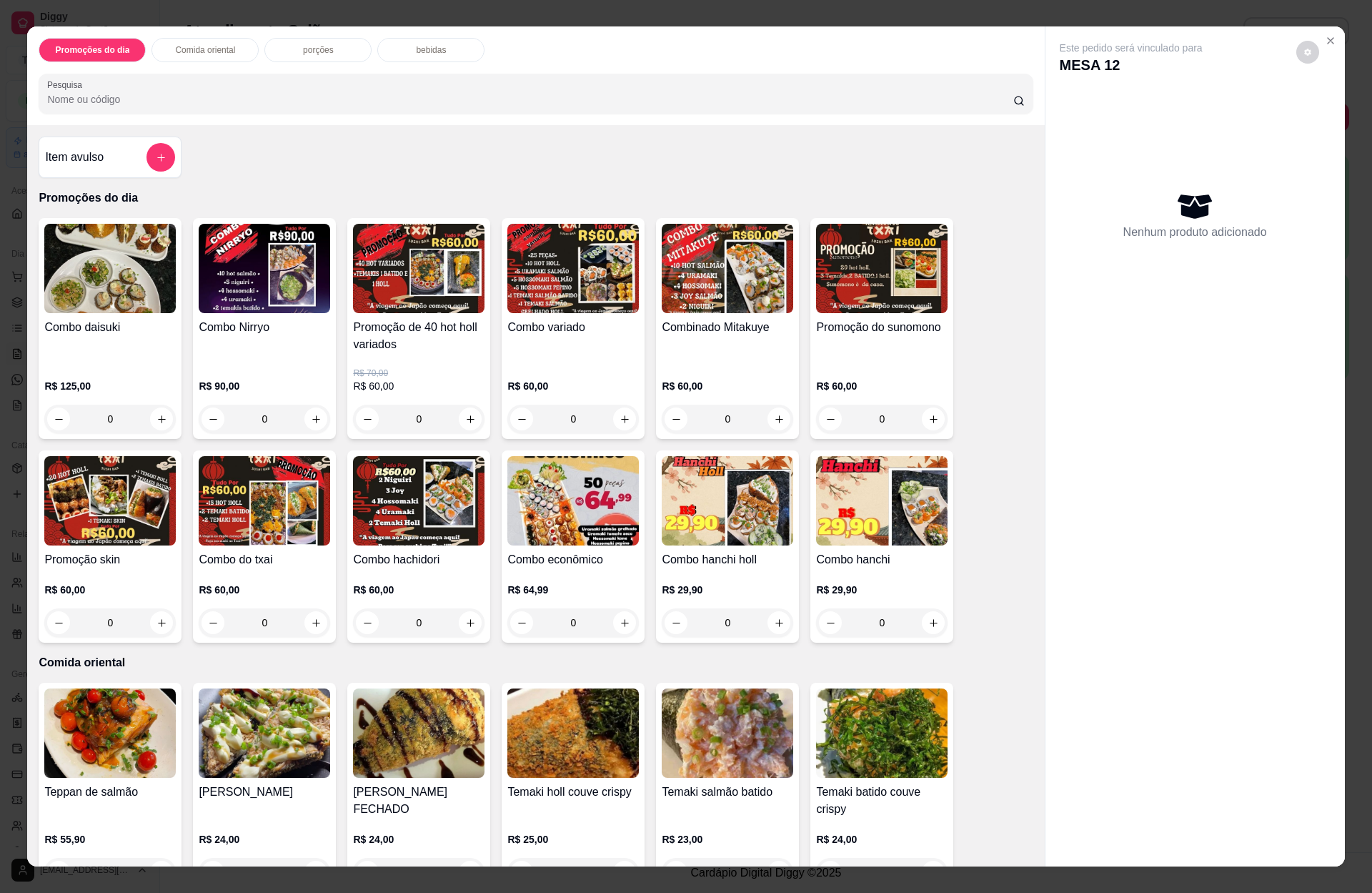
click at [422, 48] on p "bebidas" at bounding box center [430, 50] width 30 height 12
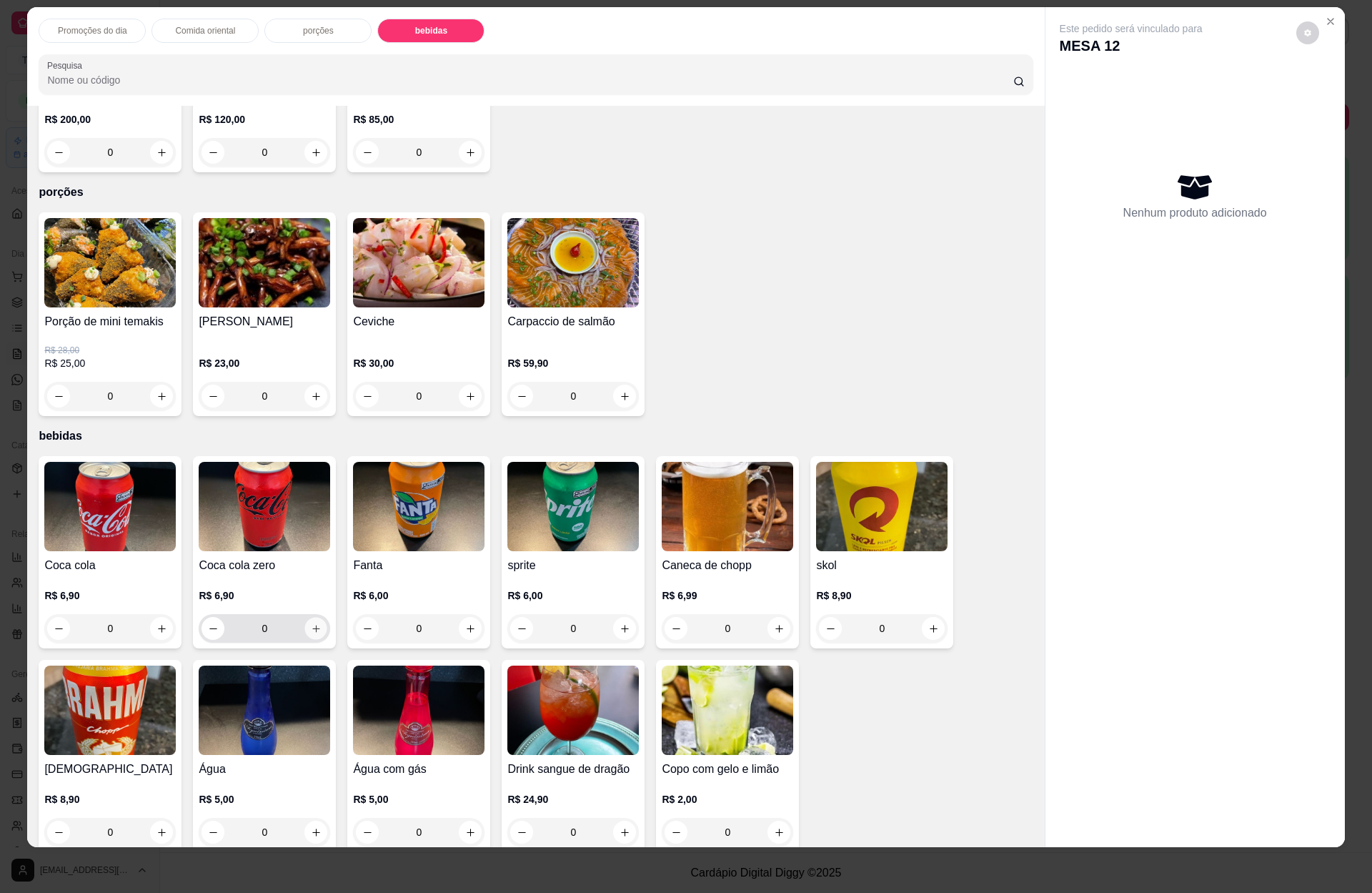
click at [311, 623] on icon "increase-product-quantity" at bounding box center [316, 629] width 11 height 11
type input "1"
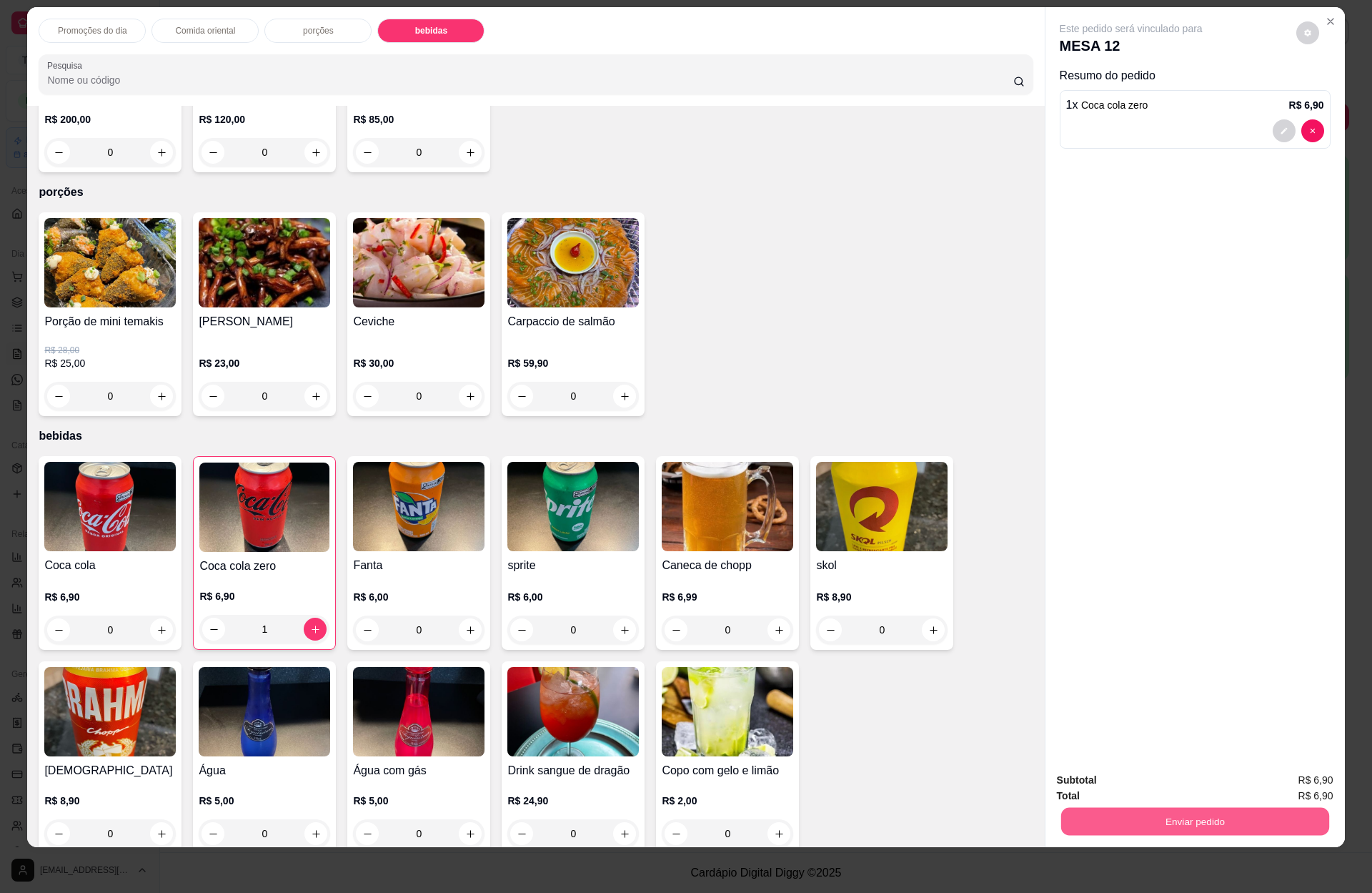
click at [1196, 822] on button "Enviar pedido" at bounding box center [1194, 820] width 268 height 28
click at [1278, 788] on button "Enviar pedido" at bounding box center [1293, 786] width 81 height 27
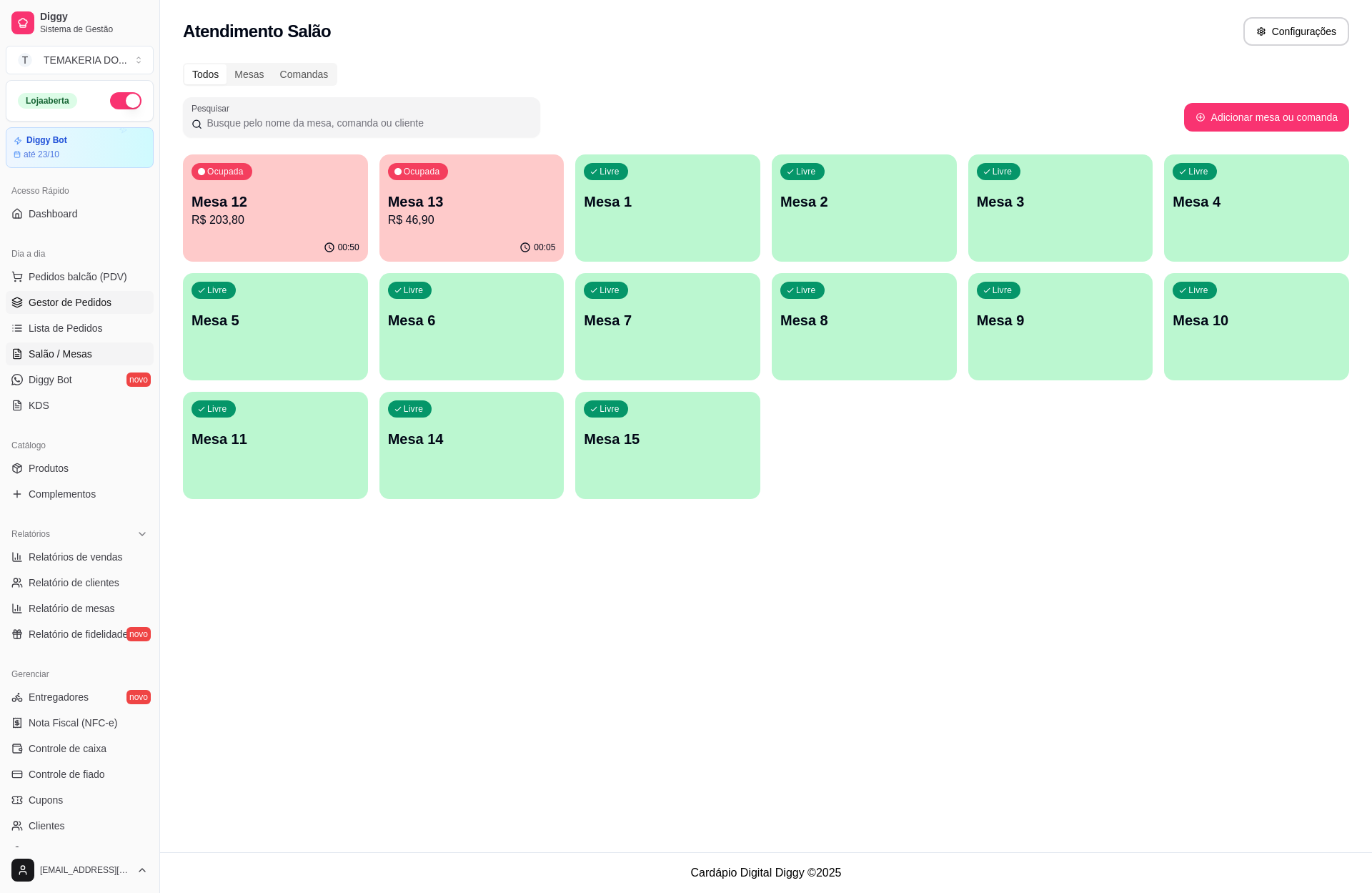
click at [92, 299] on span "Gestor de Pedidos" at bounding box center [69, 303] width 83 height 15
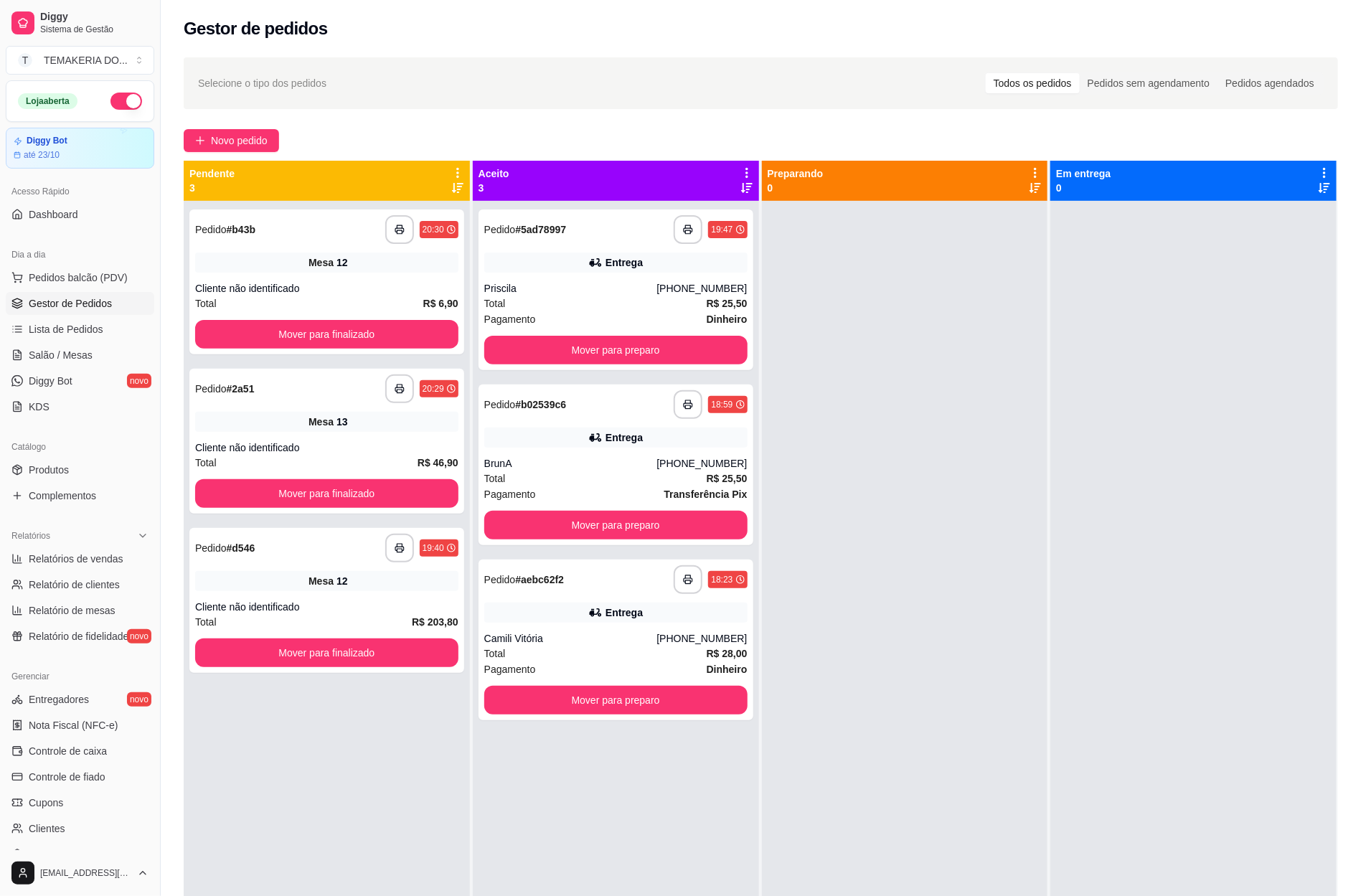
click at [67, 368] on ul "Pedidos balcão (PDV) Gestor de Pedidos Lista de Pedidos Salão / Mesas Diggy Bot…" at bounding box center [79, 342] width 149 height 152
click at [67, 359] on span "Salão / Mesas" at bounding box center [60, 355] width 64 height 15
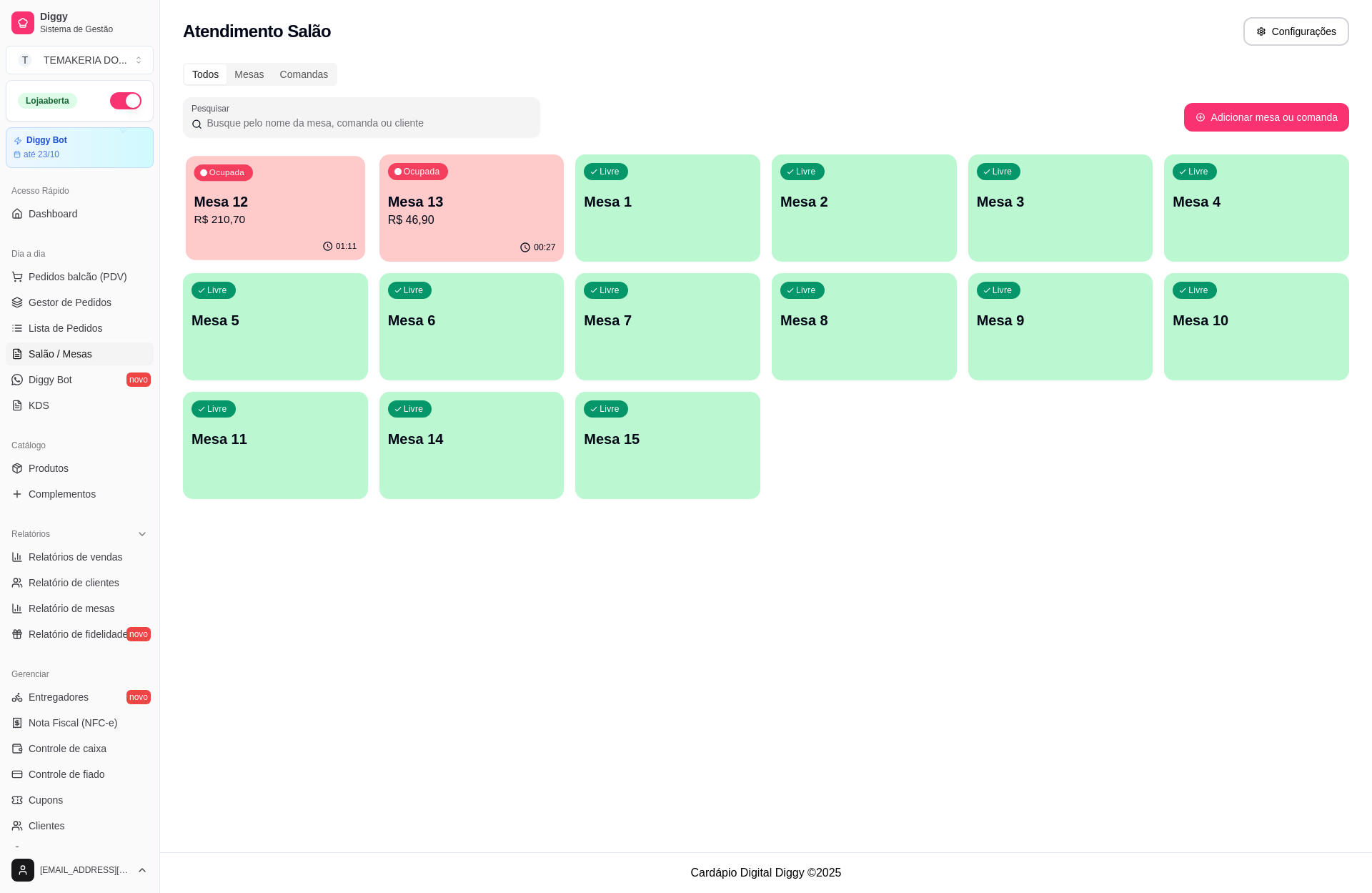
click at [309, 239] on div "01:11" at bounding box center [275, 246] width 179 height 27
click at [450, 217] on p "R$ 46,90" at bounding box center [471, 220] width 163 height 16
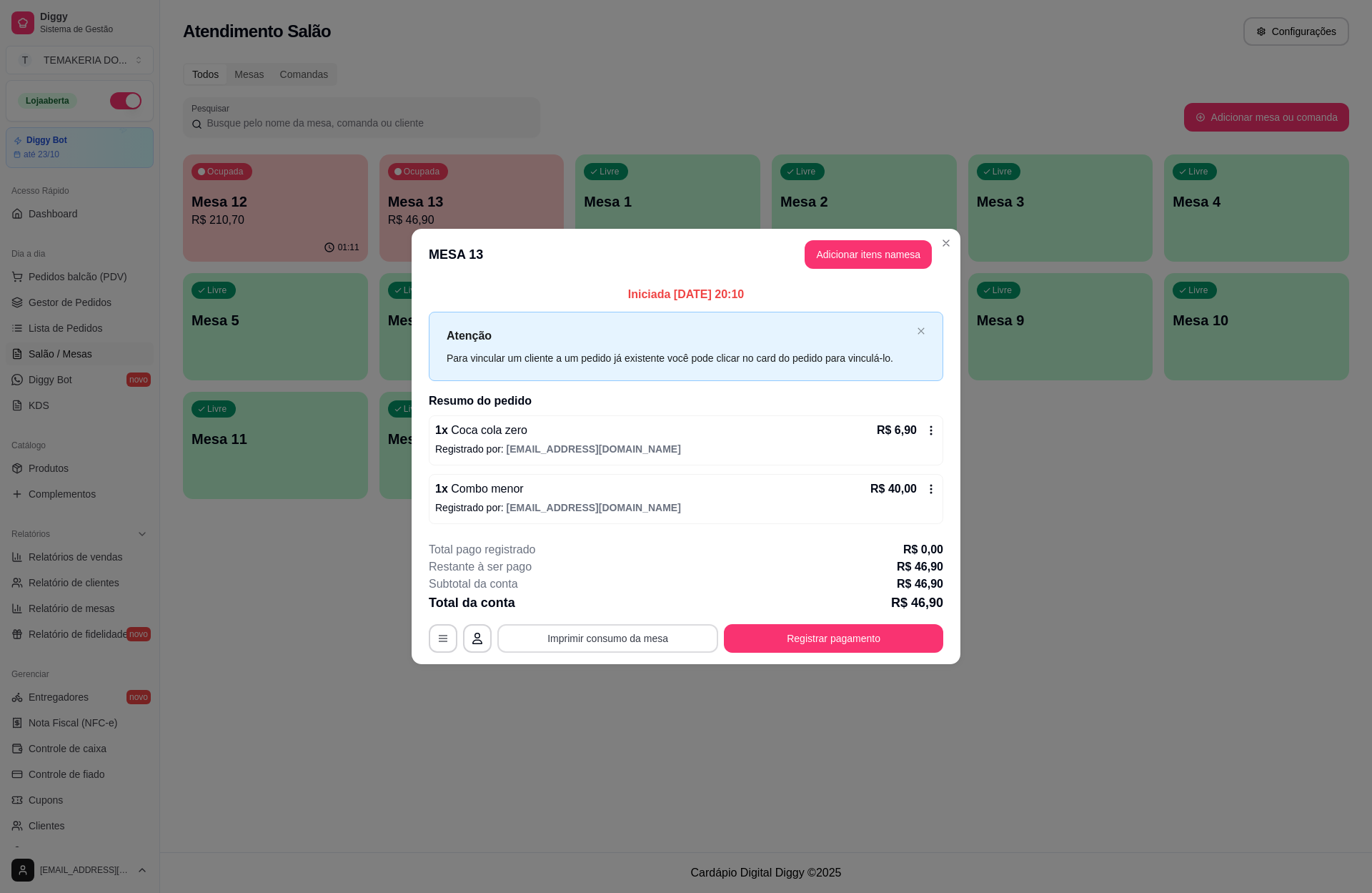
click at [633, 629] on button "Imprimir consumo da mesa" at bounding box center [607, 638] width 221 height 28
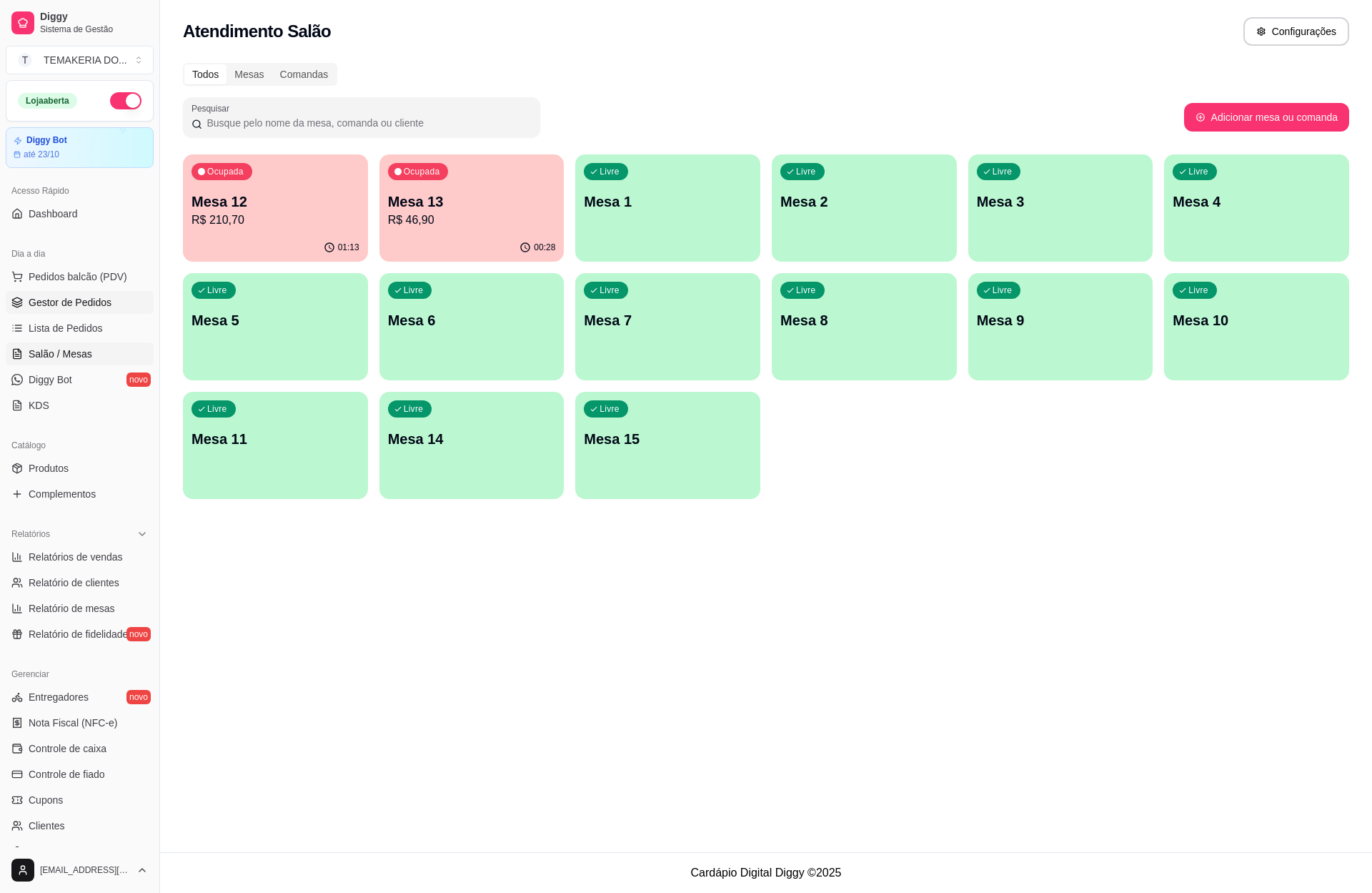
click at [74, 305] on span "Gestor de Pedidos" at bounding box center [69, 303] width 83 height 15
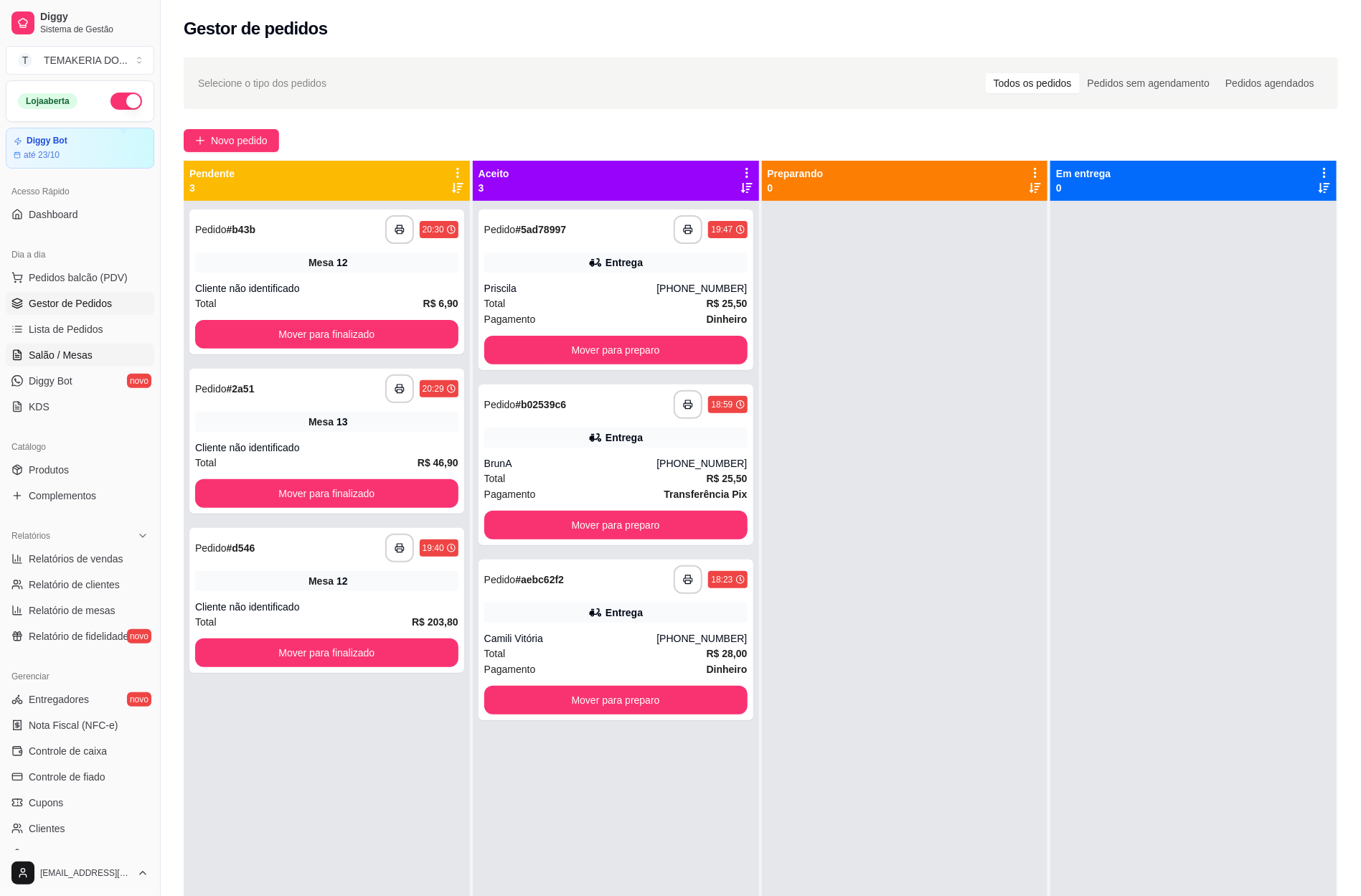
click at [63, 353] on span "Salão / Mesas" at bounding box center [60, 355] width 64 height 15
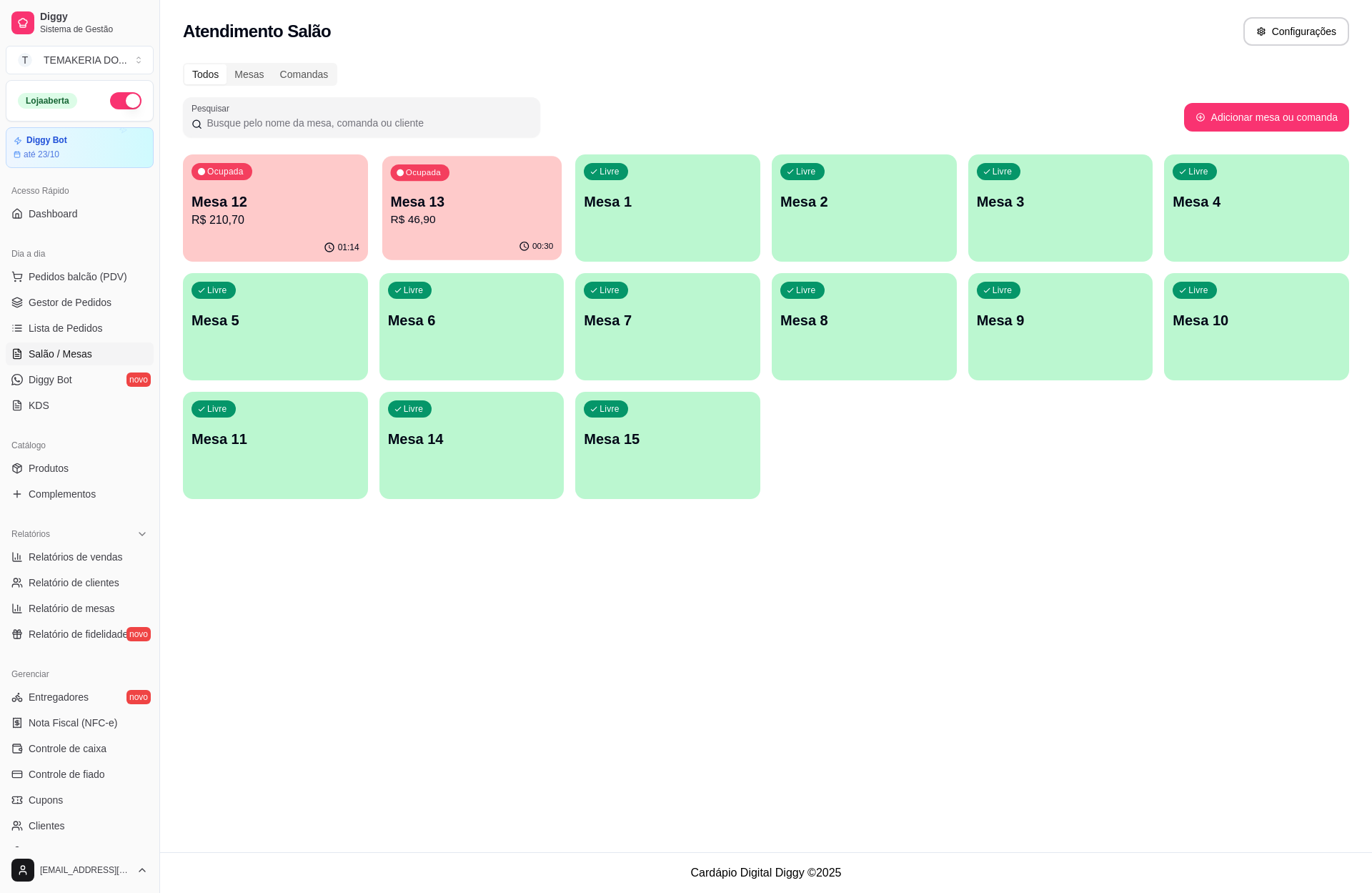
click at [468, 206] on p "Mesa 13" at bounding box center [471, 202] width 163 height 19
click at [597, 635] on button "Imprimir consumo da mesa" at bounding box center [607, 639] width 222 height 28
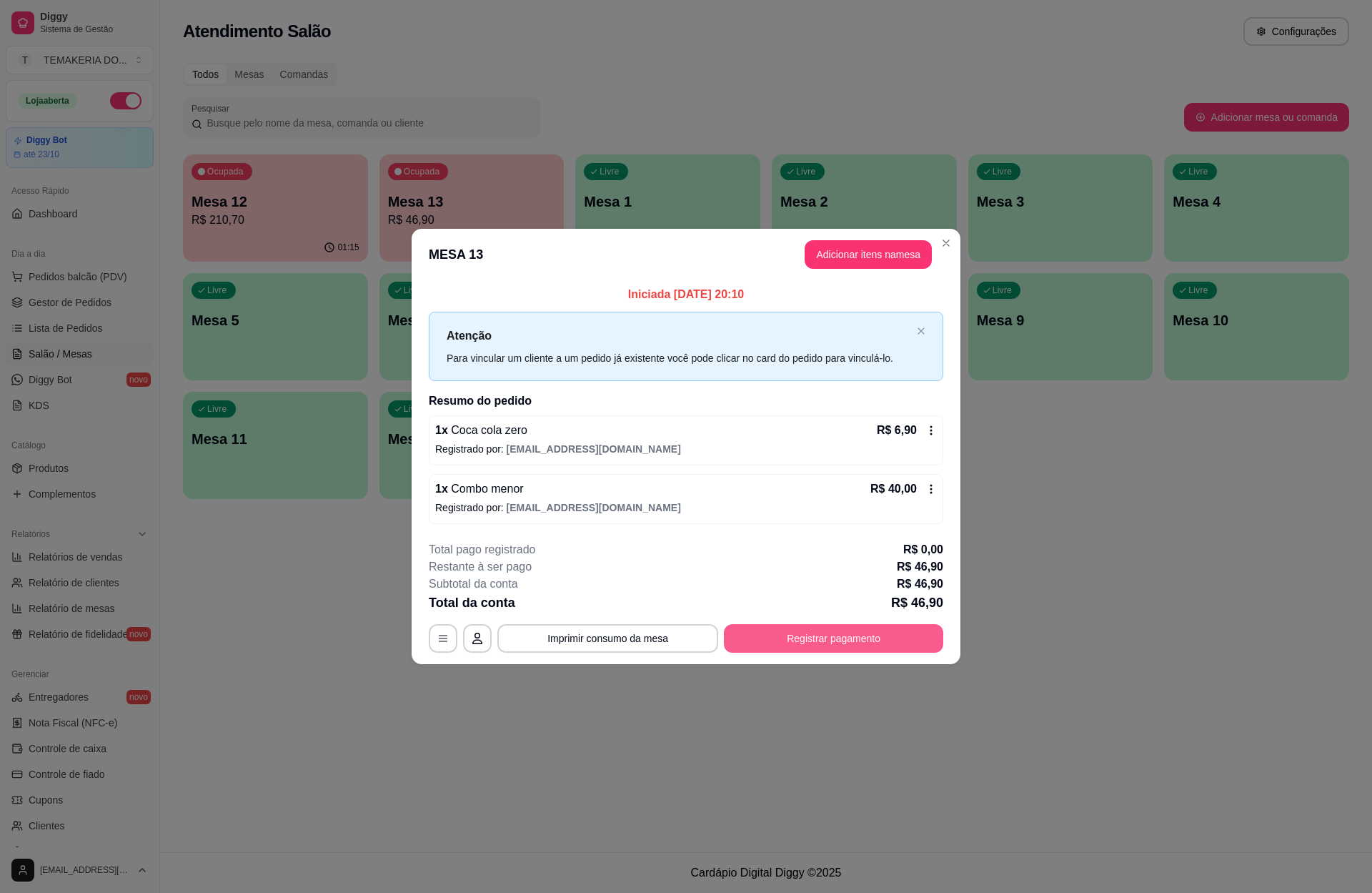
click at [856, 630] on button "Registrar pagamento" at bounding box center [834, 638] width 220 height 28
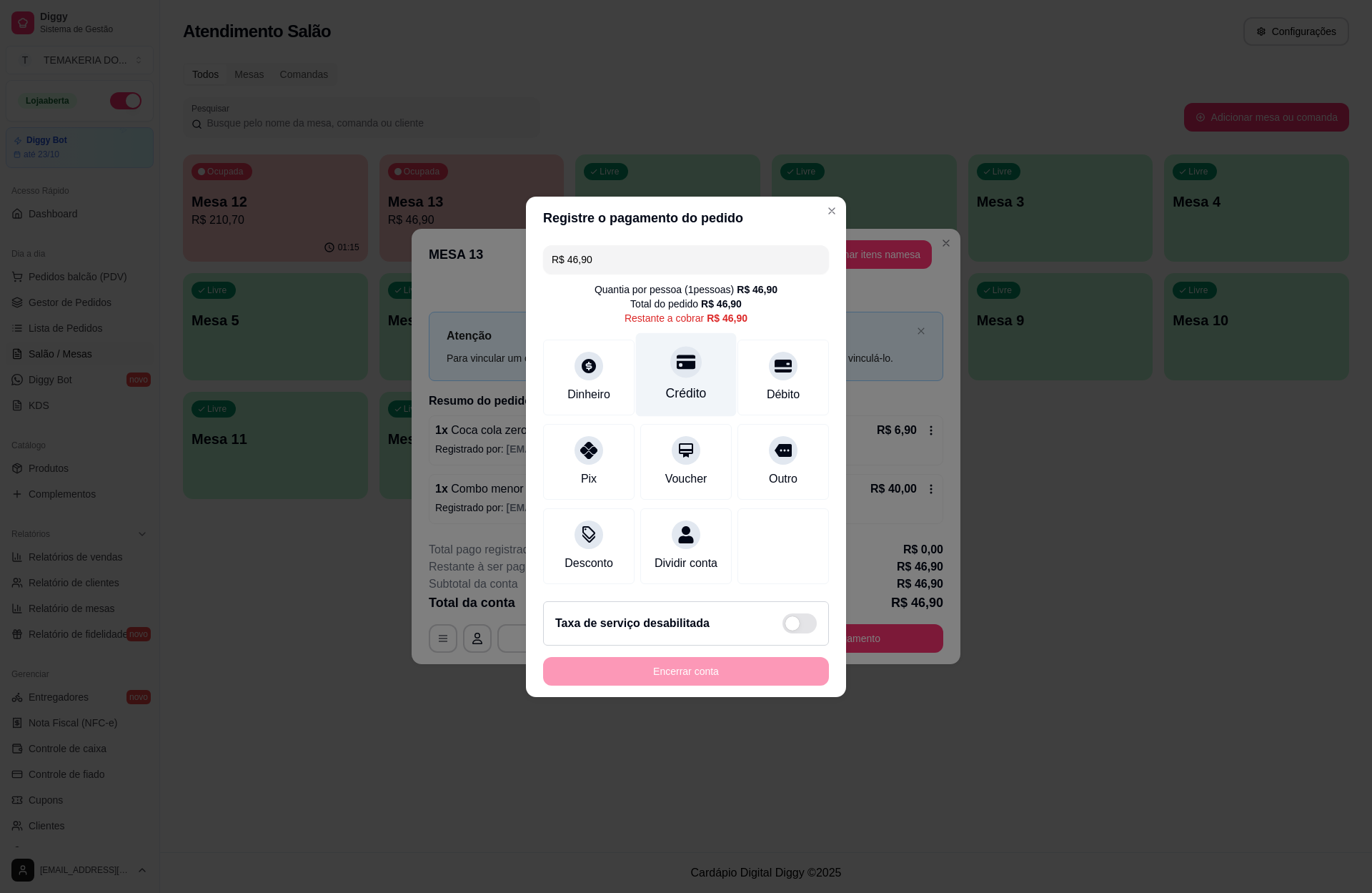
click at [685, 367] on div "Crédito" at bounding box center [686, 374] width 101 height 84
type input "R$ 0,00"
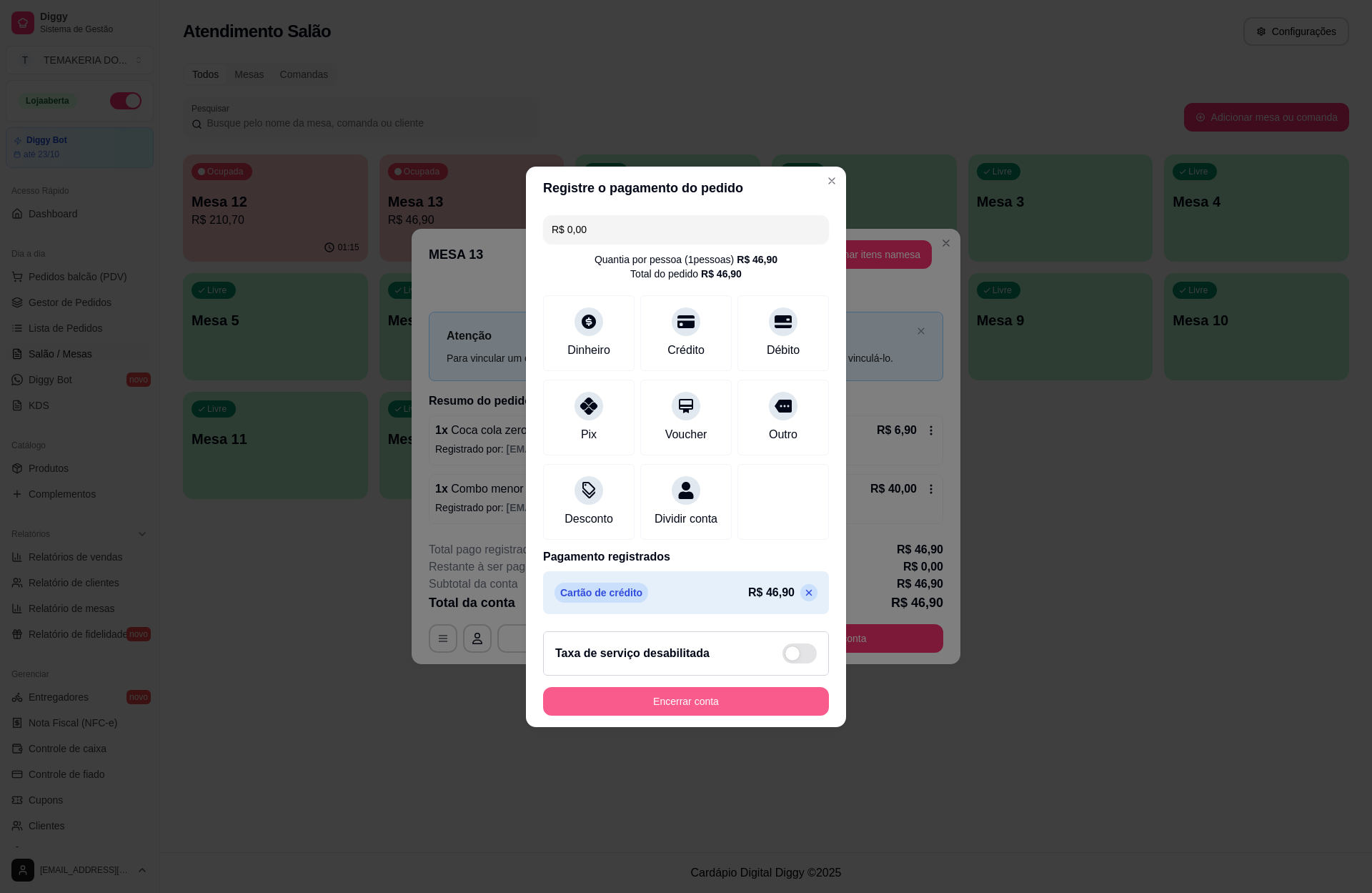
click at [699, 709] on button "Encerrar conta" at bounding box center [686, 700] width 286 height 28
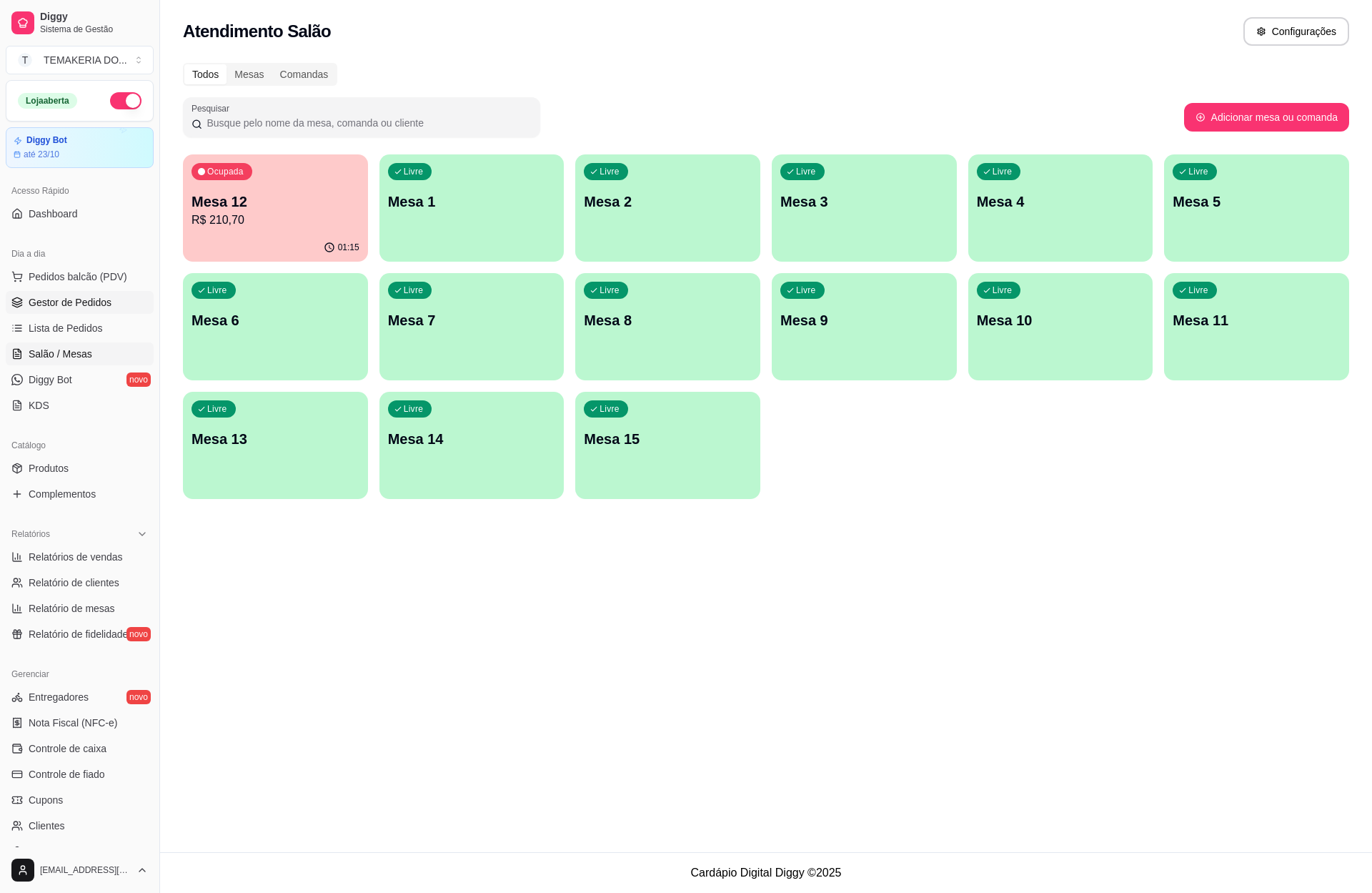
click at [69, 293] on link "Gestor de Pedidos" at bounding box center [79, 302] width 148 height 23
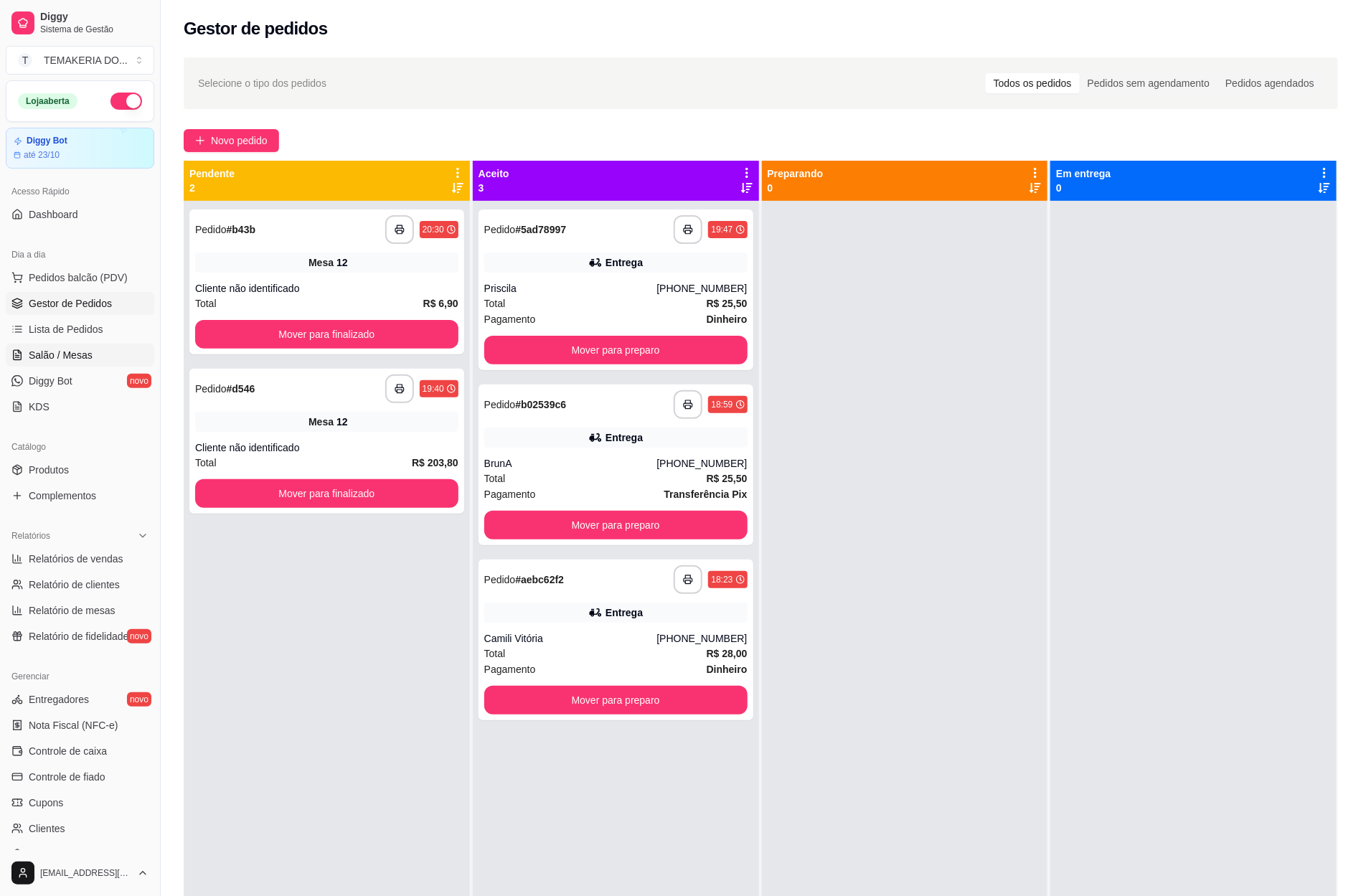
click at [82, 351] on span "Salão / Mesas" at bounding box center [60, 355] width 64 height 15
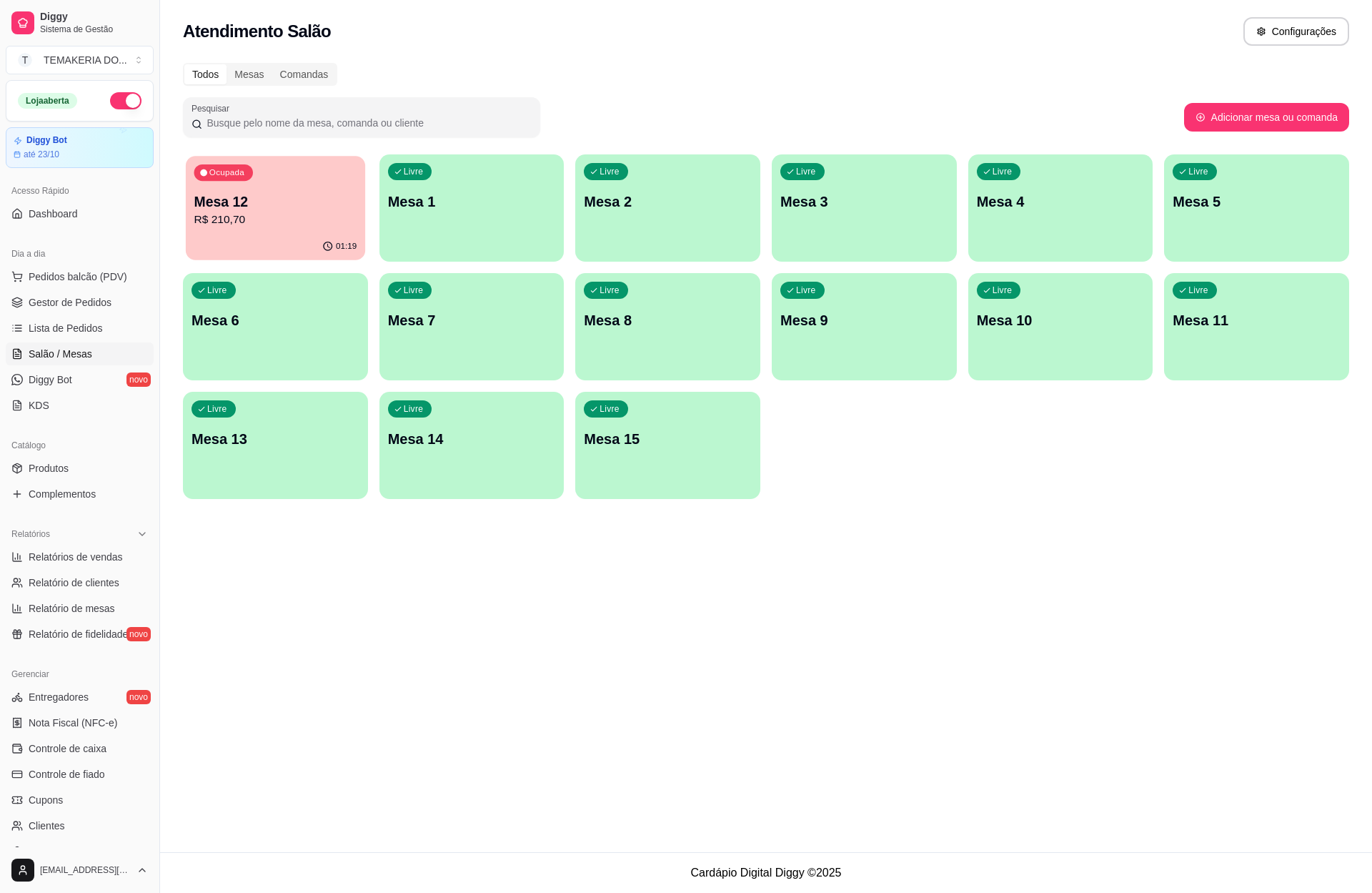
click at [287, 220] on p "R$ 210,70" at bounding box center [275, 220] width 163 height 16
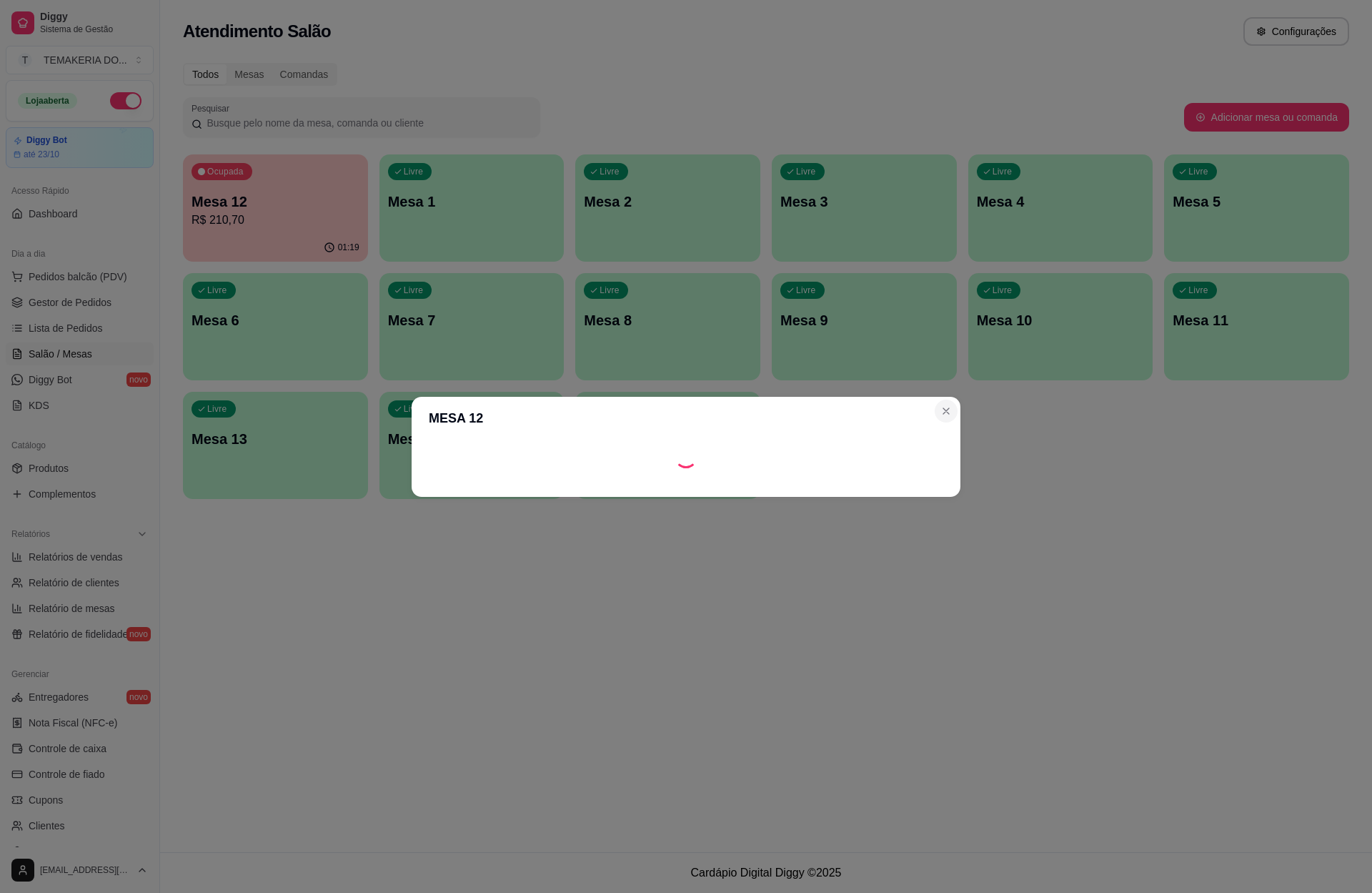
click at [946, 407] on section "MESA 12" at bounding box center [686, 447] width 548 height 100
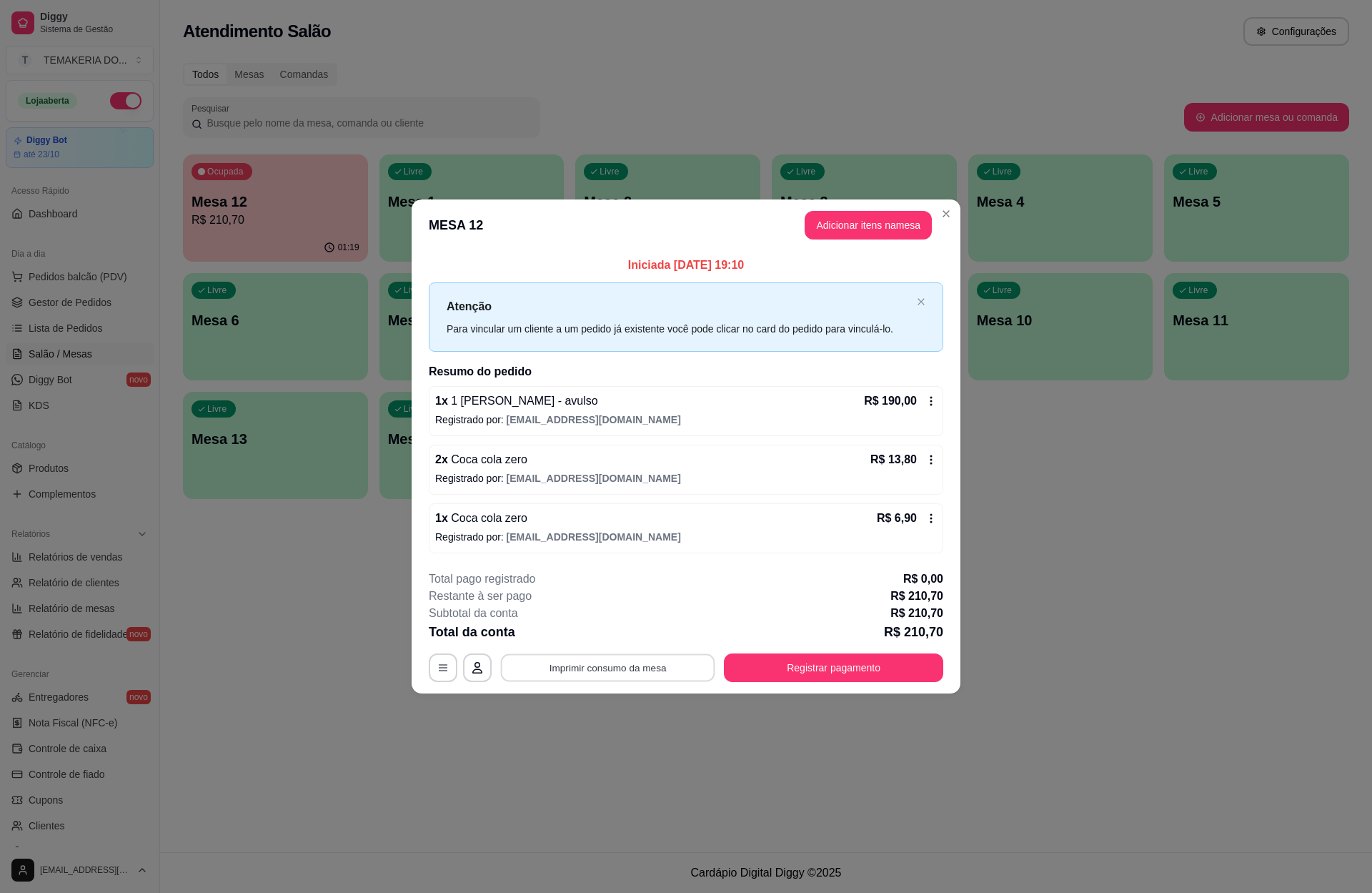
click at [608, 660] on button "Imprimir consumo da mesa" at bounding box center [608, 668] width 214 height 28
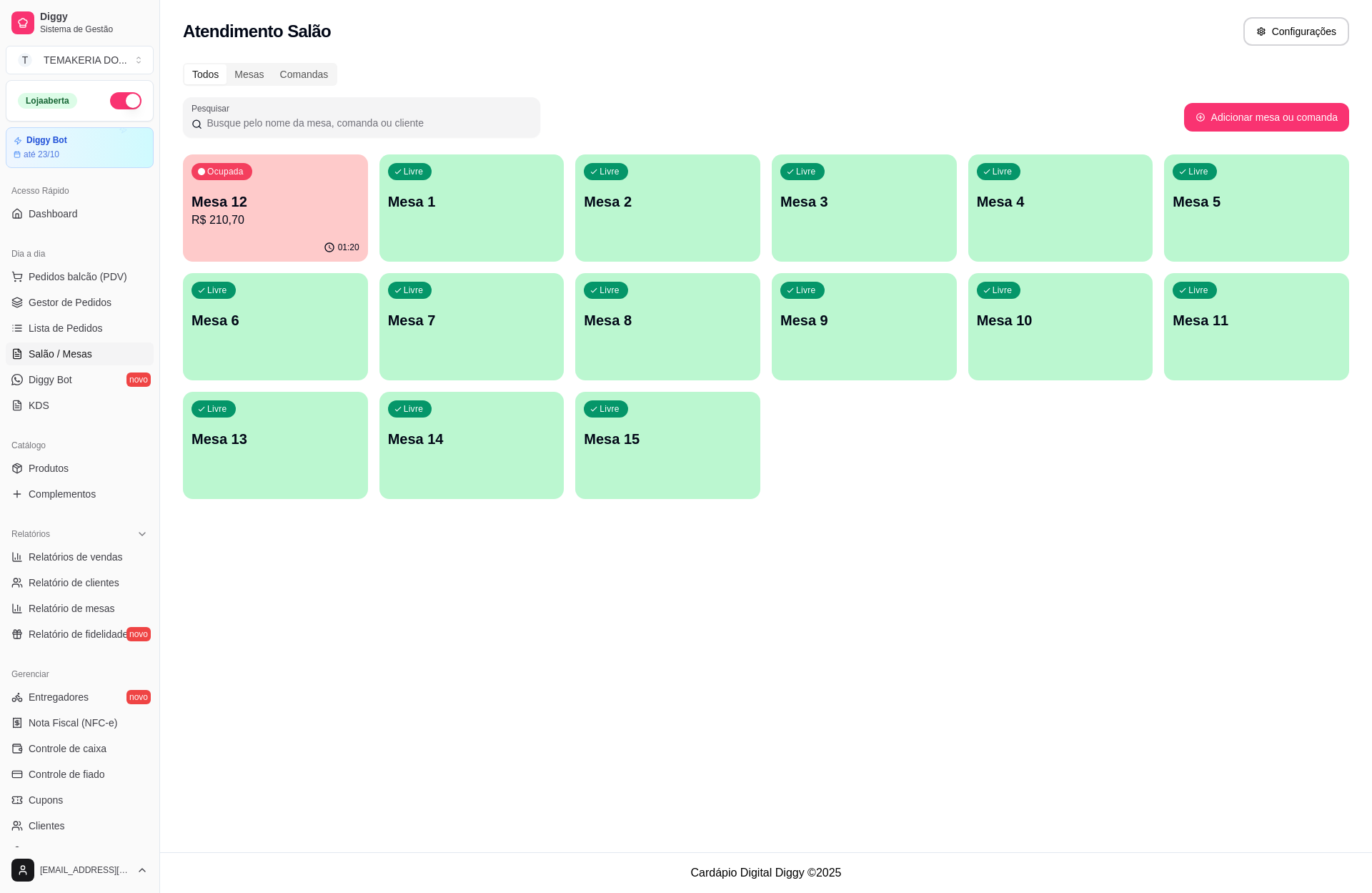
click at [341, 238] on div "01:20" at bounding box center [275, 247] width 185 height 28
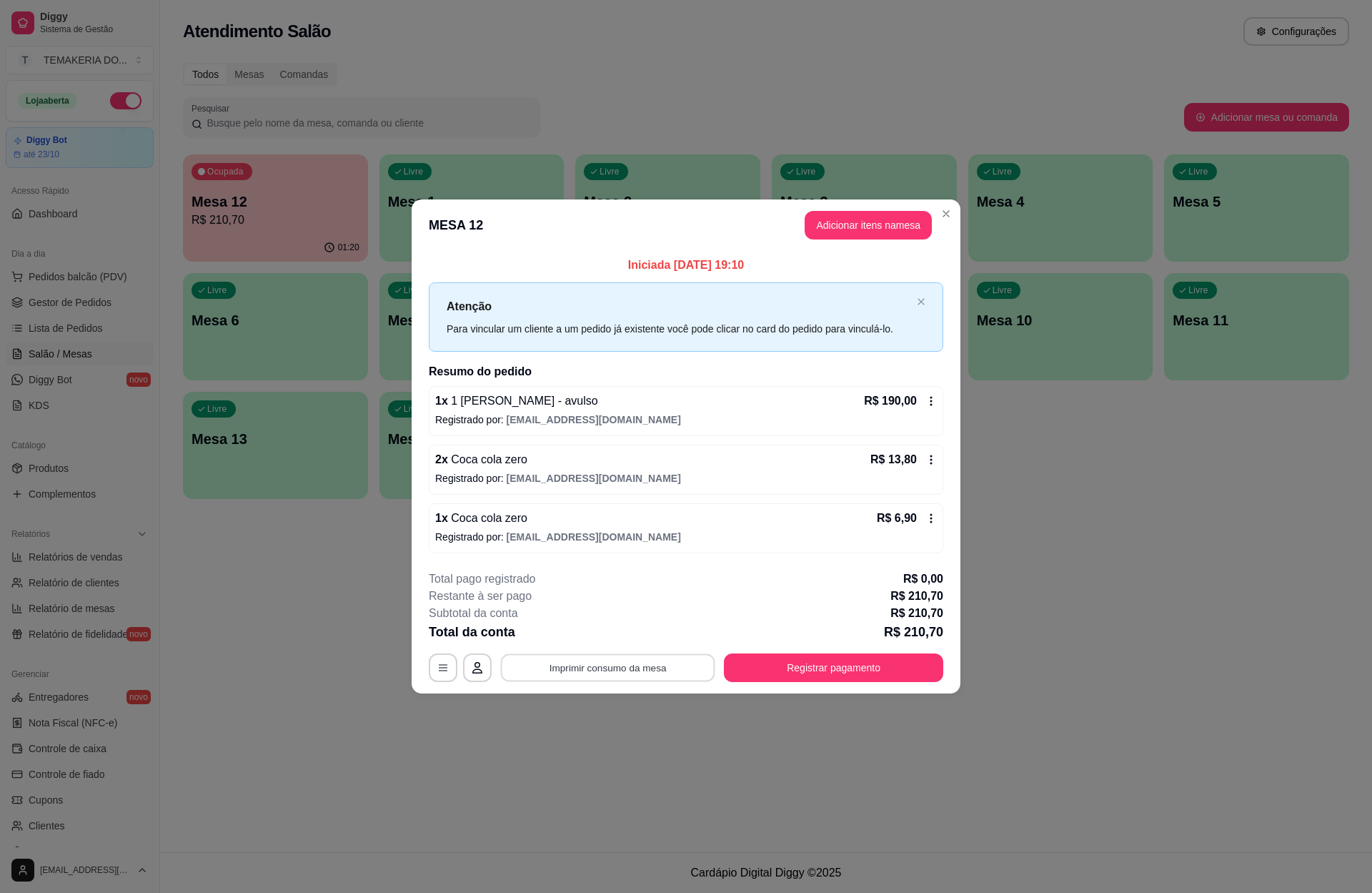
click at [655, 663] on button "Imprimir consumo da mesa" at bounding box center [608, 668] width 214 height 28
click at [765, 661] on button "Registrar pagamento" at bounding box center [834, 668] width 212 height 28
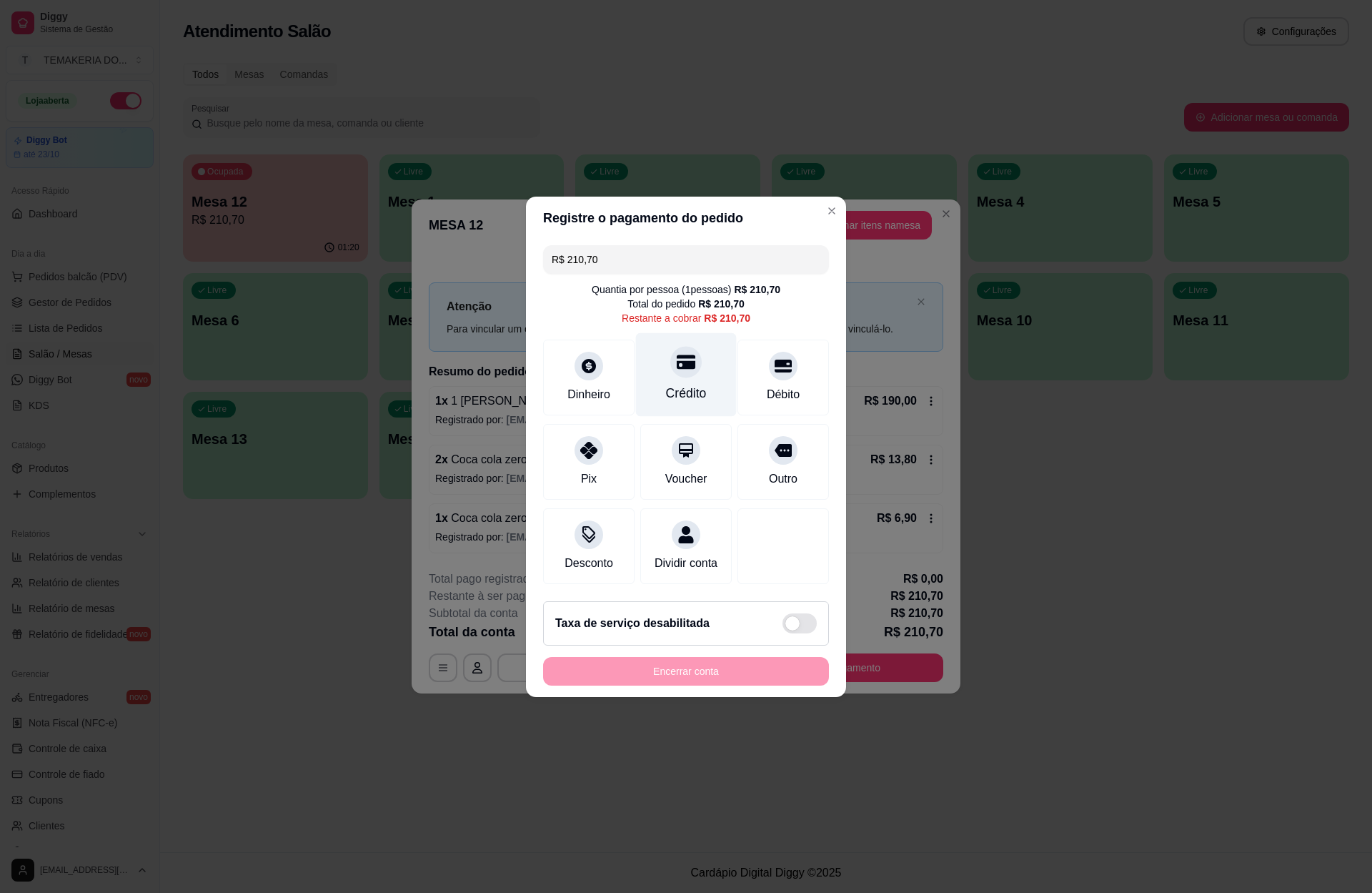
click at [677, 369] on div "Crédito" at bounding box center [686, 374] width 101 height 84
type input "R$ 0,00"
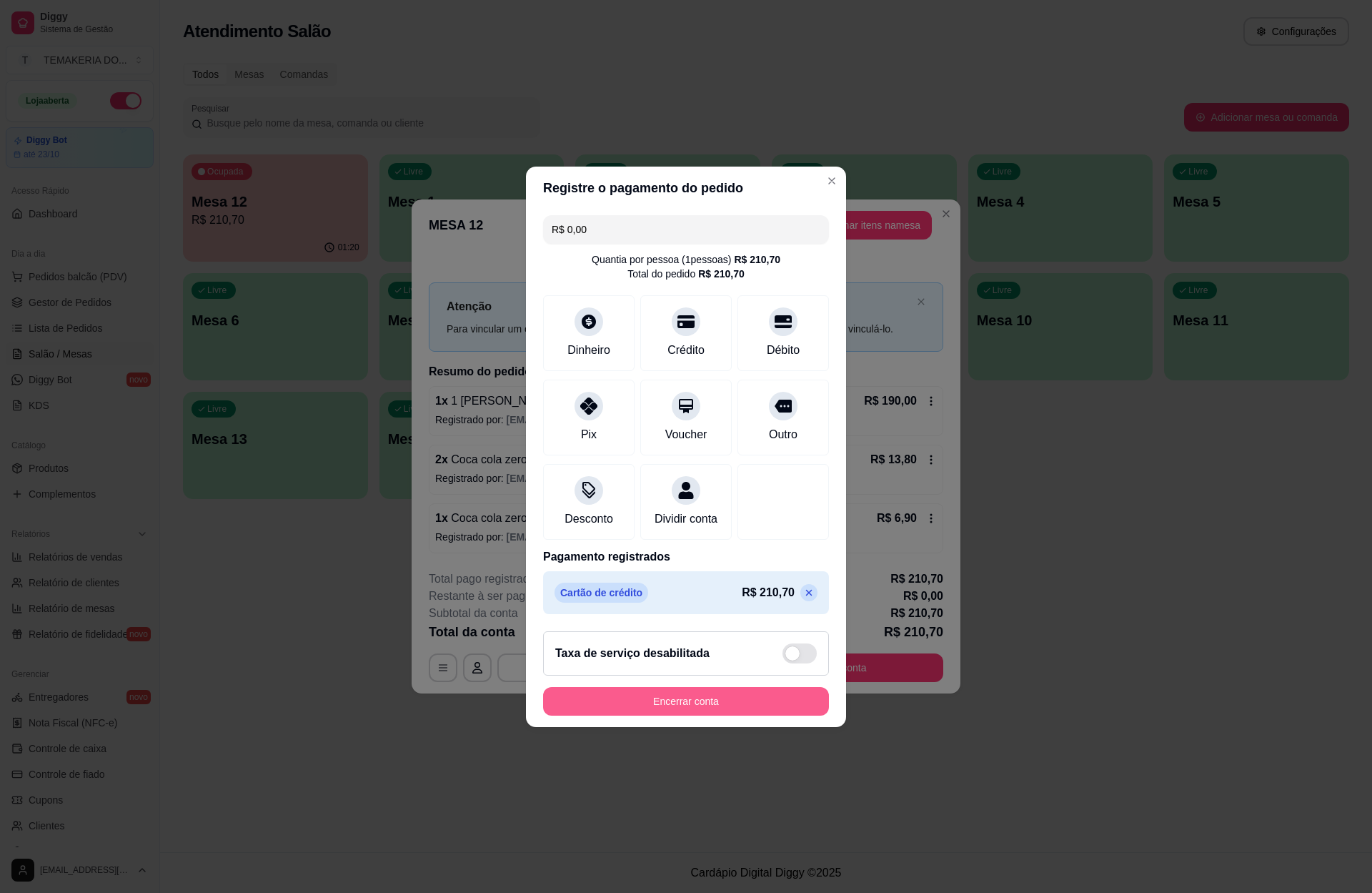
click at [682, 716] on button "Encerrar conta" at bounding box center [686, 700] width 286 height 28
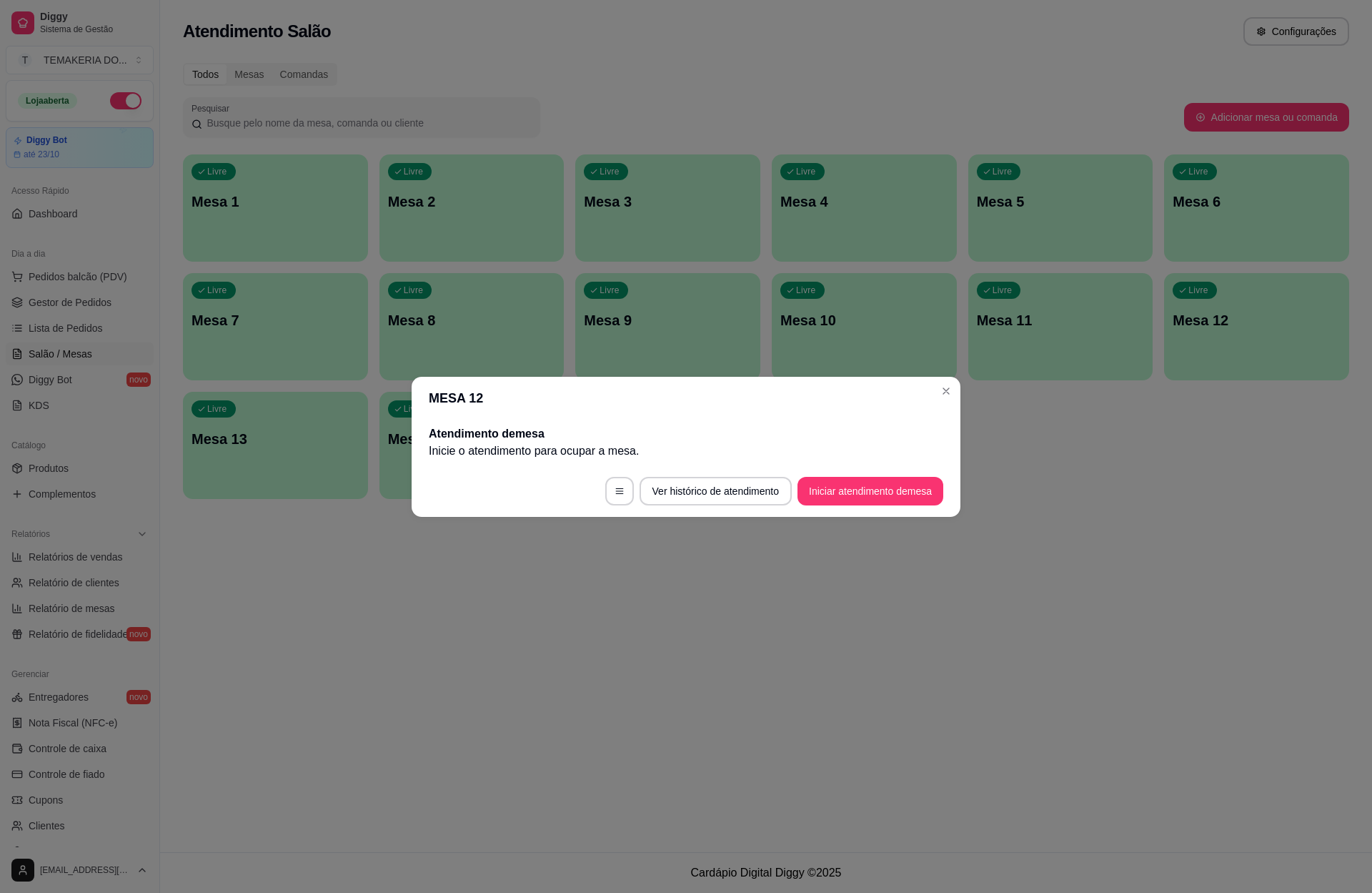
click at [540, 457] on p "Inicie o atendimento para ocupar a mesa ." at bounding box center [686, 451] width 514 height 17
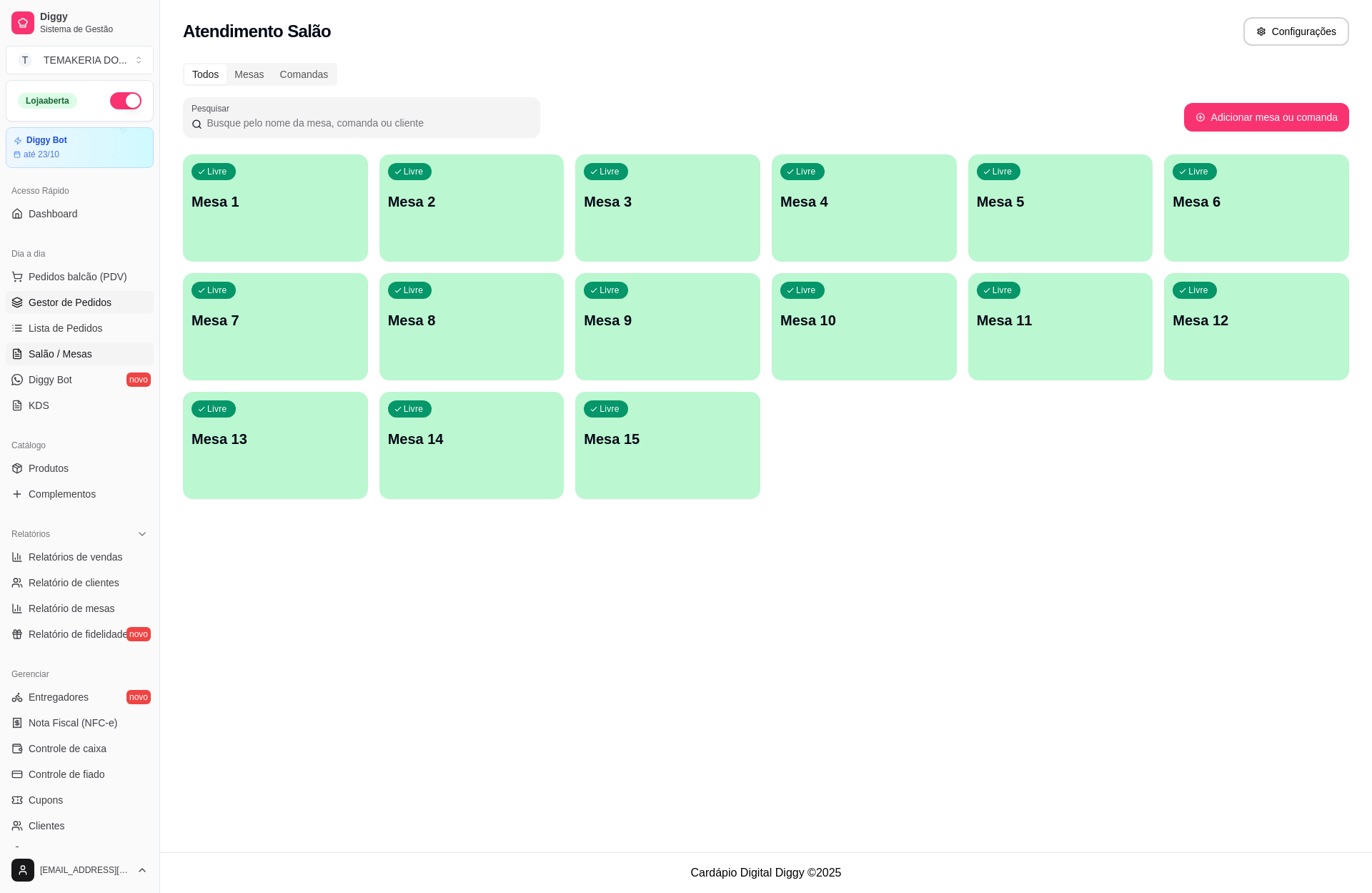
click at [67, 304] on span "Gestor de Pedidos" at bounding box center [69, 303] width 83 height 15
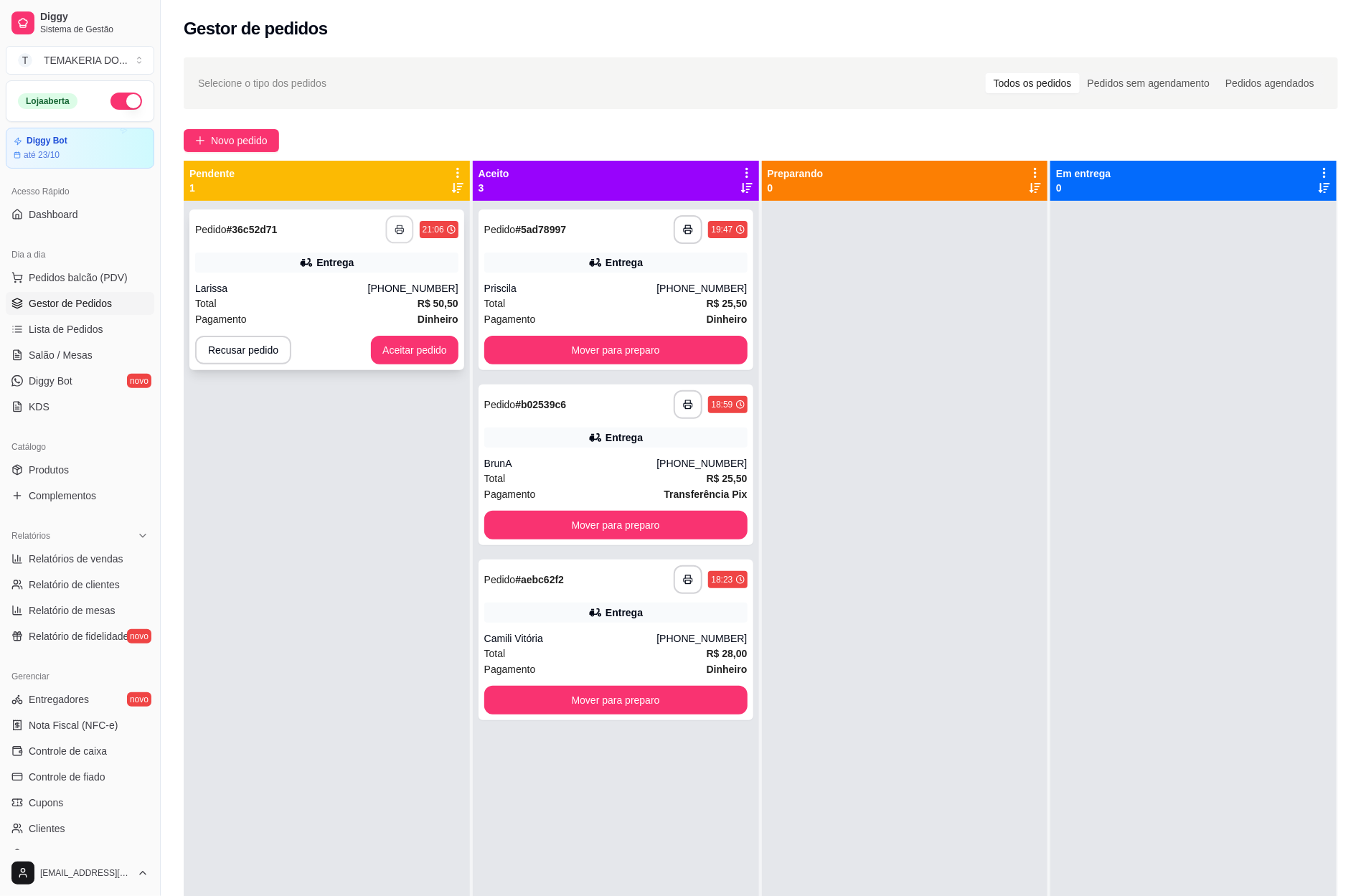
click at [395, 224] on icon "button" at bounding box center [399, 229] width 10 height 10
click at [394, 355] on button "Aceitar pedido" at bounding box center [415, 349] width 88 height 28
click at [395, 348] on button "Aceitar pedido" at bounding box center [414, 350] width 85 height 28
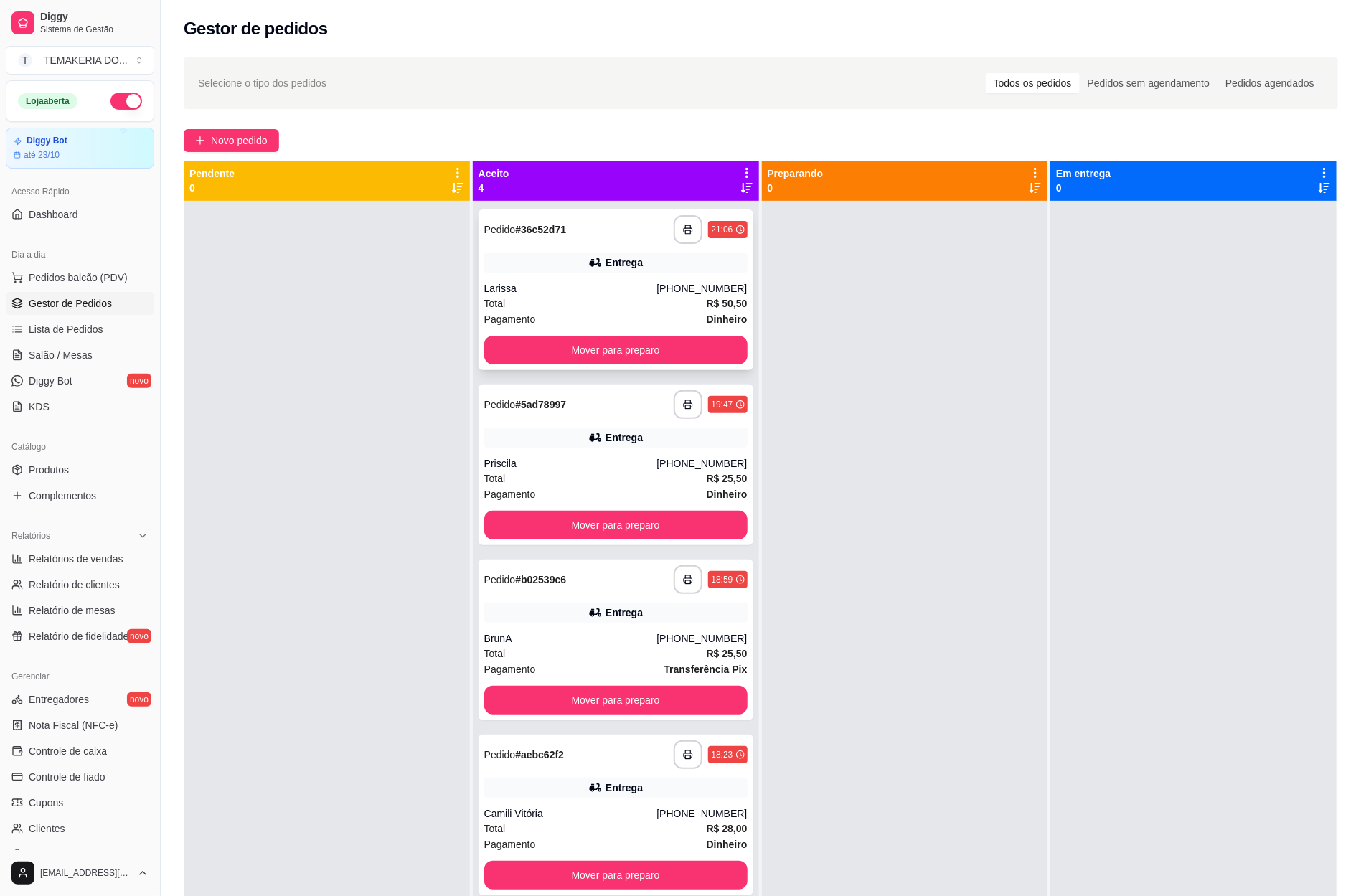
click at [656, 272] on div "Entrega" at bounding box center [615, 263] width 263 height 20
click at [110, 95] on button "button" at bounding box center [126, 100] width 32 height 17
click at [601, 360] on button "Mover para preparo" at bounding box center [615, 349] width 263 height 28
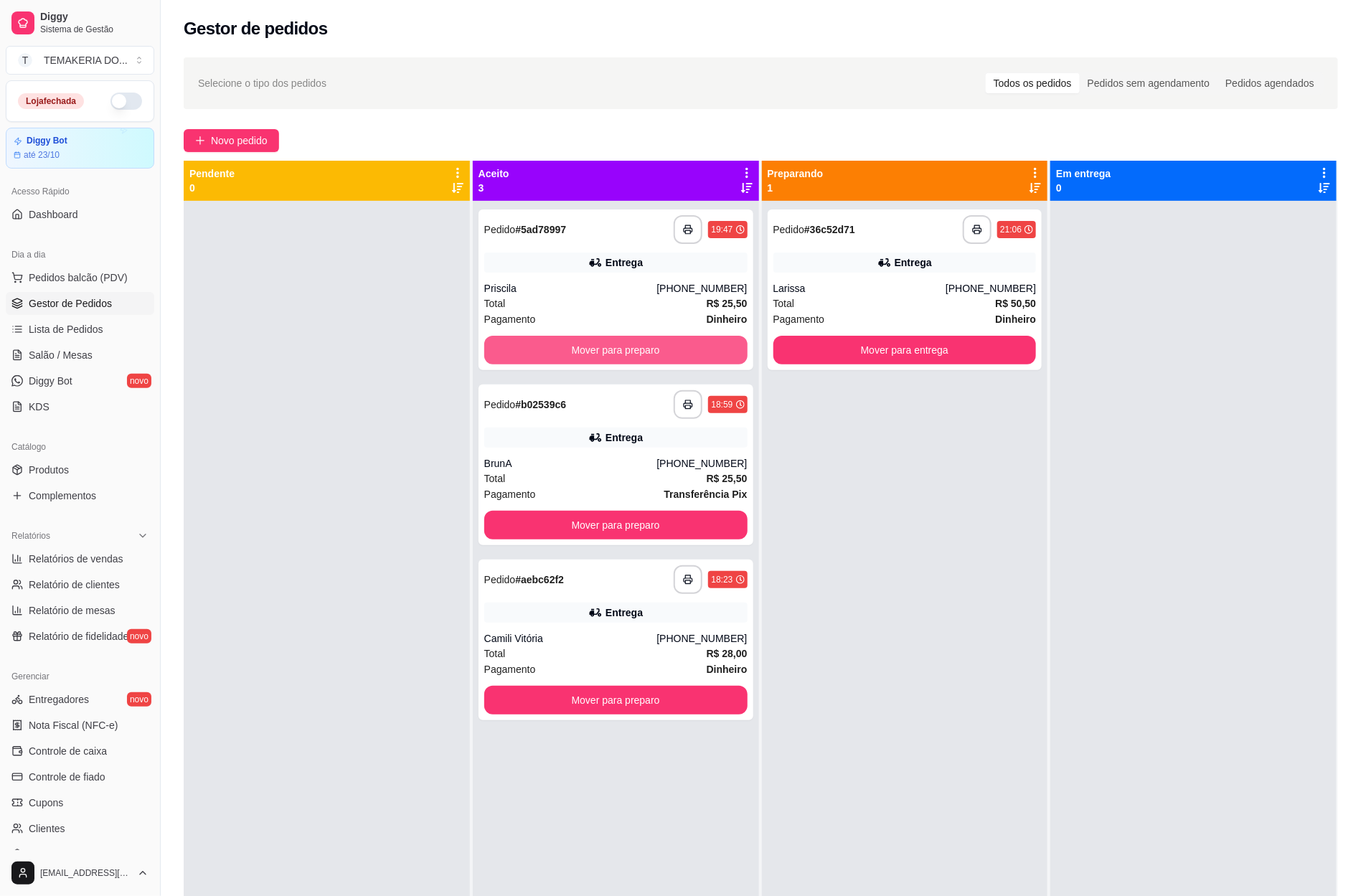
click at [623, 354] on button "Mover para preparo" at bounding box center [615, 349] width 263 height 28
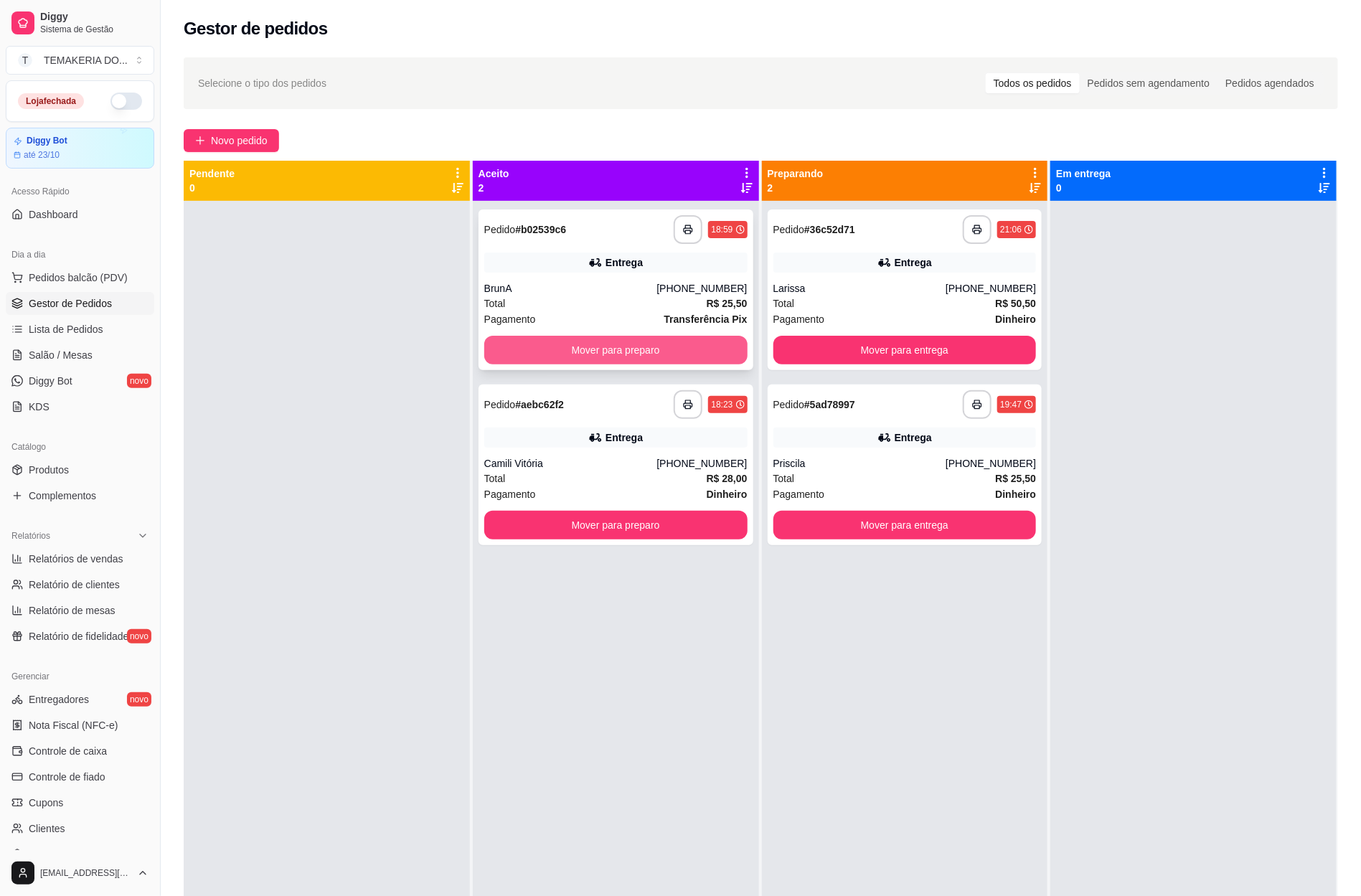
click at [652, 347] on button "Mover para preparo" at bounding box center [615, 349] width 263 height 28
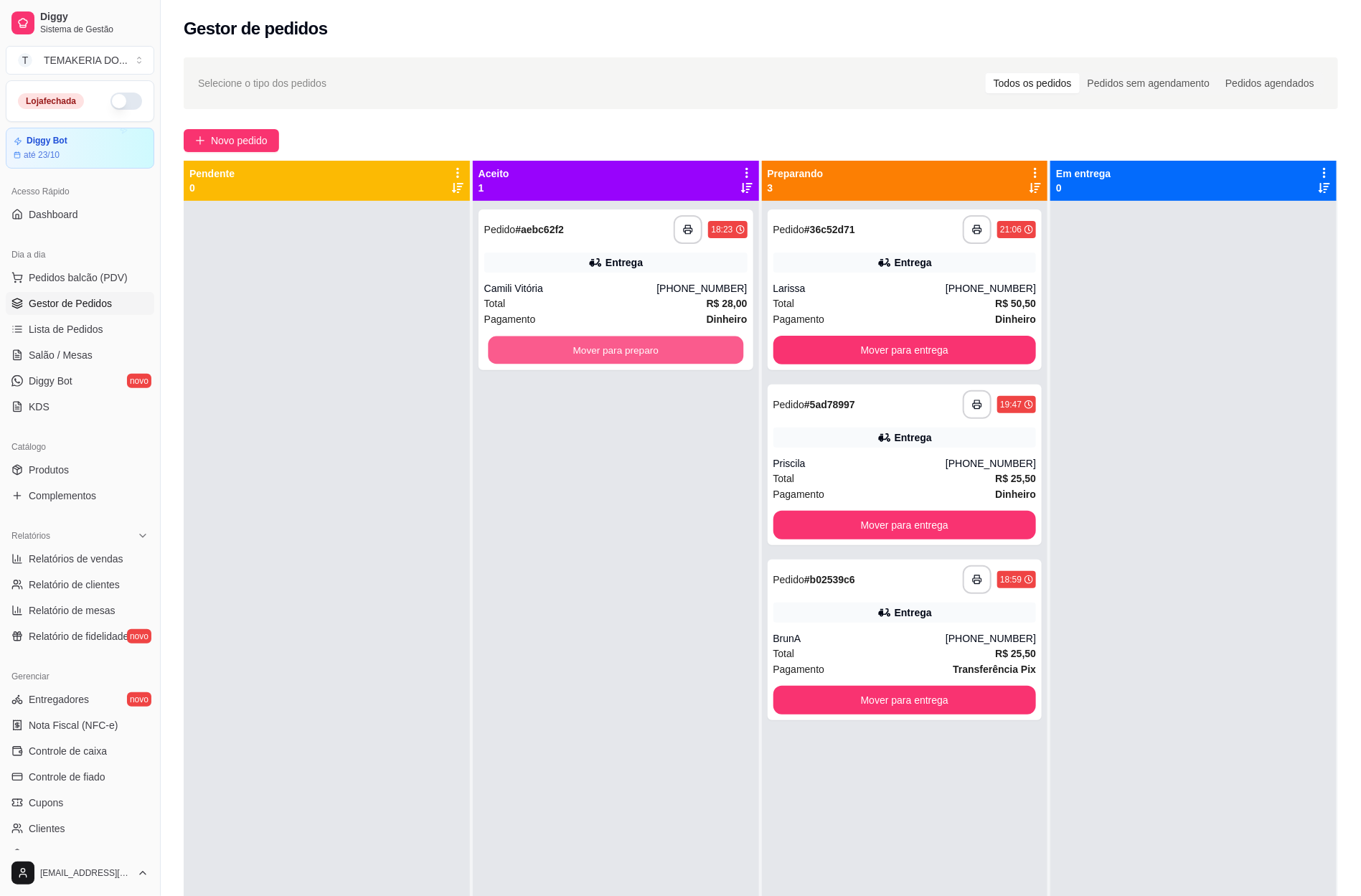
click at [664, 347] on button "Mover para preparo" at bounding box center [615, 350] width 255 height 28
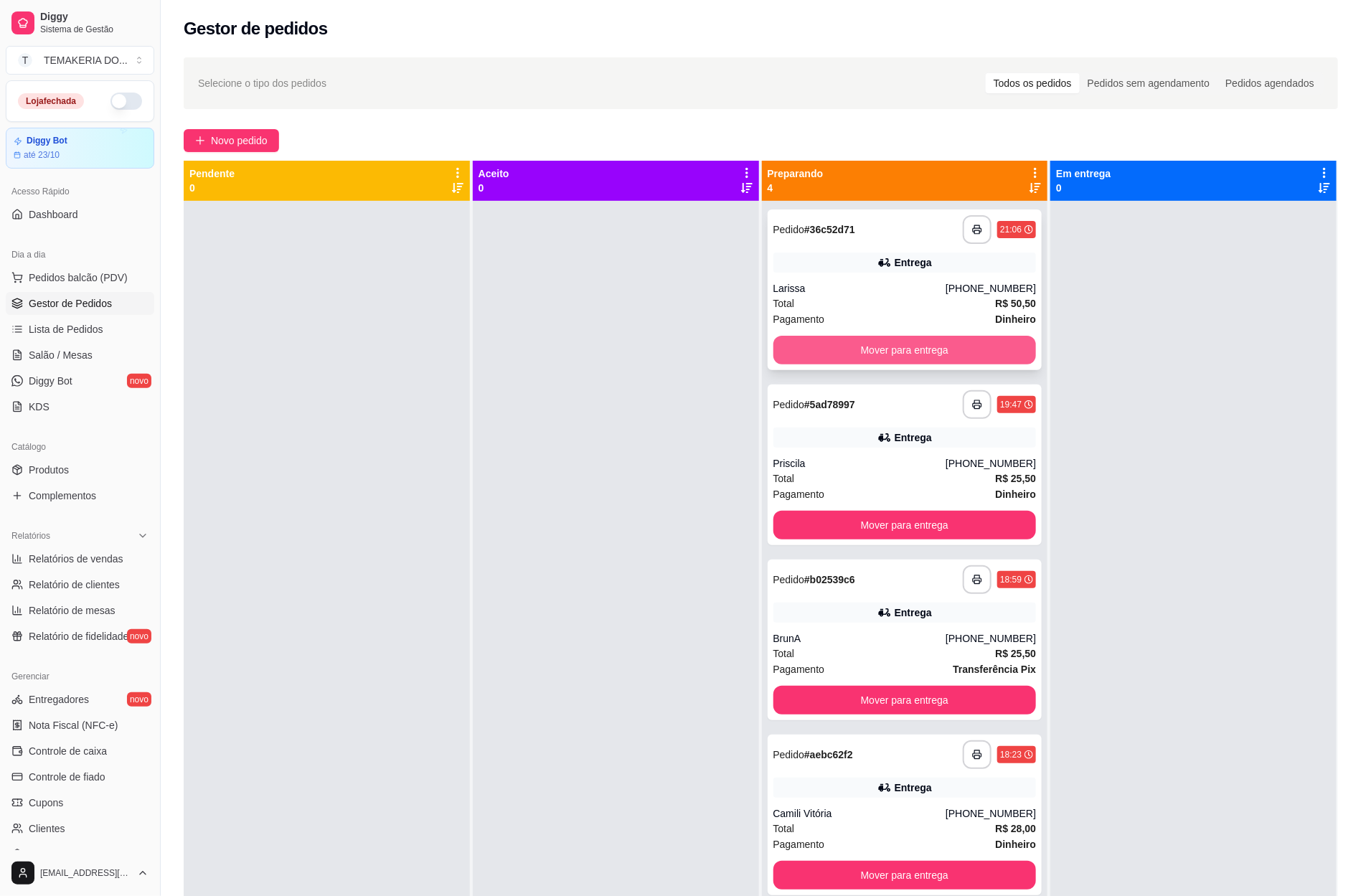
click at [802, 342] on button "Mover para entrega" at bounding box center [904, 349] width 263 height 28
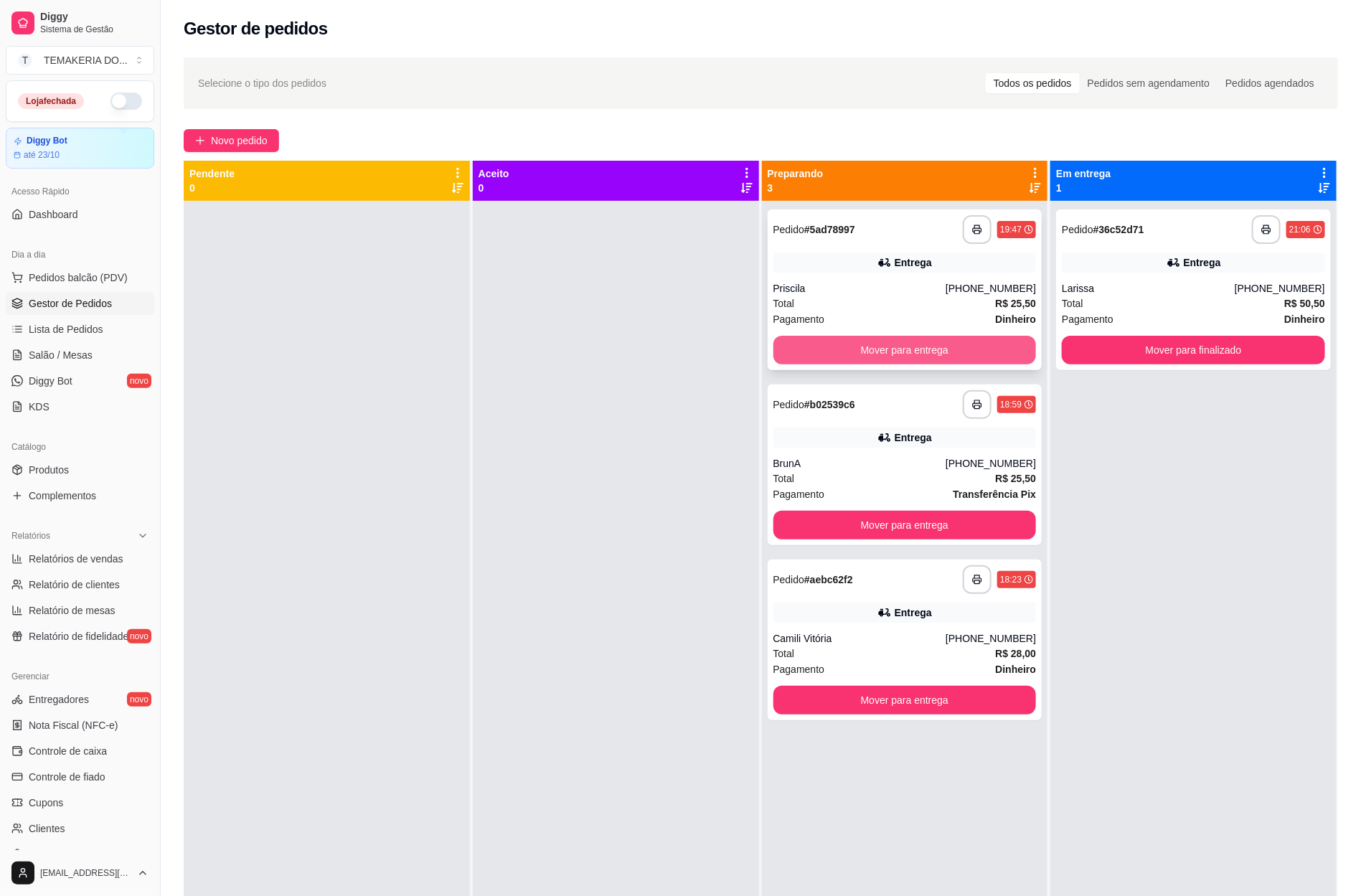
click at [846, 342] on button "Mover para entrega" at bounding box center [904, 349] width 263 height 28
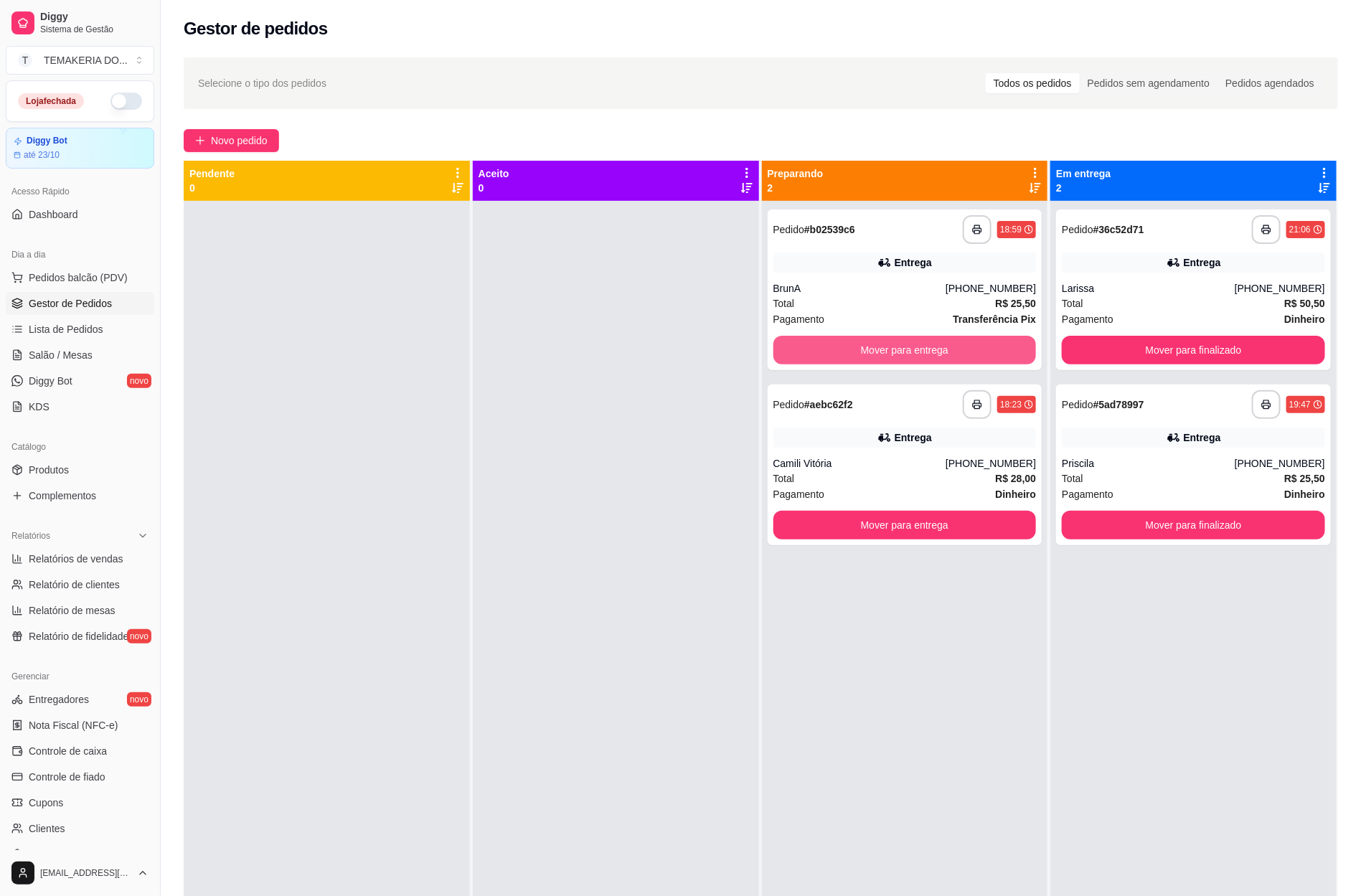
click at [846, 342] on button "Mover para entrega" at bounding box center [904, 349] width 263 height 28
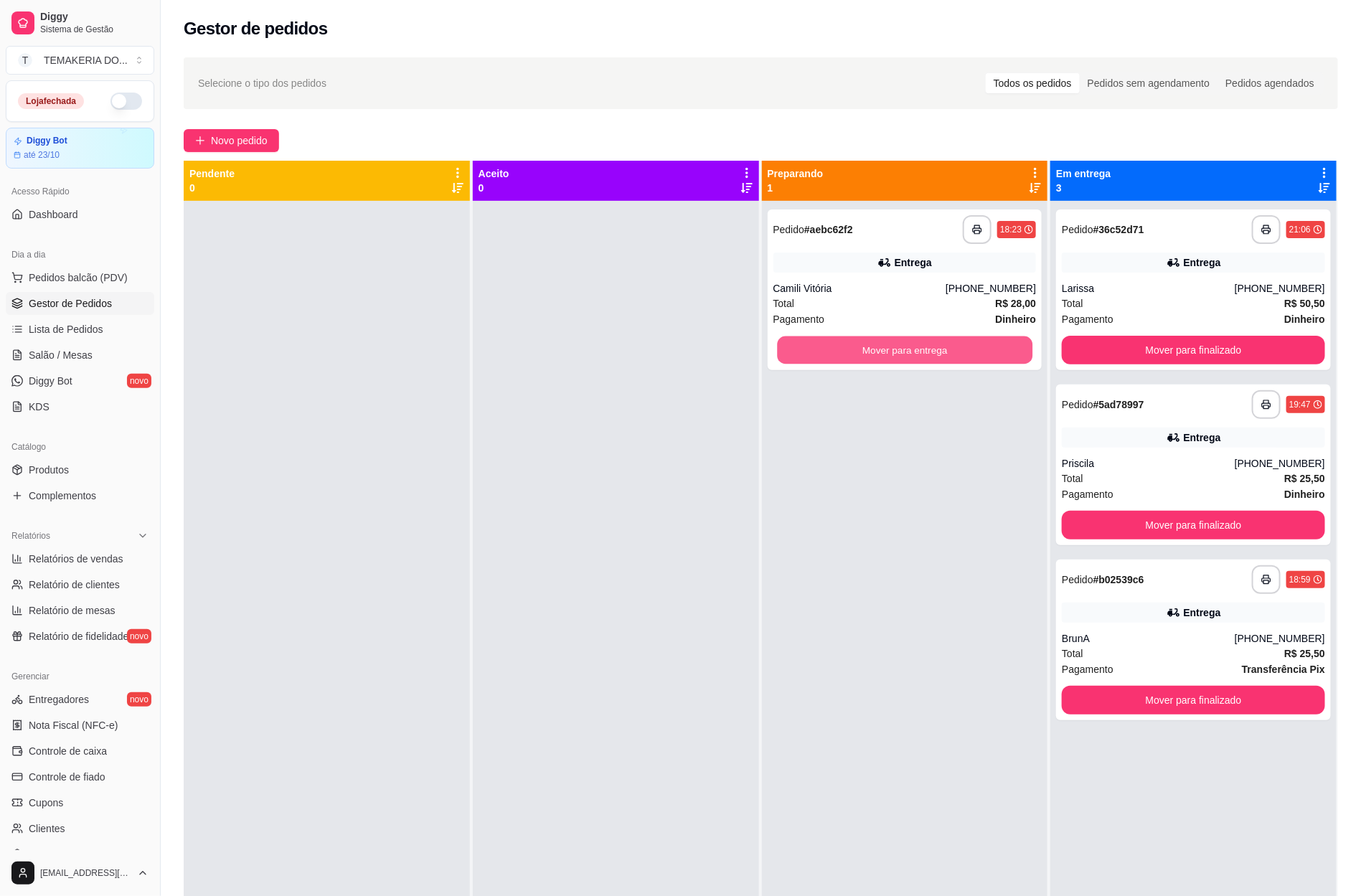
click at [846, 342] on button "Mover para entrega" at bounding box center [904, 350] width 255 height 28
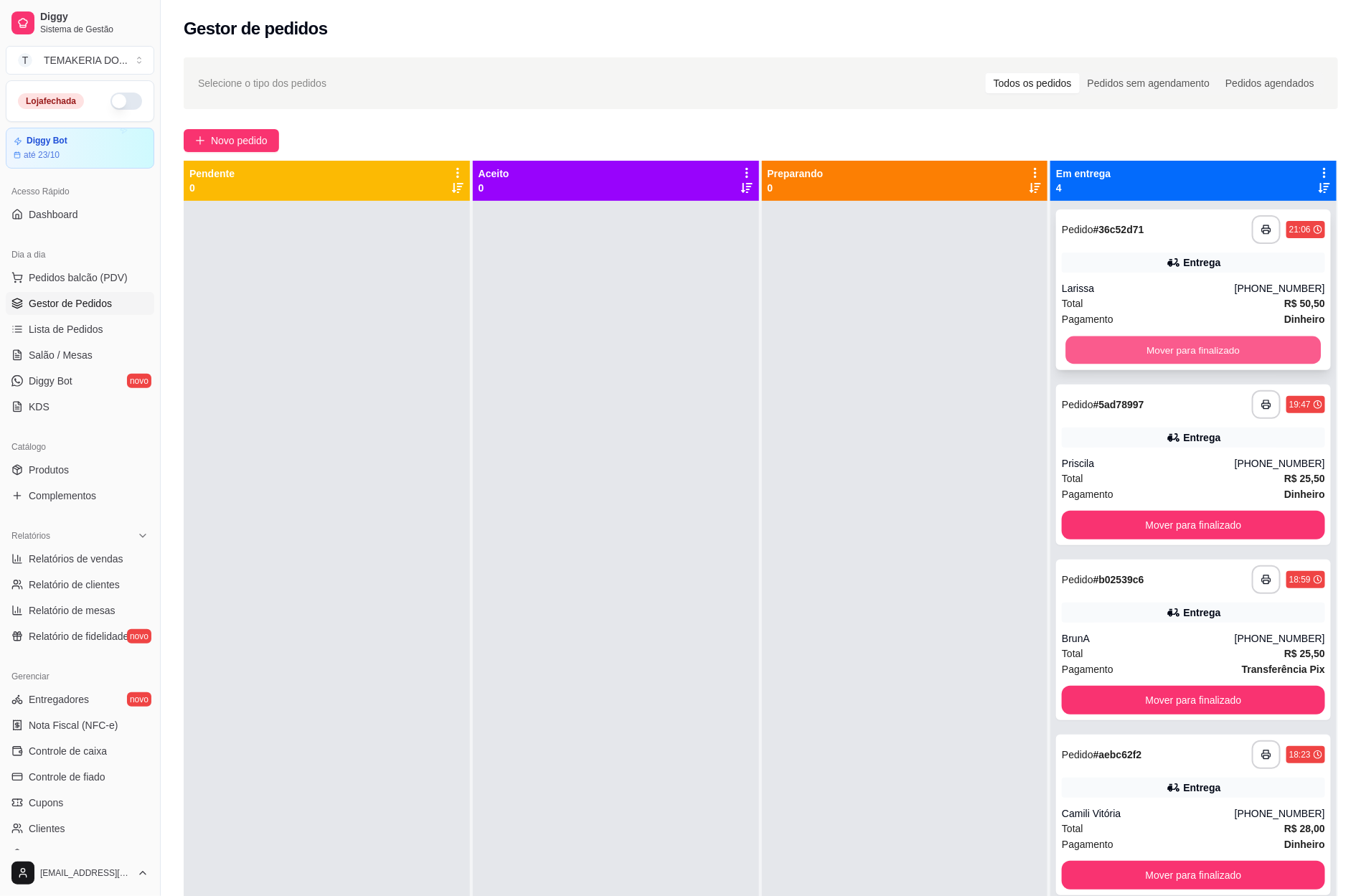
click at [1110, 338] on button "Mover para finalizado" at bounding box center [1193, 350] width 255 height 28
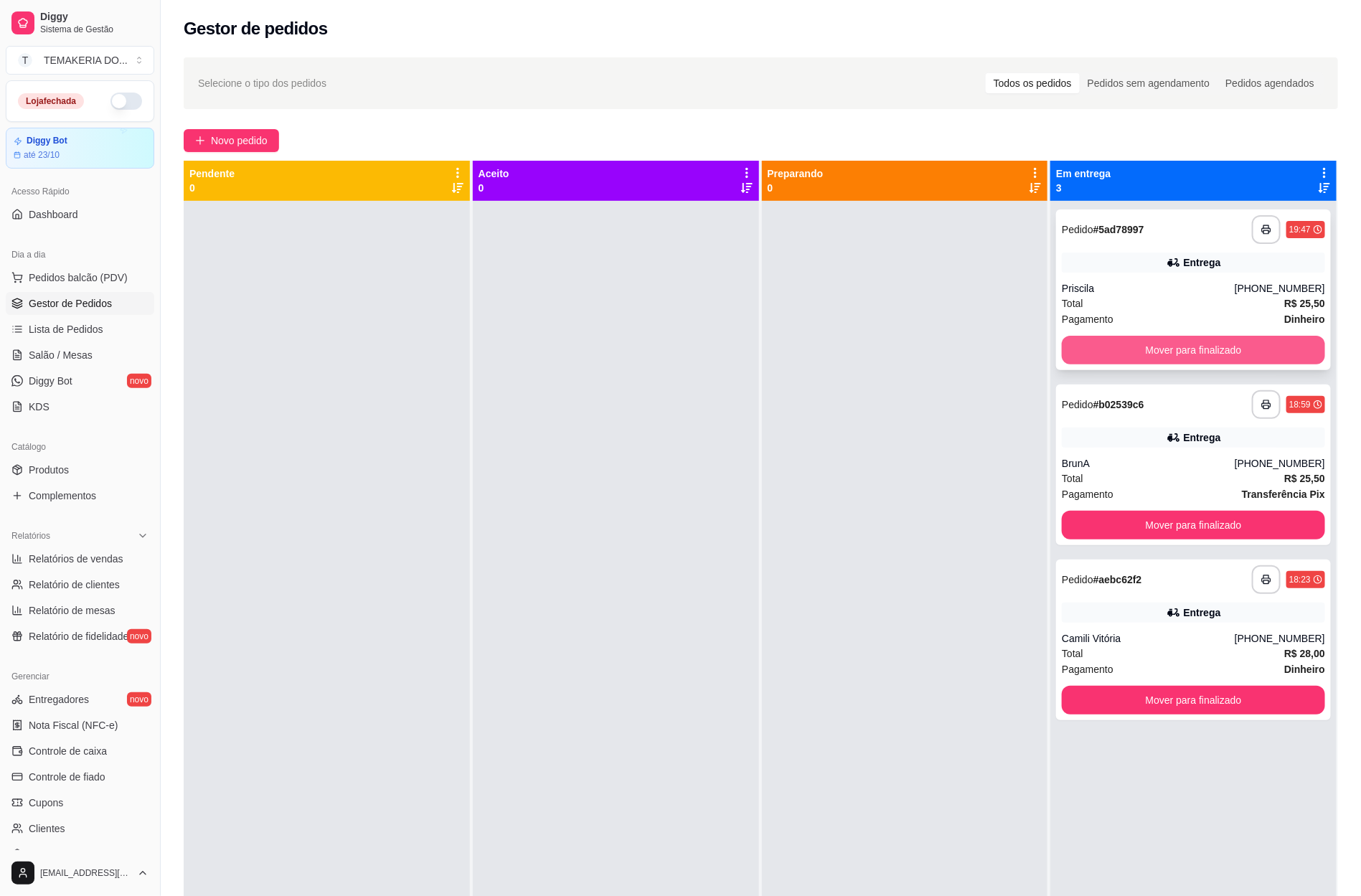
click at [1184, 354] on button "Mover para finalizado" at bounding box center [1192, 349] width 263 height 28
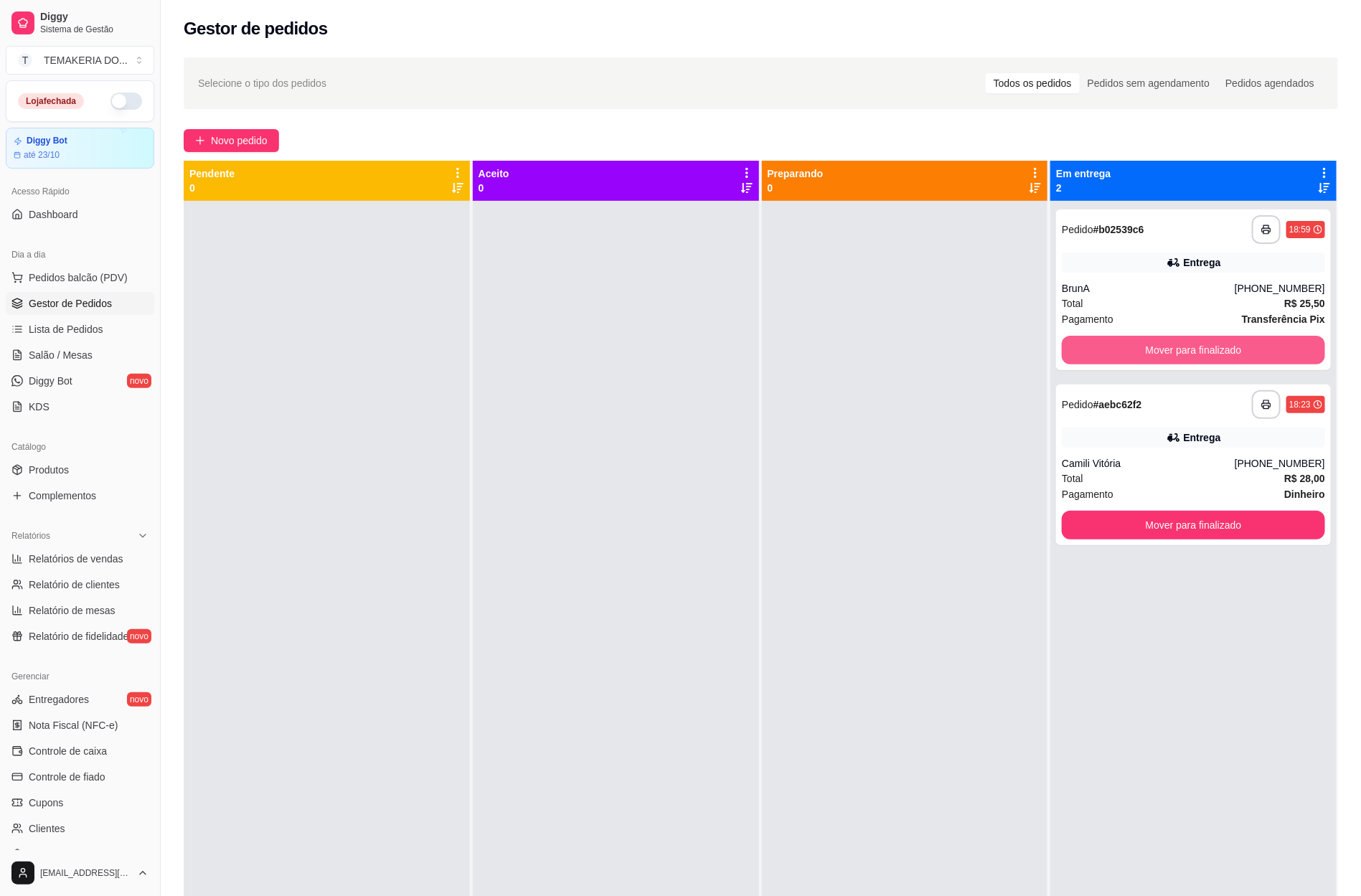
click at [1184, 354] on button "Mover para finalizado" at bounding box center [1192, 349] width 263 height 28
click at [1184, 354] on div "Mover para finalizado" at bounding box center [1192, 349] width 263 height 28
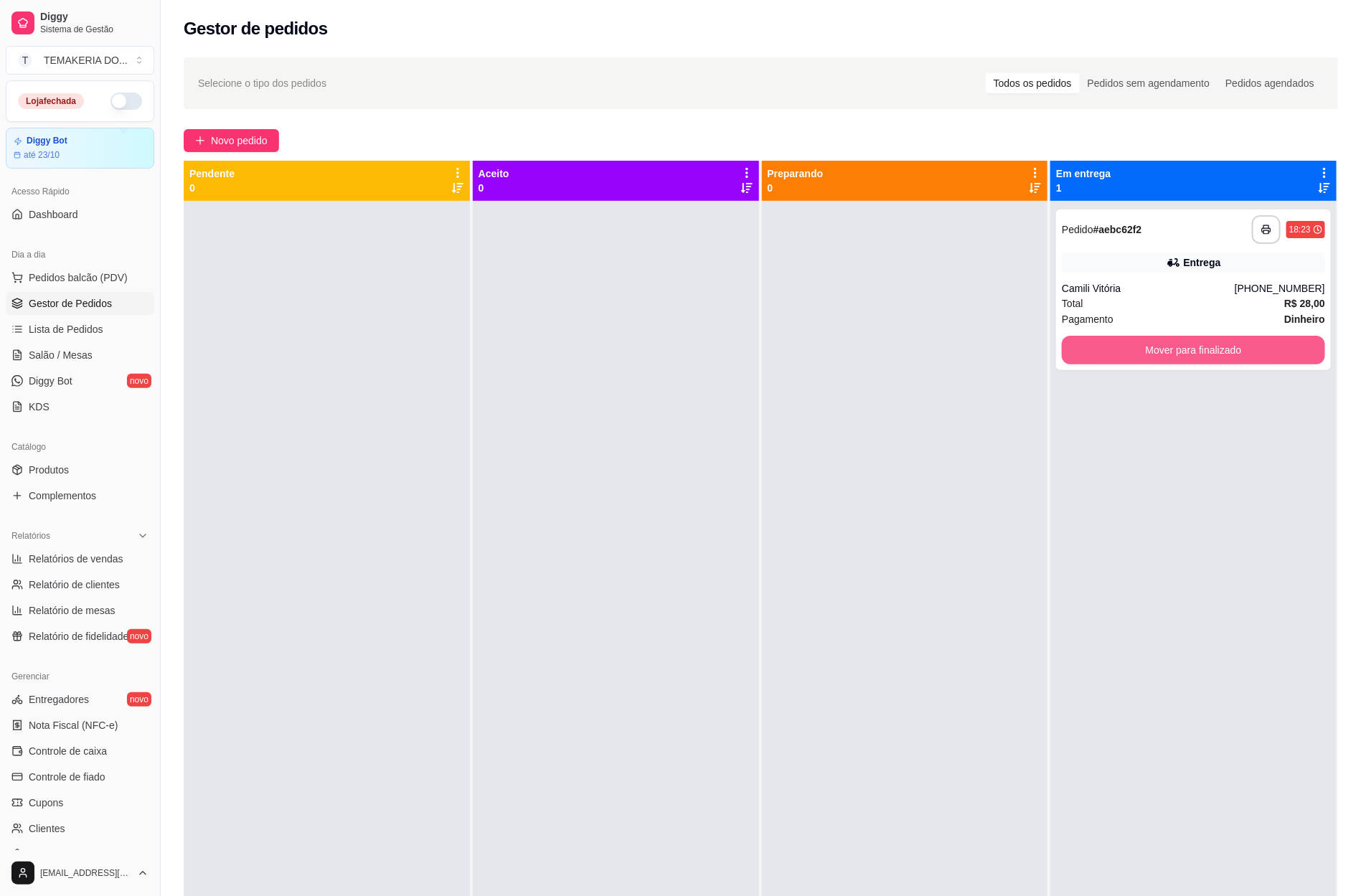
click at [1184, 354] on button "Mover para finalizado" at bounding box center [1192, 349] width 263 height 28
